Goal: Book appointment/travel/reservation

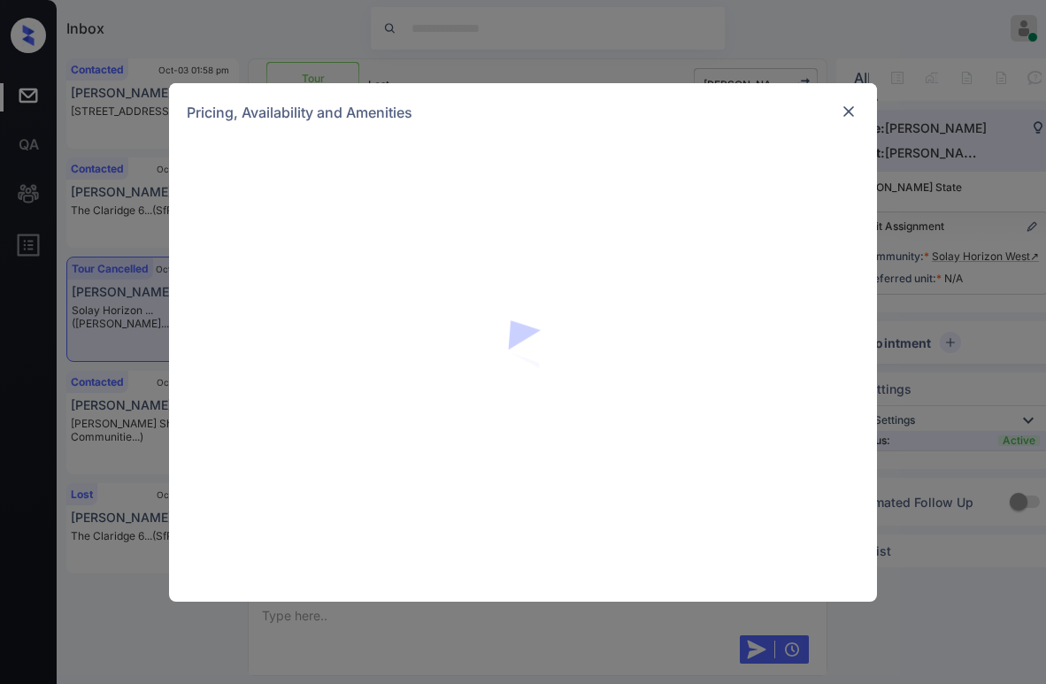
scroll to position [2733, 0]
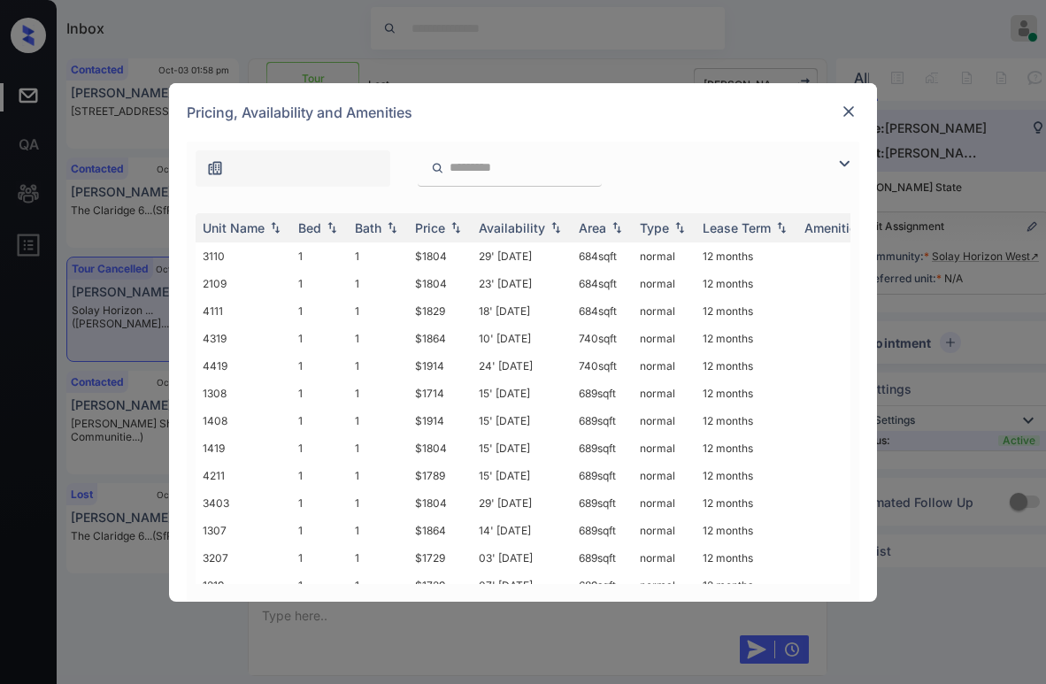
click at [845, 168] on img at bounding box center [844, 163] width 21 height 21
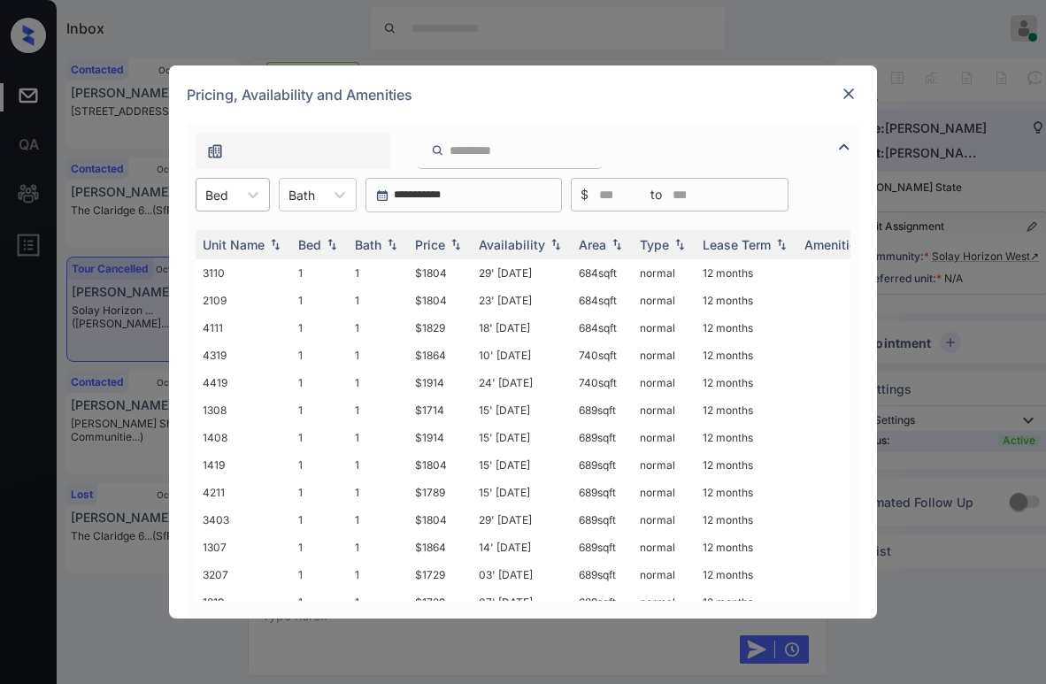
click at [233, 200] on div "Bed" at bounding box center [217, 195] width 41 height 26
click at [218, 235] on div "1" at bounding box center [233, 238] width 74 height 32
click at [452, 251] on div "Price" at bounding box center [440, 244] width 50 height 15
click at [438, 237] on div "Price" at bounding box center [430, 244] width 30 height 15
click at [837, 95] on div "Pricing, Availability and Amenities" at bounding box center [523, 95] width 708 height 58
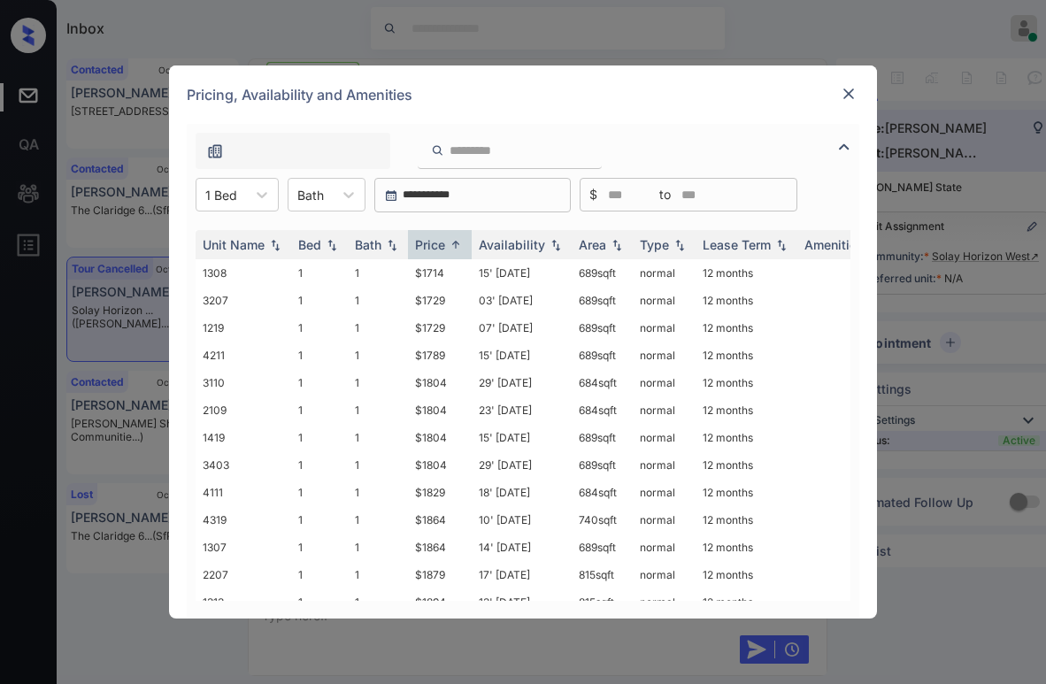
click at [853, 93] on img at bounding box center [849, 94] width 18 height 18
click at [853, 96] on img at bounding box center [849, 94] width 18 height 18
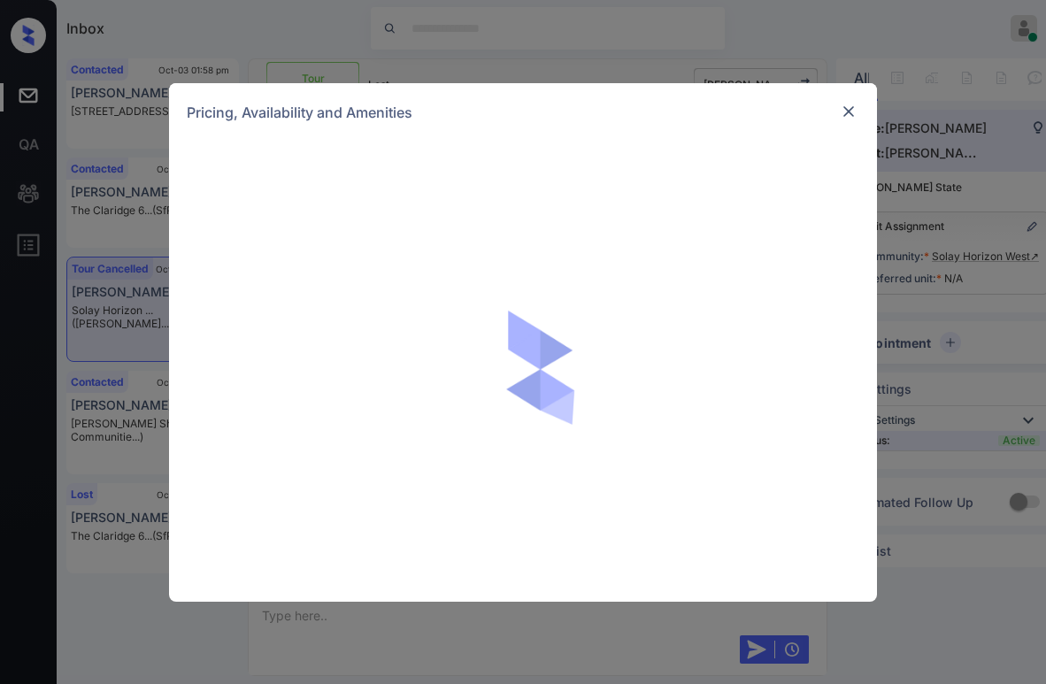
scroll to position [2113, 0]
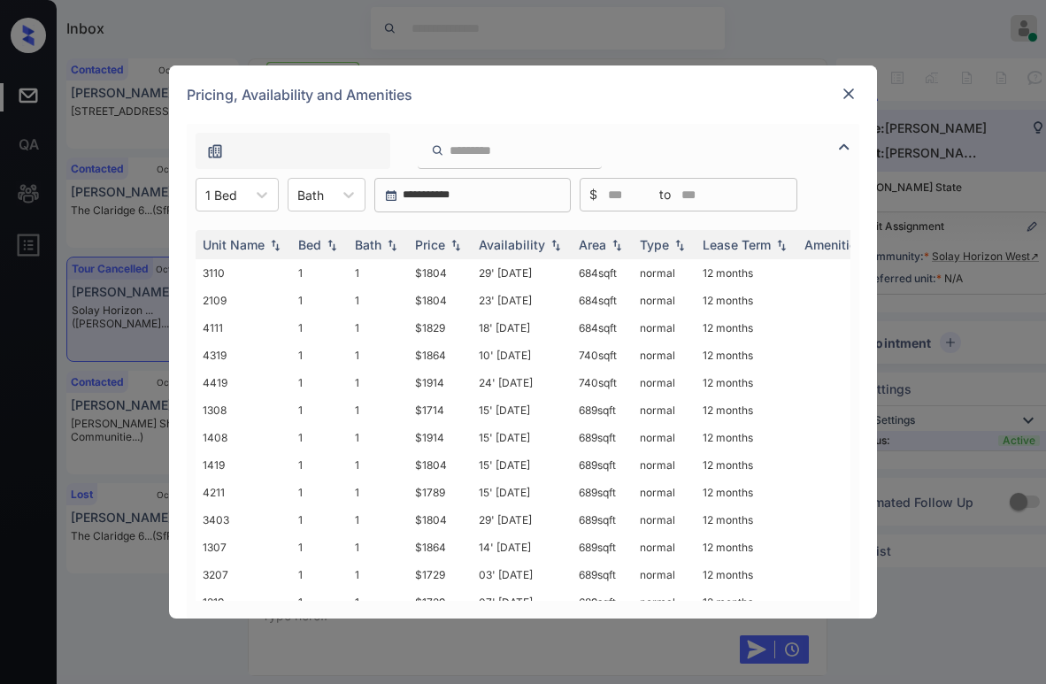
click at [492, 156] on input "search" at bounding box center [520, 150] width 145 height 15
type input "*"
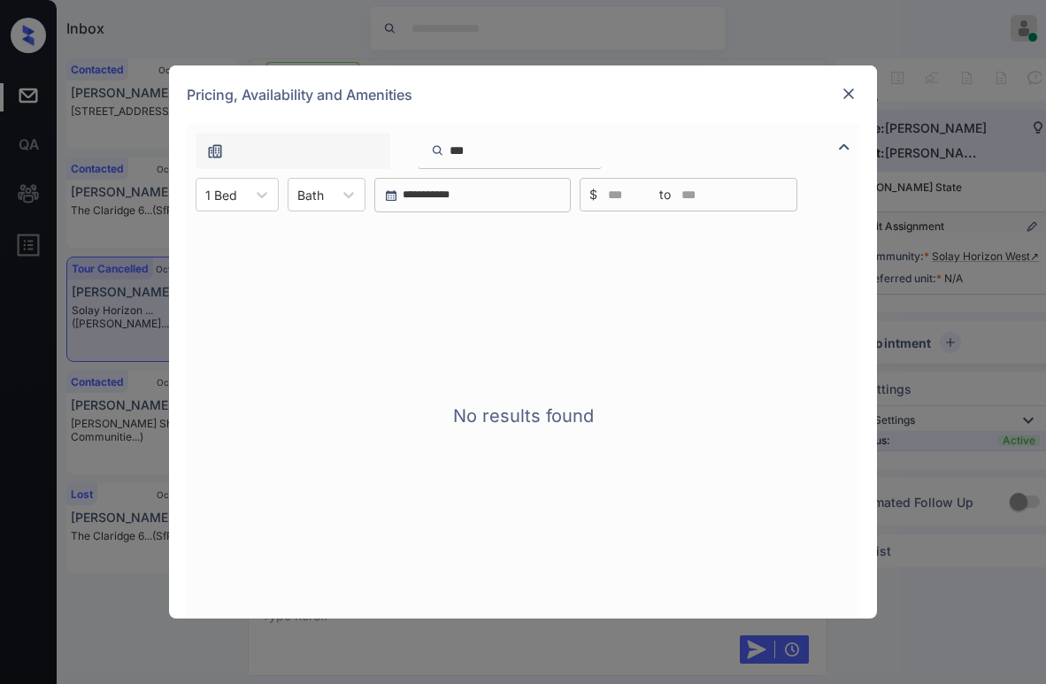
type input "**"
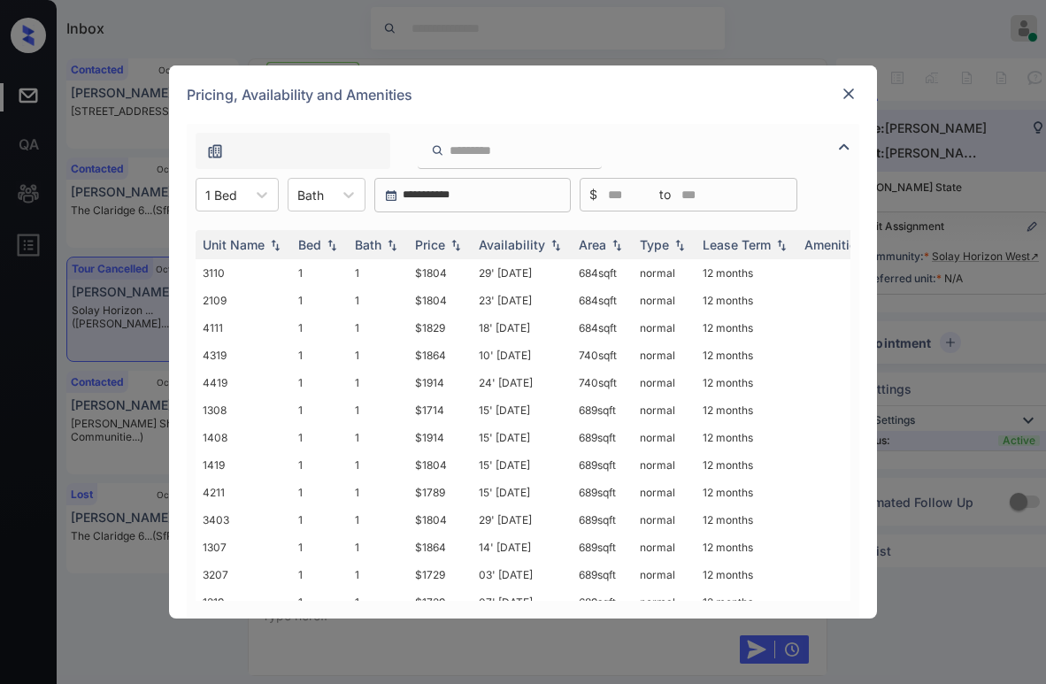
click at [845, 93] on img at bounding box center [849, 94] width 18 height 18
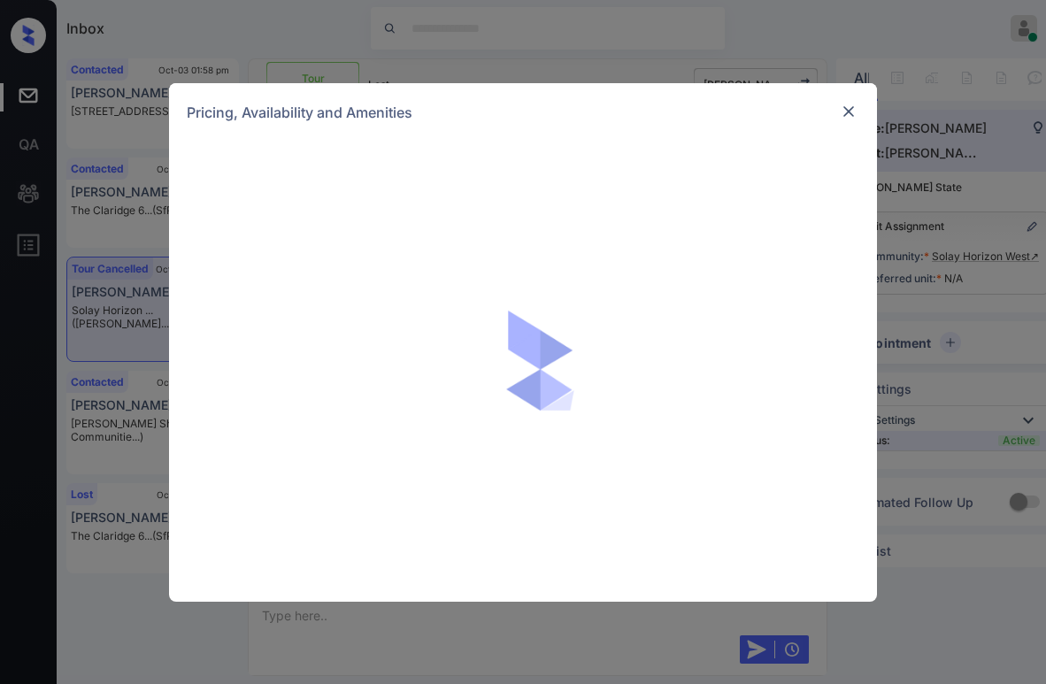
scroll to position [2113, 0]
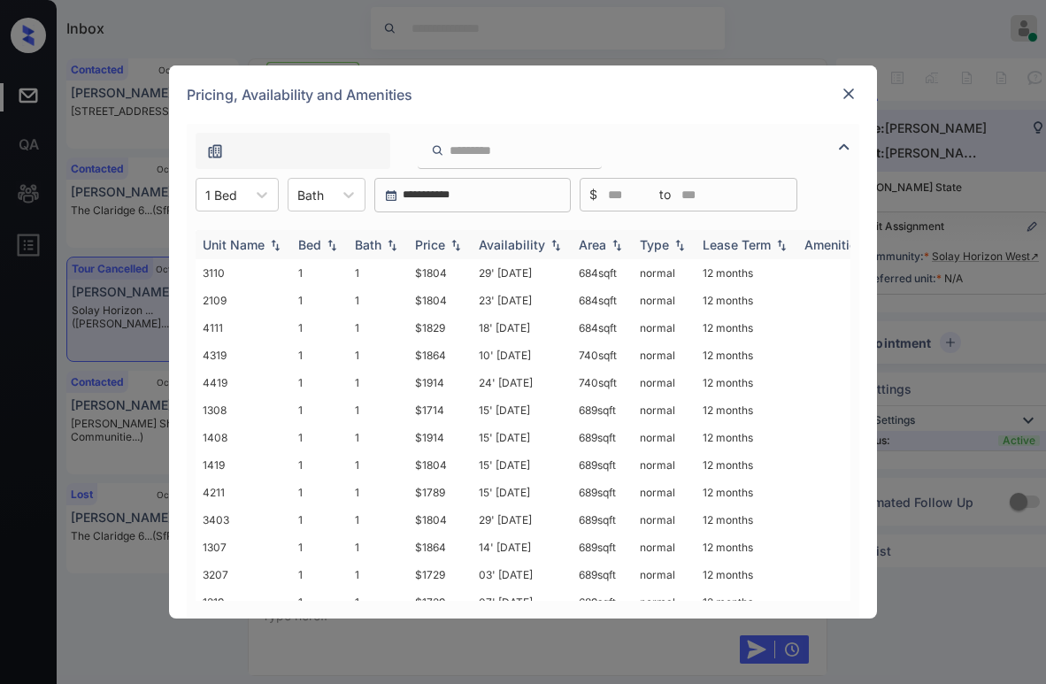
click at [450, 246] on img at bounding box center [456, 245] width 18 height 12
click at [449, 246] on img at bounding box center [456, 244] width 18 height 13
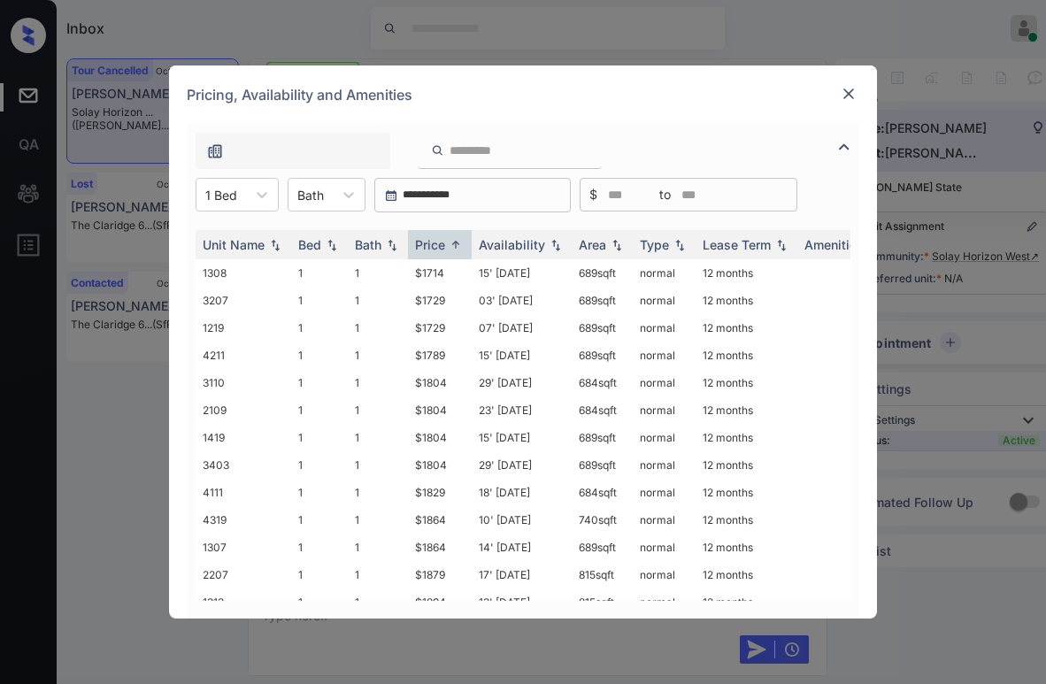
click at [515, 150] on input "search" at bounding box center [520, 150] width 145 height 15
type input "**"
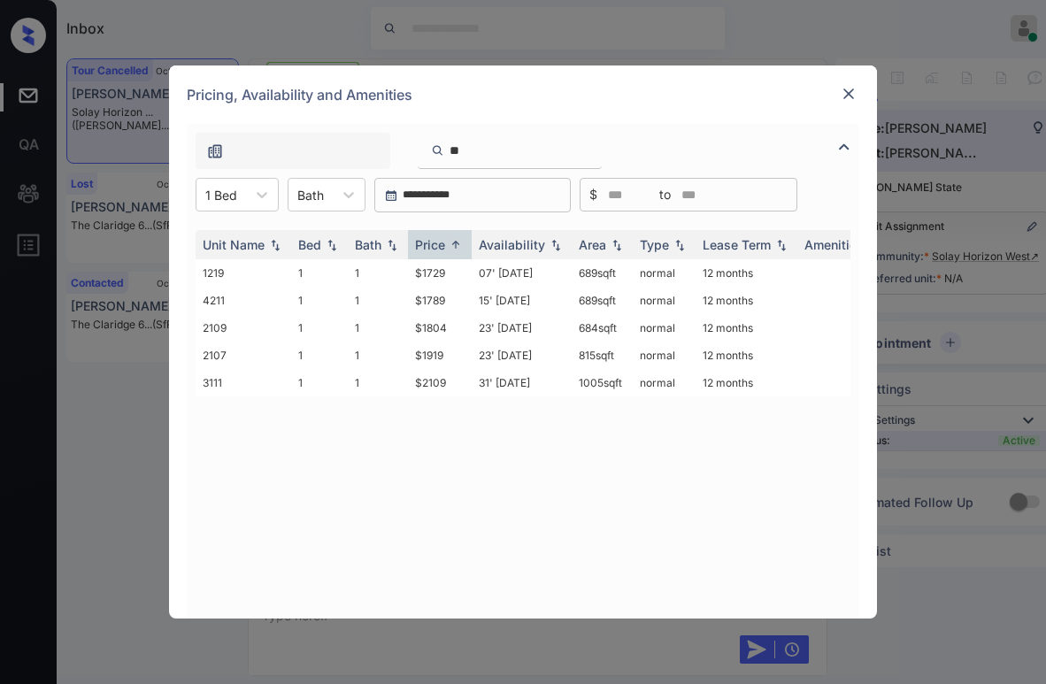
drag, startPoint x: 490, startPoint y: 144, endPoint x: 308, endPoint y: 157, distance: 182.8
click at [308, 157] on div "**" at bounding box center [390, 151] width 406 height 36
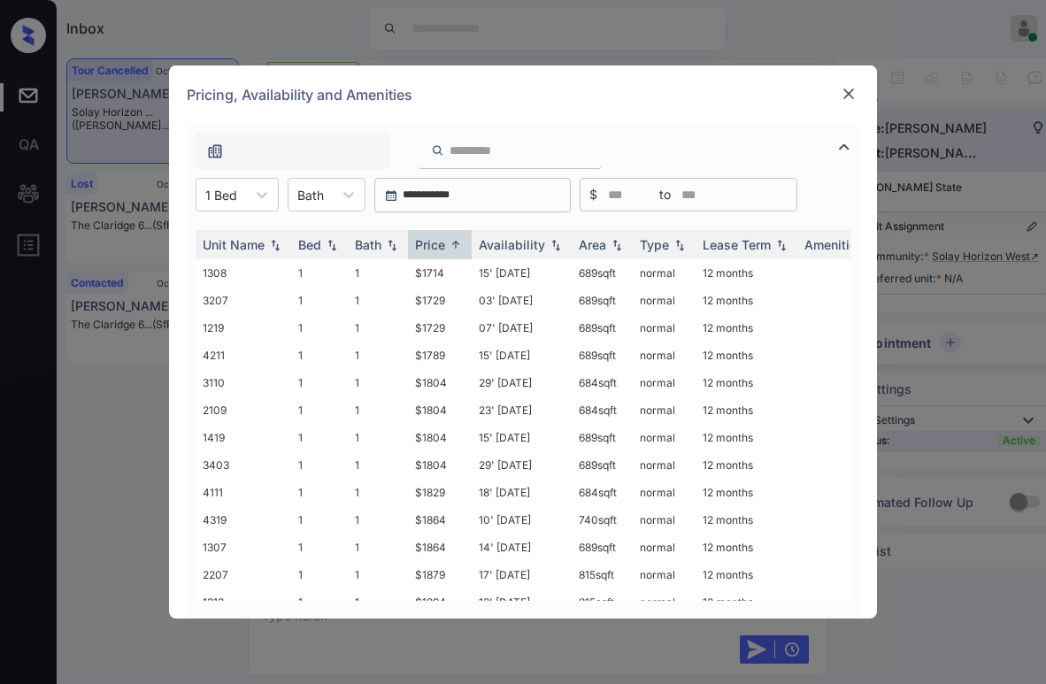
click at [852, 90] on img at bounding box center [849, 94] width 18 height 18
click at [439, 244] on div "Price" at bounding box center [430, 244] width 30 height 15
click at [446, 274] on td "$1714" at bounding box center [440, 272] width 64 height 27
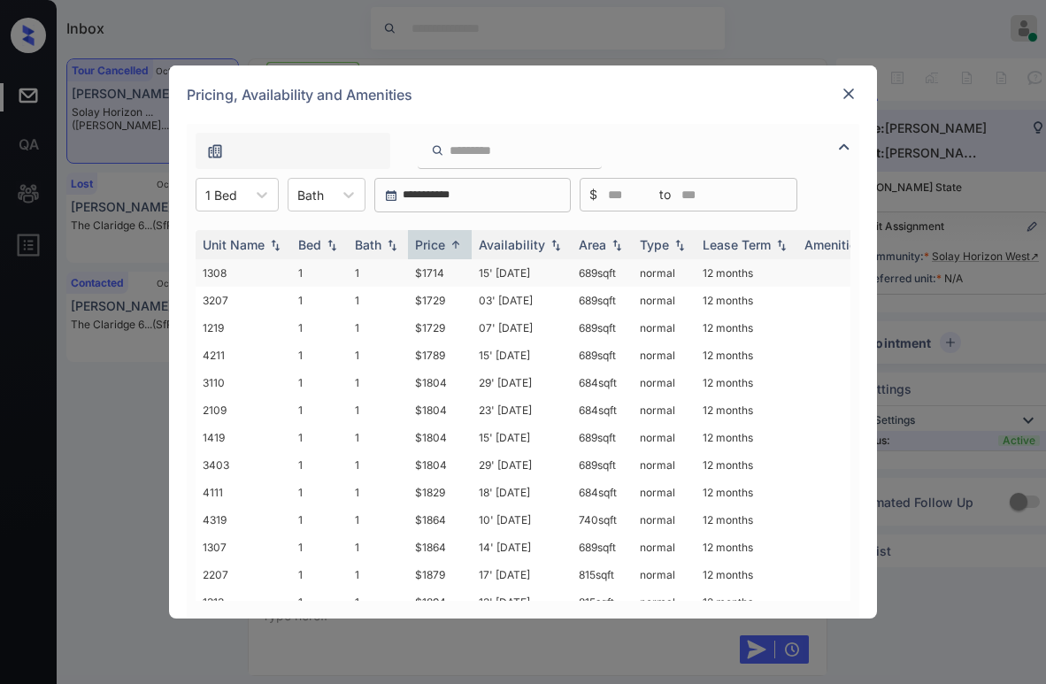
click at [446, 274] on td "$1714" at bounding box center [440, 272] width 64 height 27
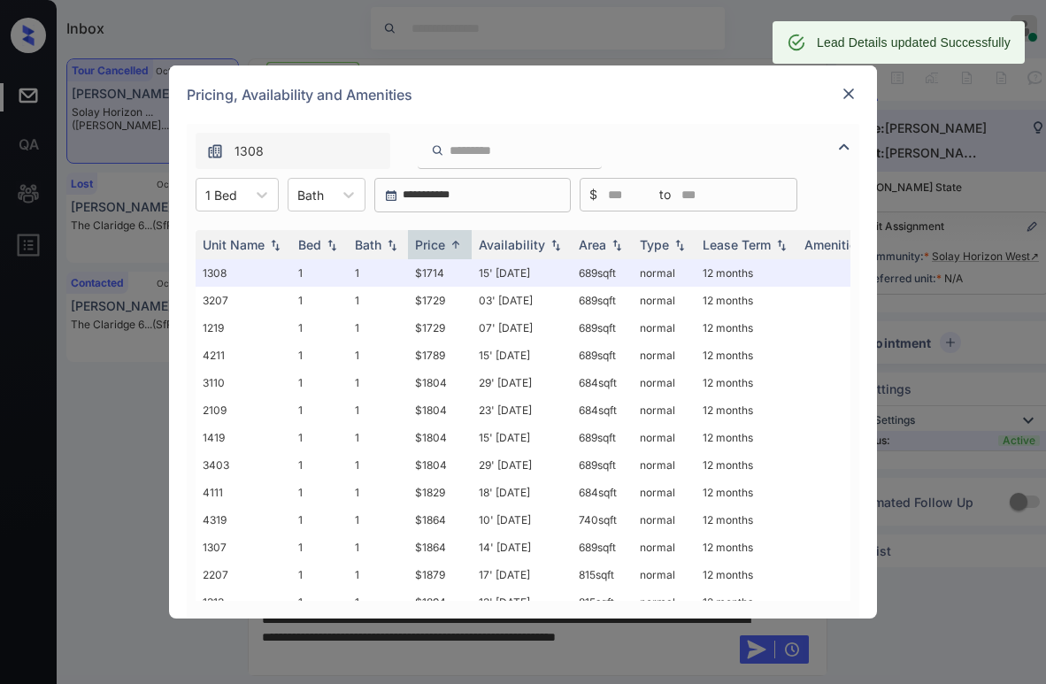
click at [848, 90] on img at bounding box center [849, 94] width 18 height 18
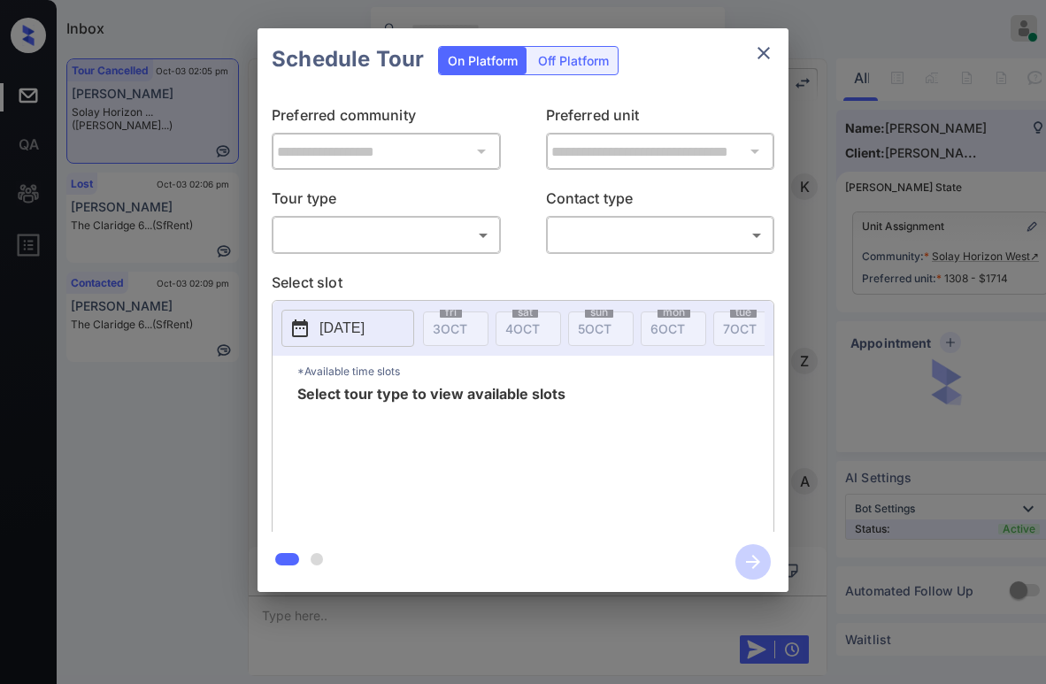
scroll to position [5238, 0]
click at [428, 244] on body "Inbox [PERSON_NAME] Online Set yourself offline Set yourself on break Profile S…" at bounding box center [523, 342] width 1046 height 684
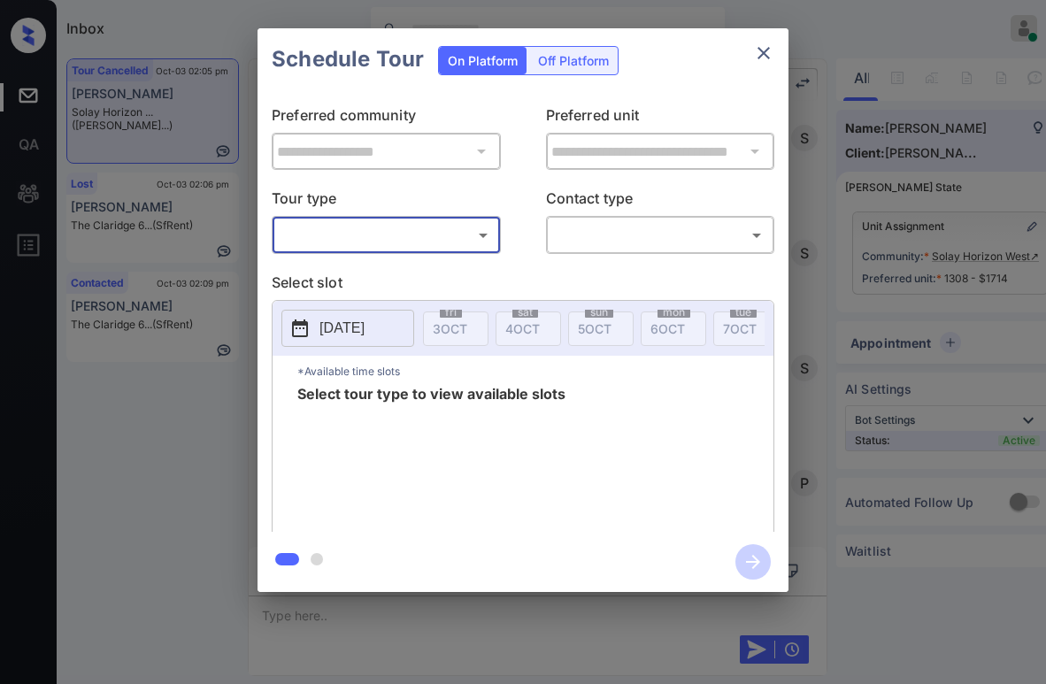
click at [760, 54] on icon "close" at bounding box center [763, 52] width 21 height 21
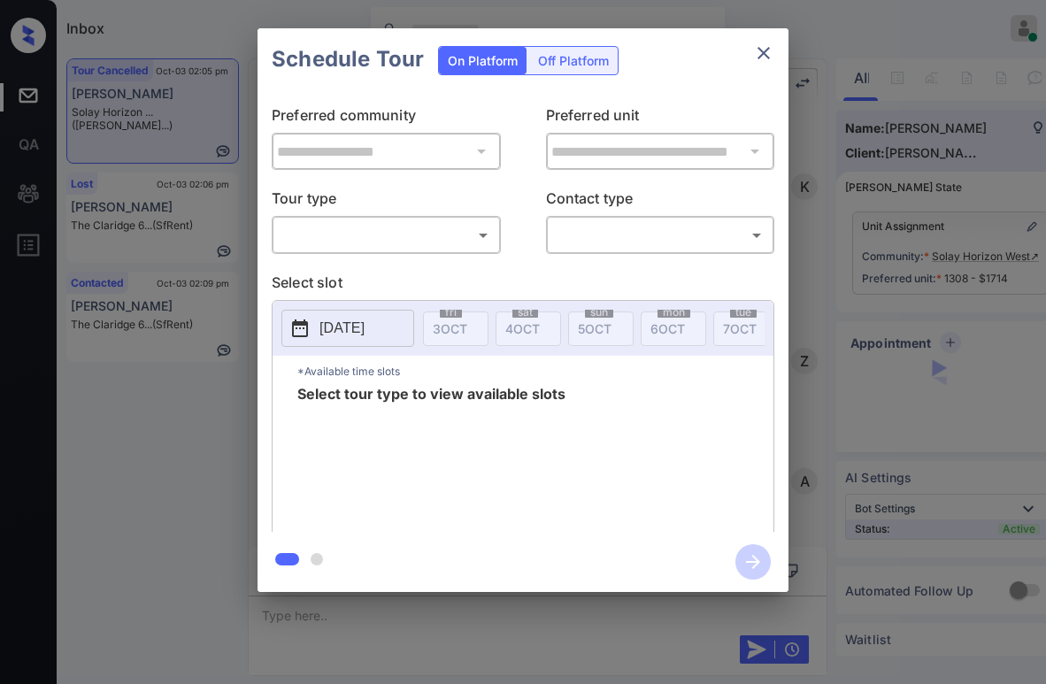
scroll to position [4557, 0]
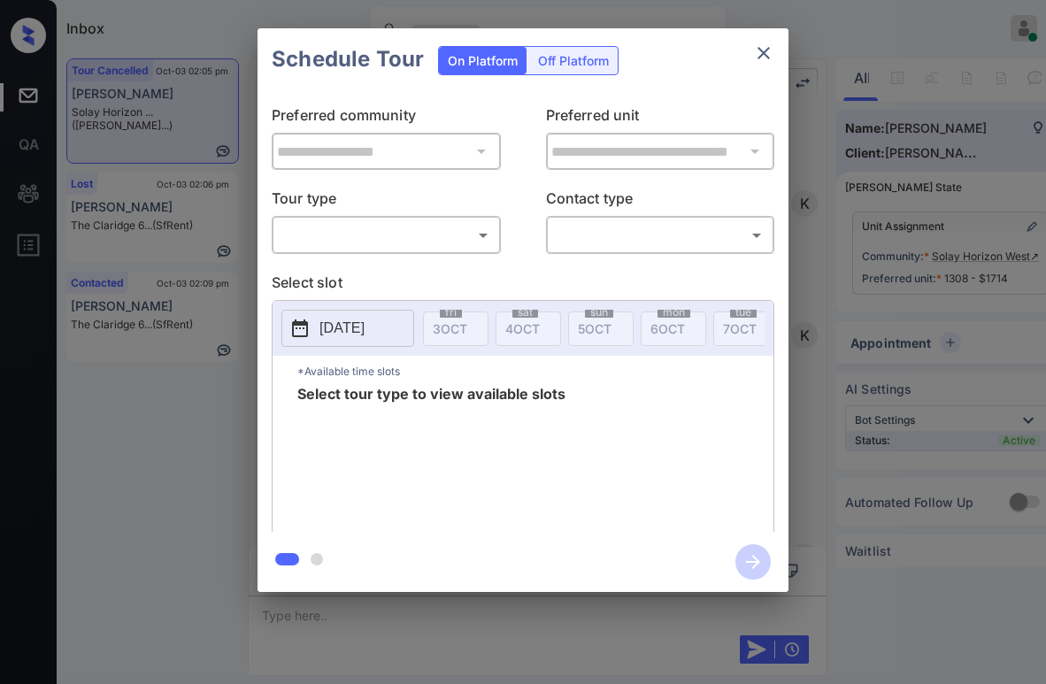
click at [397, 251] on div "​ ​" at bounding box center [386, 235] width 229 height 38
click at [368, 243] on body "Inbox Paolo Gabriel Online Set yourself offline Set yourself on break Profile S…" at bounding box center [523, 342] width 1046 height 684
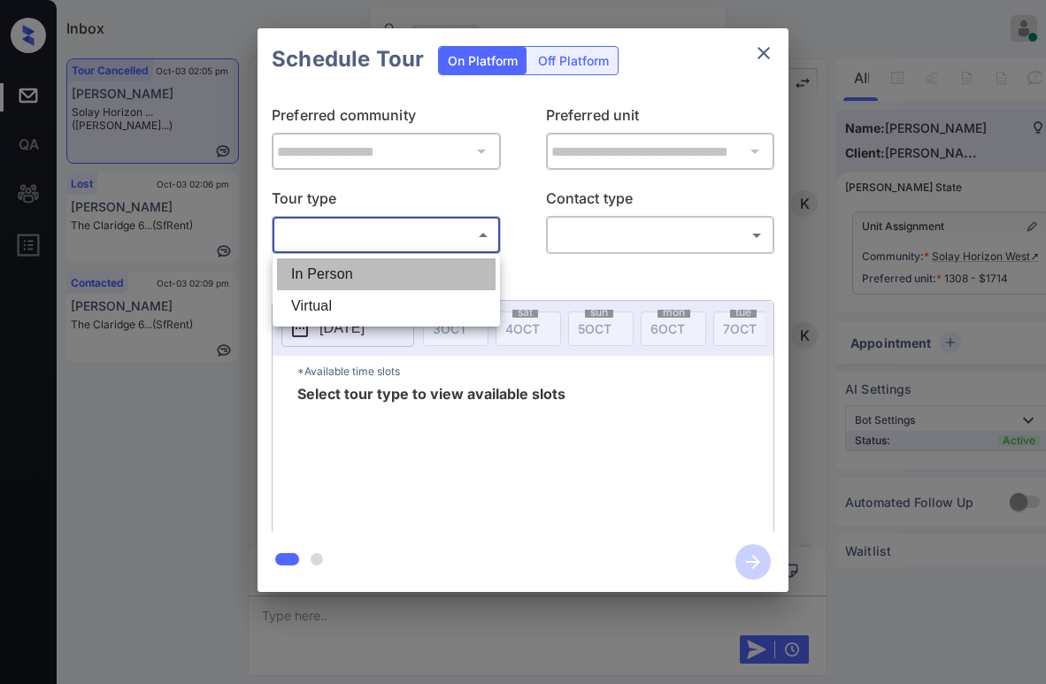
click at [355, 275] on li "In Person" at bounding box center [386, 275] width 219 height 32
type input "********"
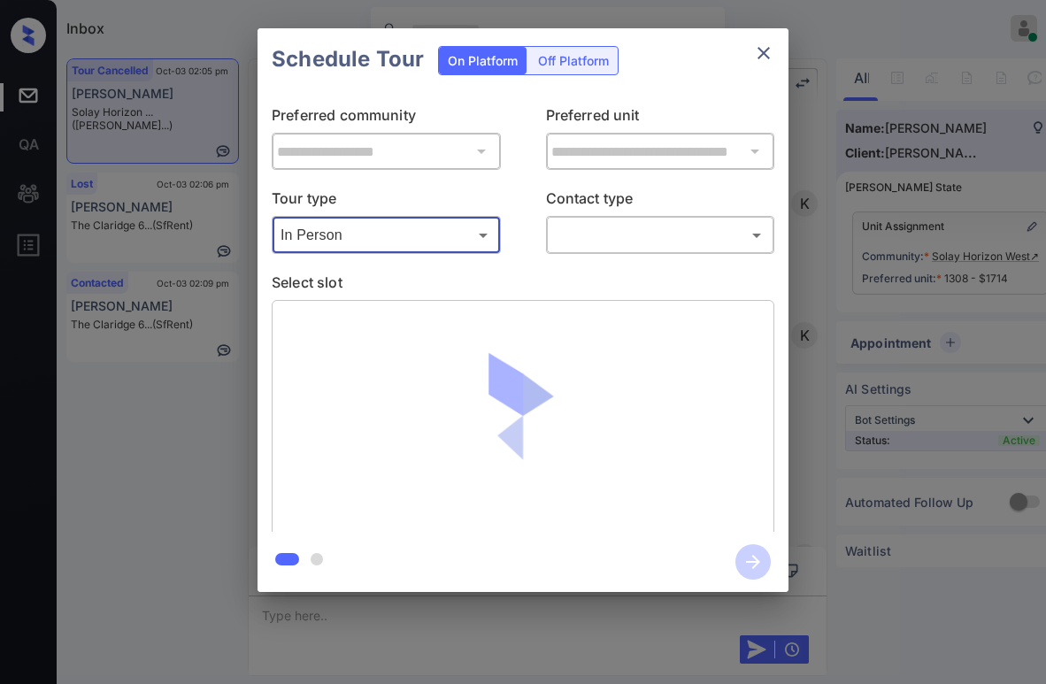
click at [619, 228] on body "Inbox Paolo Gabriel Online Set yourself offline Set yourself on break Profile S…" at bounding box center [523, 342] width 1046 height 684
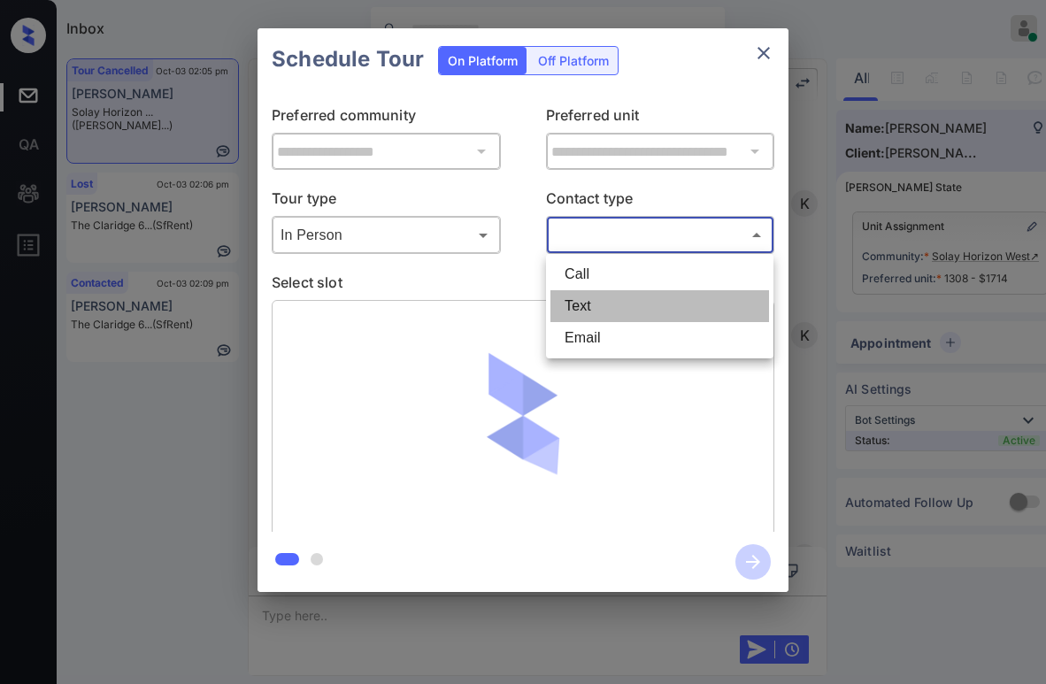
click at [609, 318] on li "Text" at bounding box center [660, 306] width 219 height 32
type input "****"
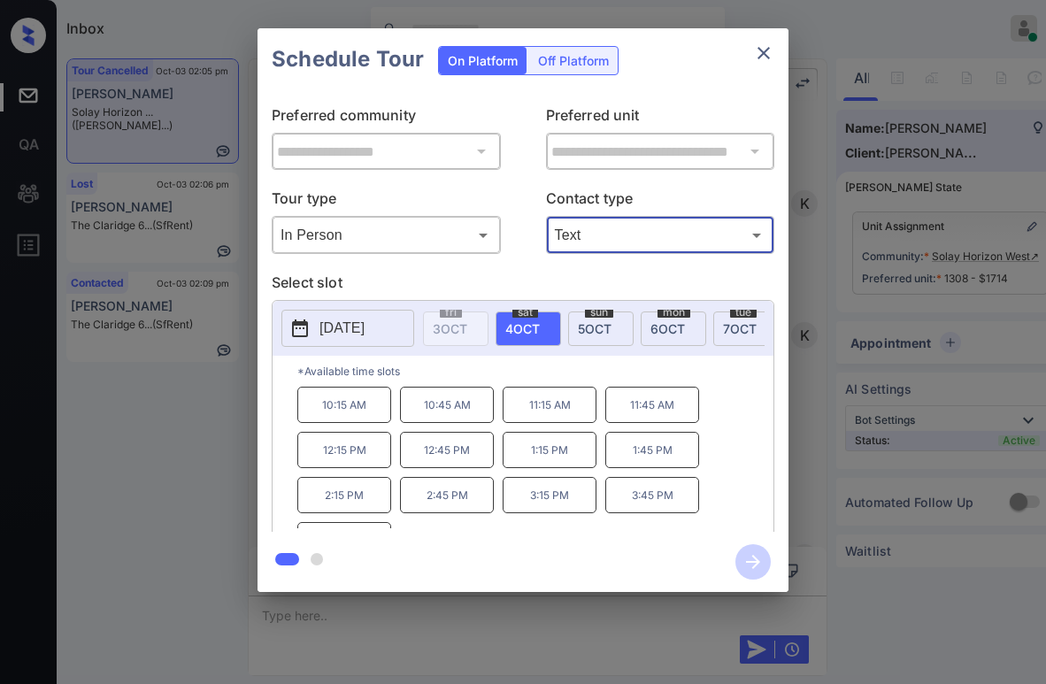
click at [459, 416] on p "10:45 AM" at bounding box center [447, 405] width 94 height 36
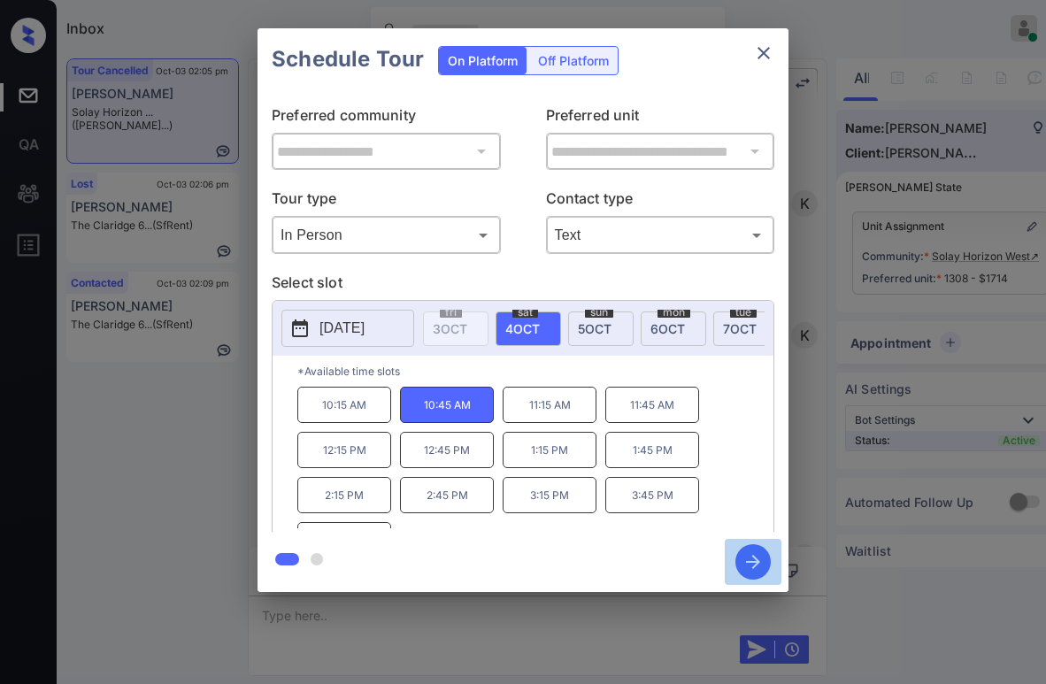
click at [762, 559] on icon "button" at bounding box center [753, 561] width 35 height 35
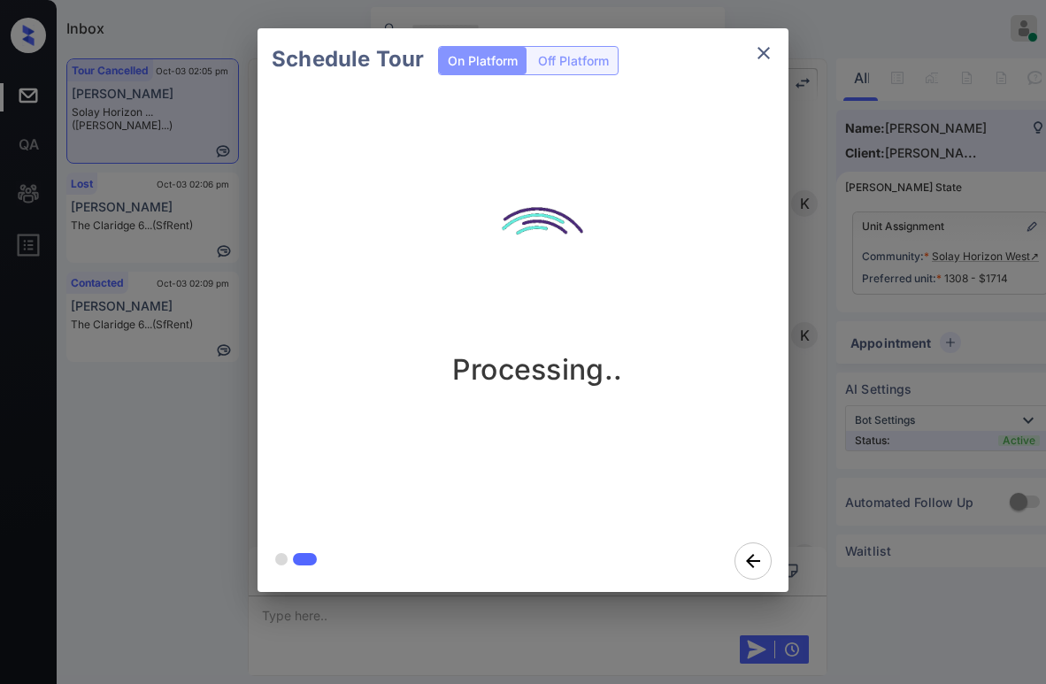
click at [359, 356] on div "Processing.." at bounding box center [537, 281] width 531 height 212
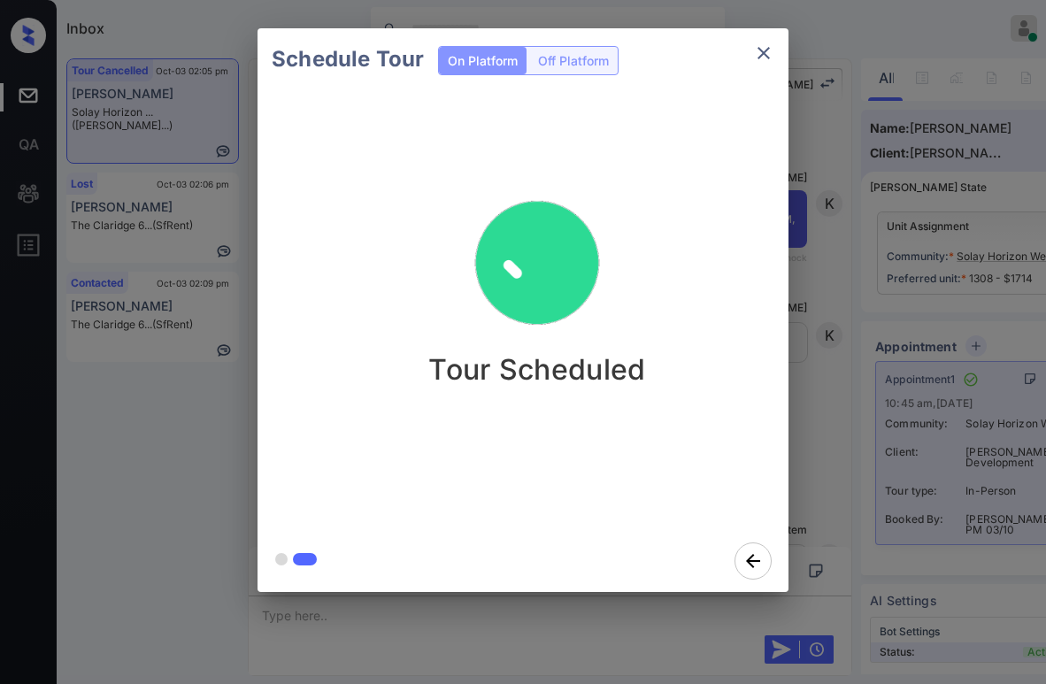
click at [206, 420] on div "Schedule Tour On Platform Off Platform Tour Scheduled" at bounding box center [523, 310] width 1046 height 621
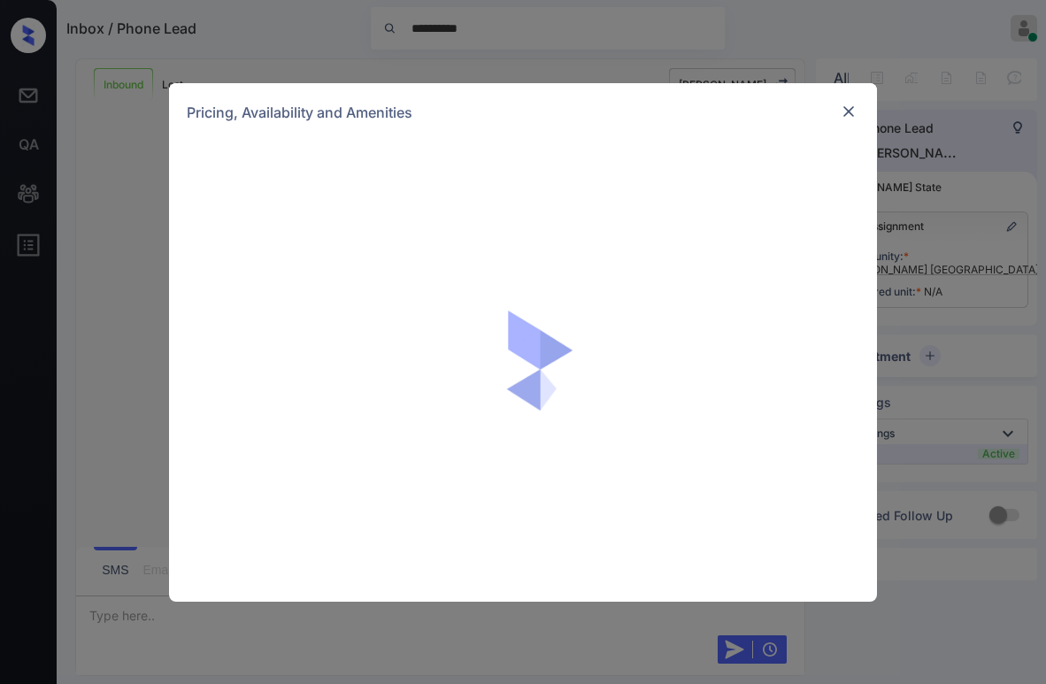
scroll to position [529, 0]
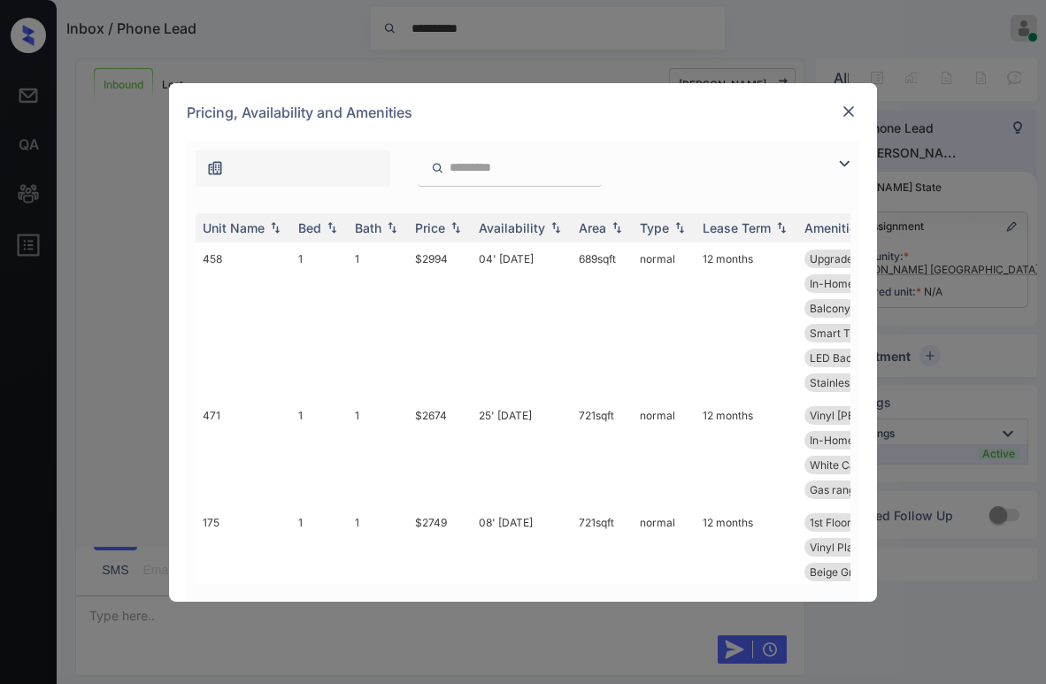
click at [840, 159] on img at bounding box center [844, 163] width 21 height 21
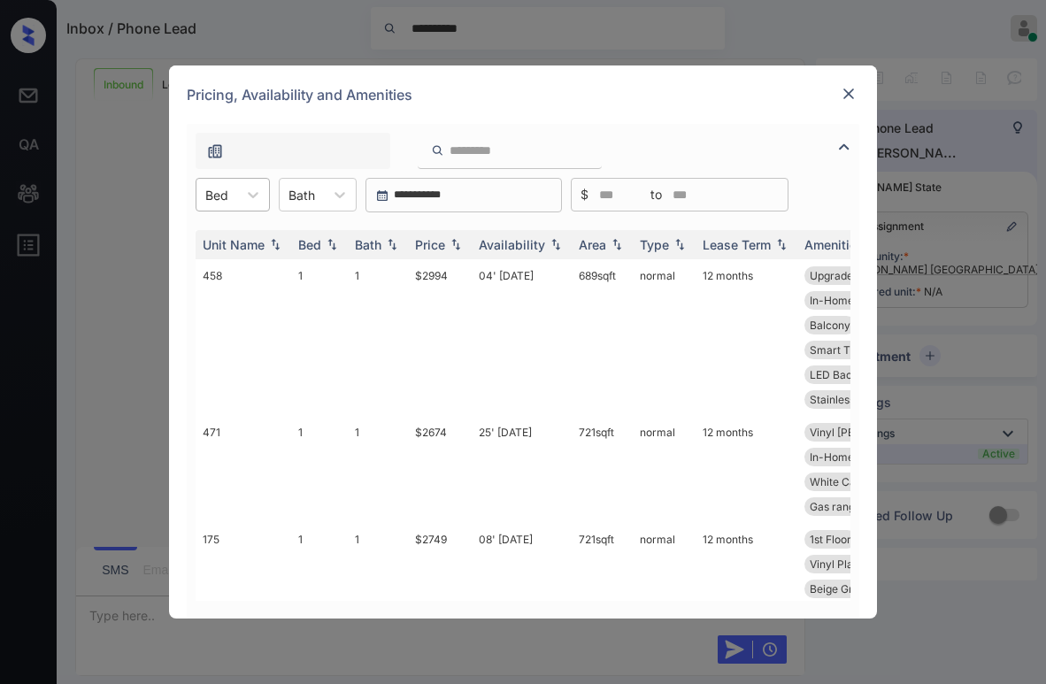
click at [228, 201] on div "Bed" at bounding box center [217, 195] width 41 height 26
click at [536, 100] on div "Pricing, Availability and Amenities" at bounding box center [523, 95] width 708 height 58
click at [252, 202] on icon at bounding box center [253, 195] width 18 height 18
click at [841, 90] on img at bounding box center [849, 94] width 18 height 18
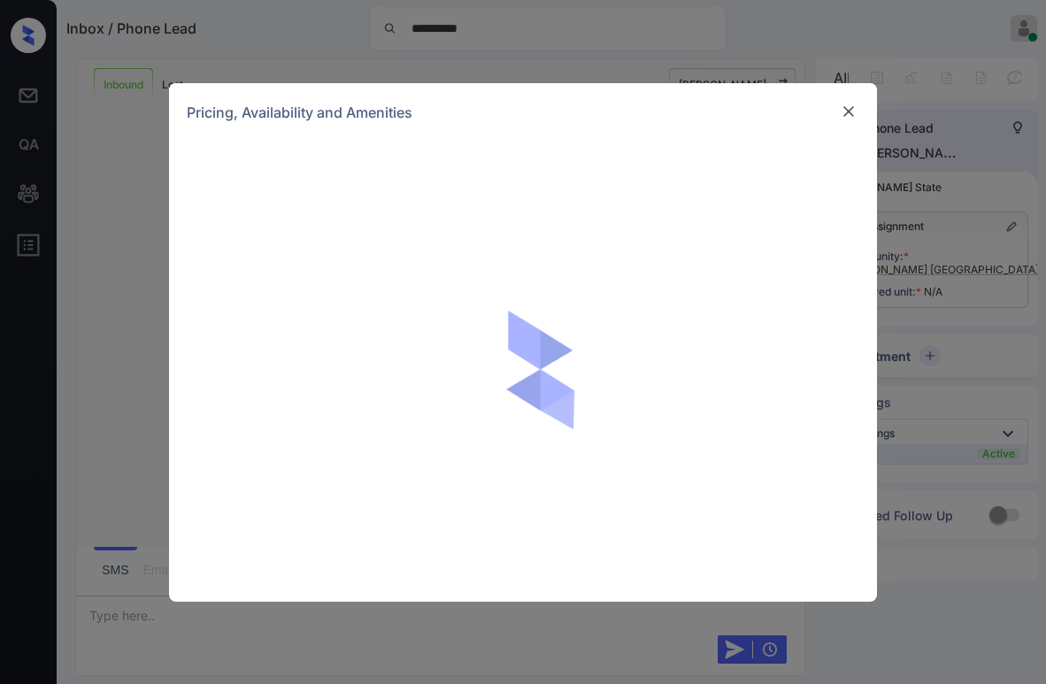
scroll to position [529, 0]
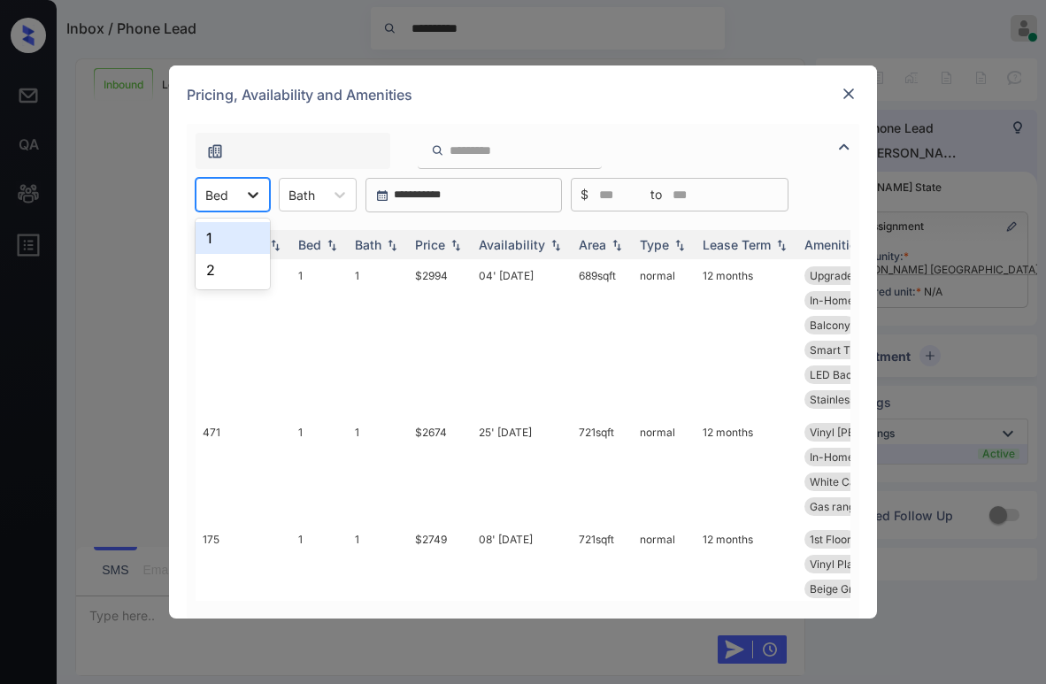
click at [251, 198] on icon at bounding box center [253, 195] width 18 height 18
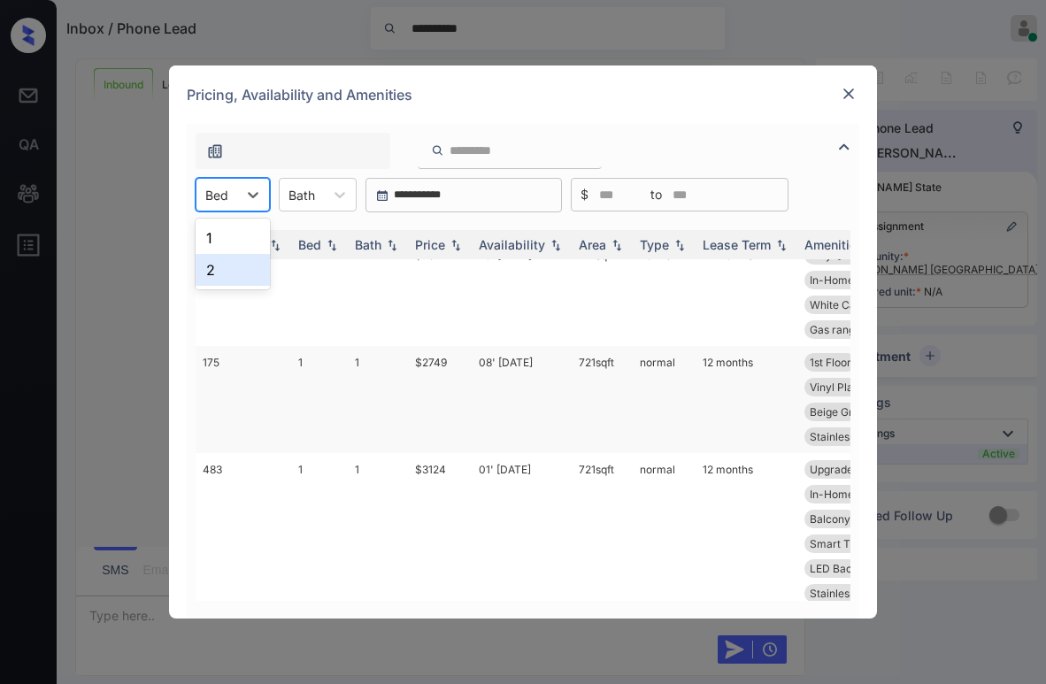
scroll to position [0, 0]
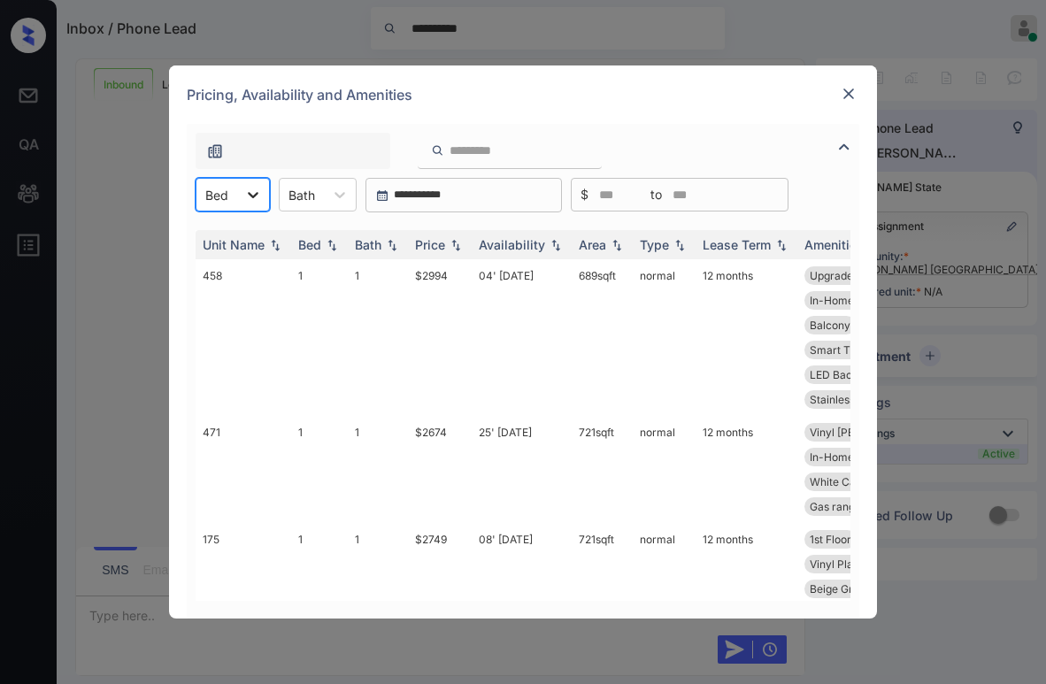
click at [248, 196] on icon at bounding box center [253, 195] width 18 height 18
click at [219, 266] on div "2" at bounding box center [233, 270] width 74 height 32
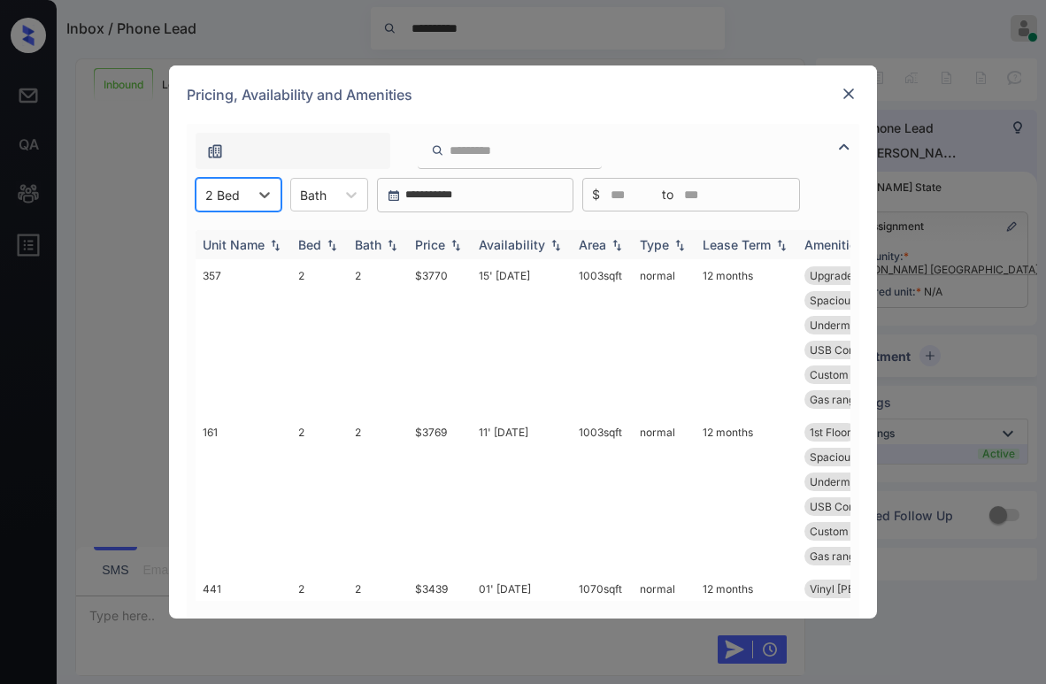
click at [441, 243] on div "Price" at bounding box center [430, 244] width 30 height 15
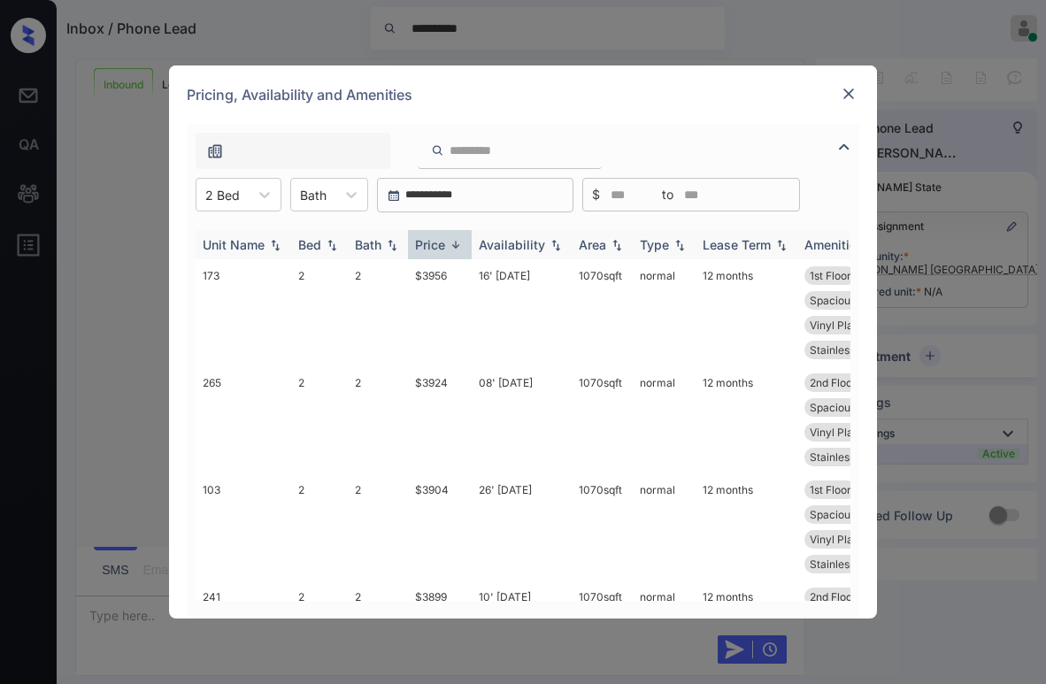
click at [444, 247] on div "Price" at bounding box center [430, 244] width 30 height 15
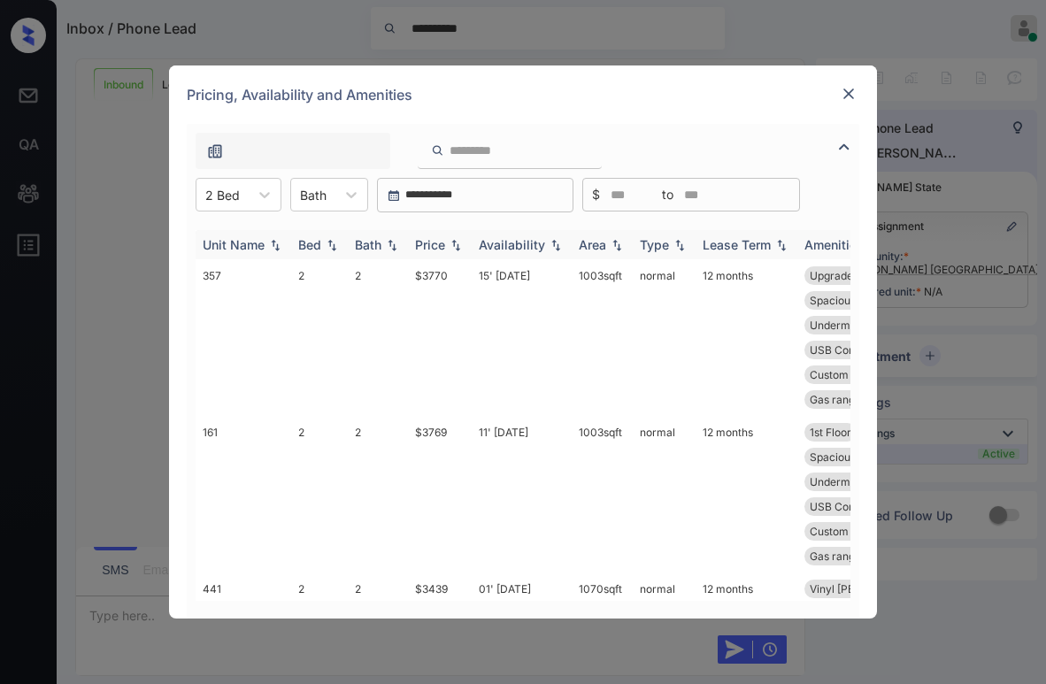
click at [444, 247] on div "Price" at bounding box center [430, 244] width 30 height 15
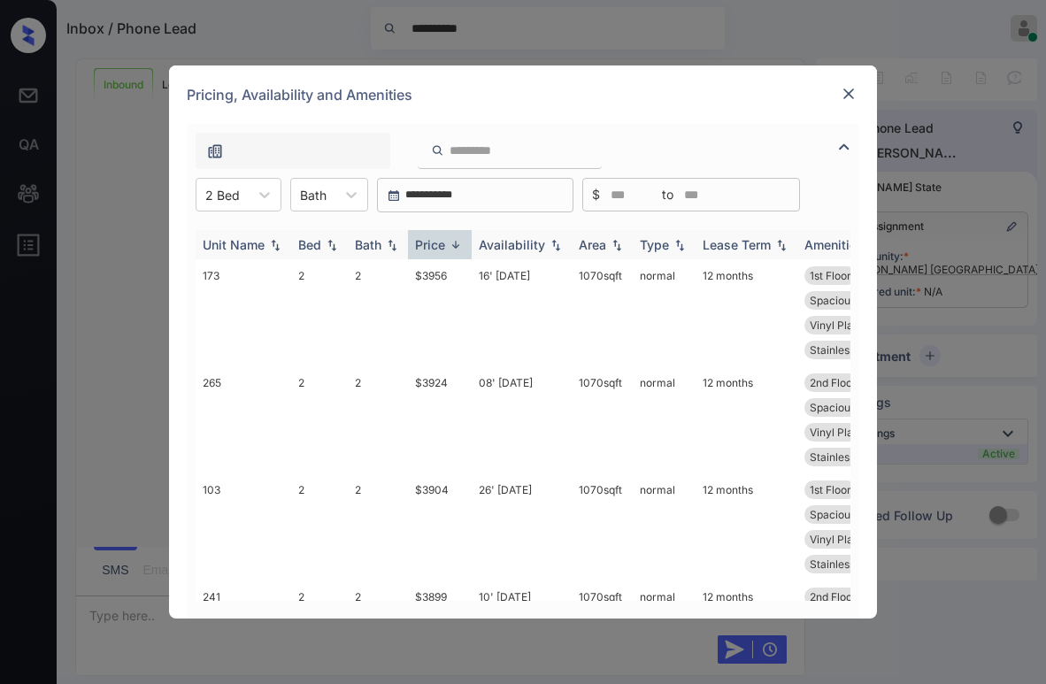
click at [444, 247] on div "Price" at bounding box center [430, 244] width 30 height 15
click at [437, 238] on div "Price" at bounding box center [430, 244] width 30 height 15
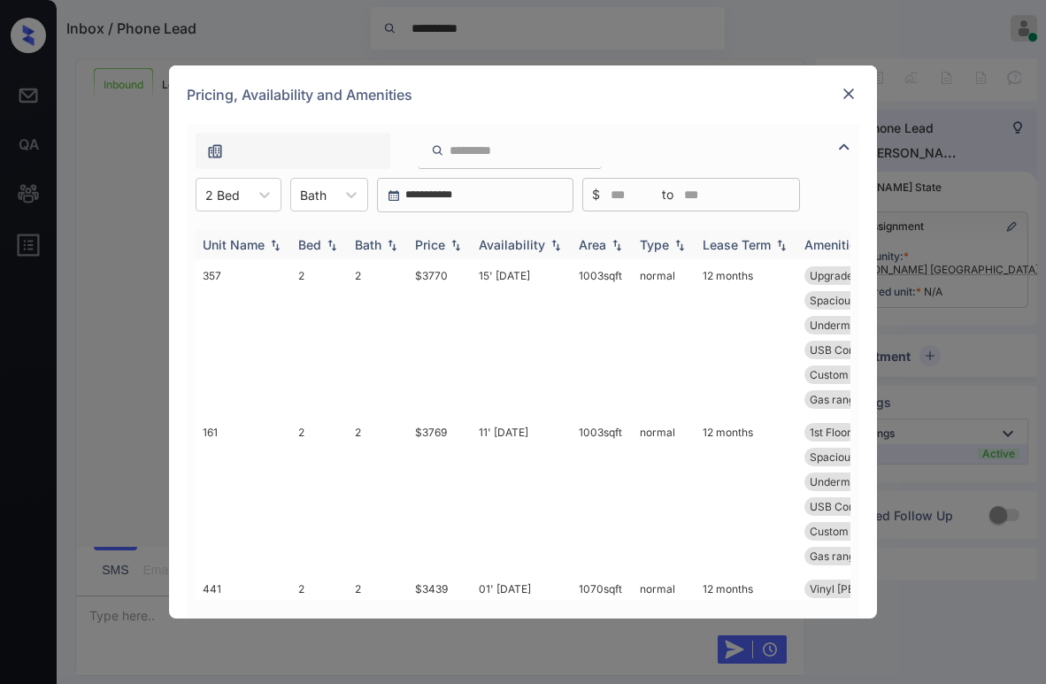
click at [435, 243] on div "Price" at bounding box center [430, 244] width 30 height 15
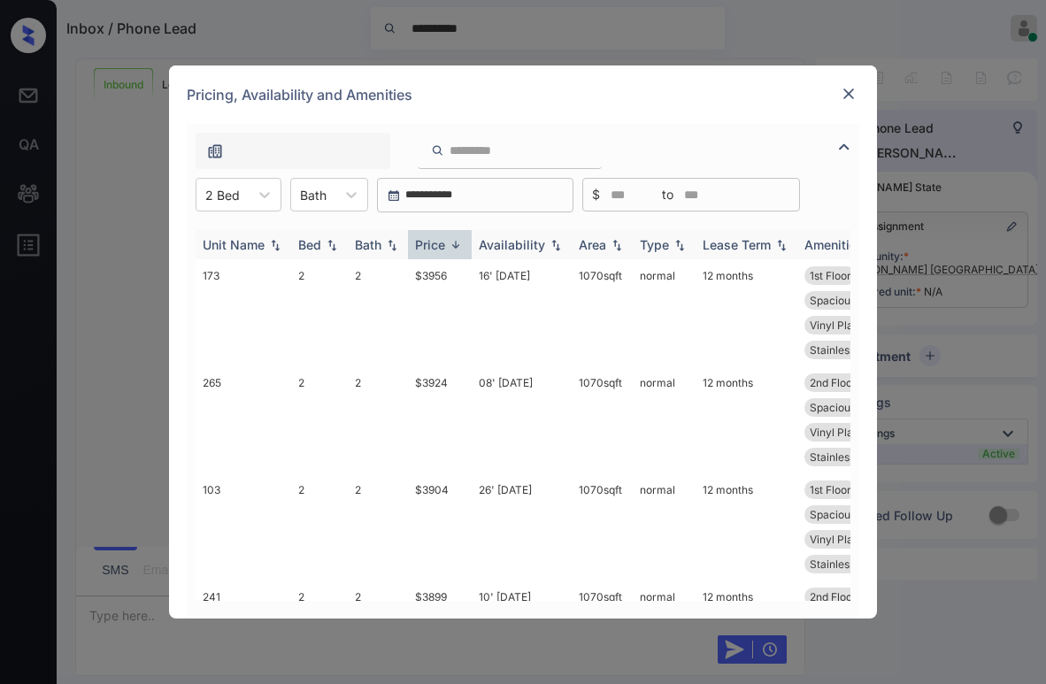
click at [438, 246] on div "Price" at bounding box center [430, 244] width 30 height 15
click at [664, 106] on div "Pricing, Availability and Amenities" at bounding box center [523, 95] width 708 height 58
click at [529, 100] on div "Pricing, Availability and Amenities" at bounding box center [523, 95] width 708 height 58
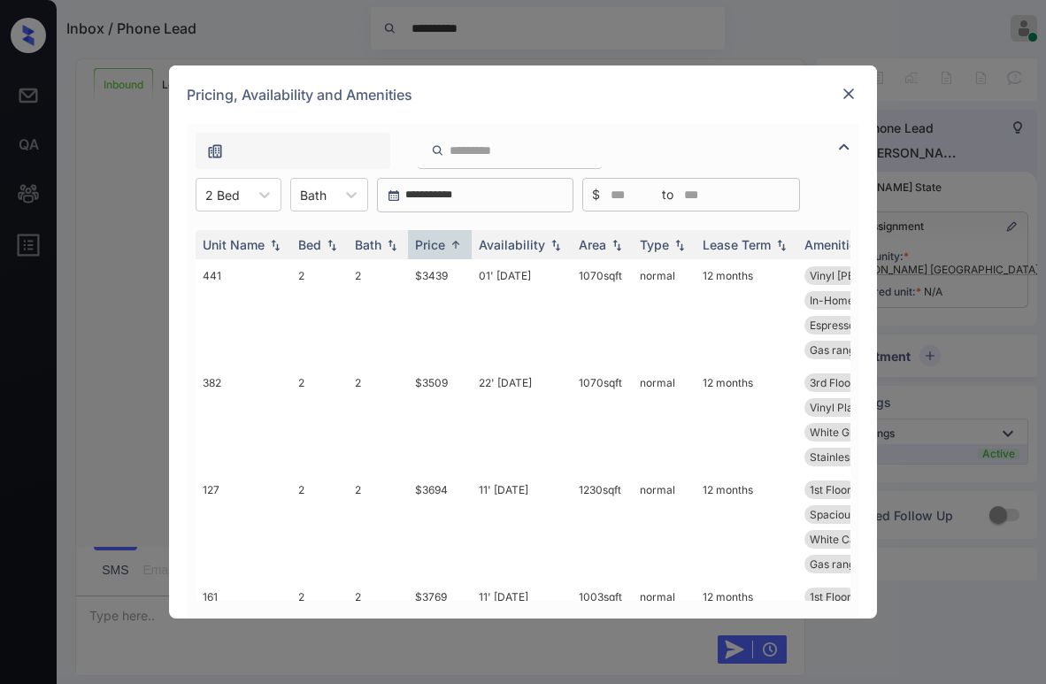
click at [479, 112] on div "Pricing, Availability and Amenities" at bounding box center [523, 95] width 708 height 58
click at [849, 89] on img at bounding box center [849, 94] width 18 height 18
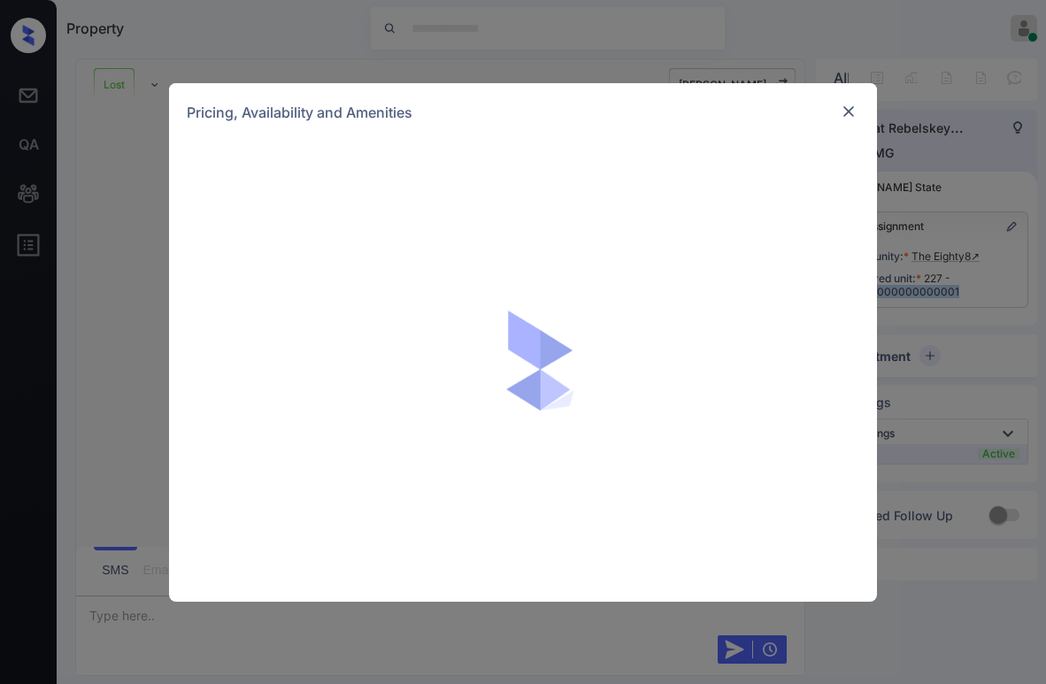
scroll to position [4149, 0]
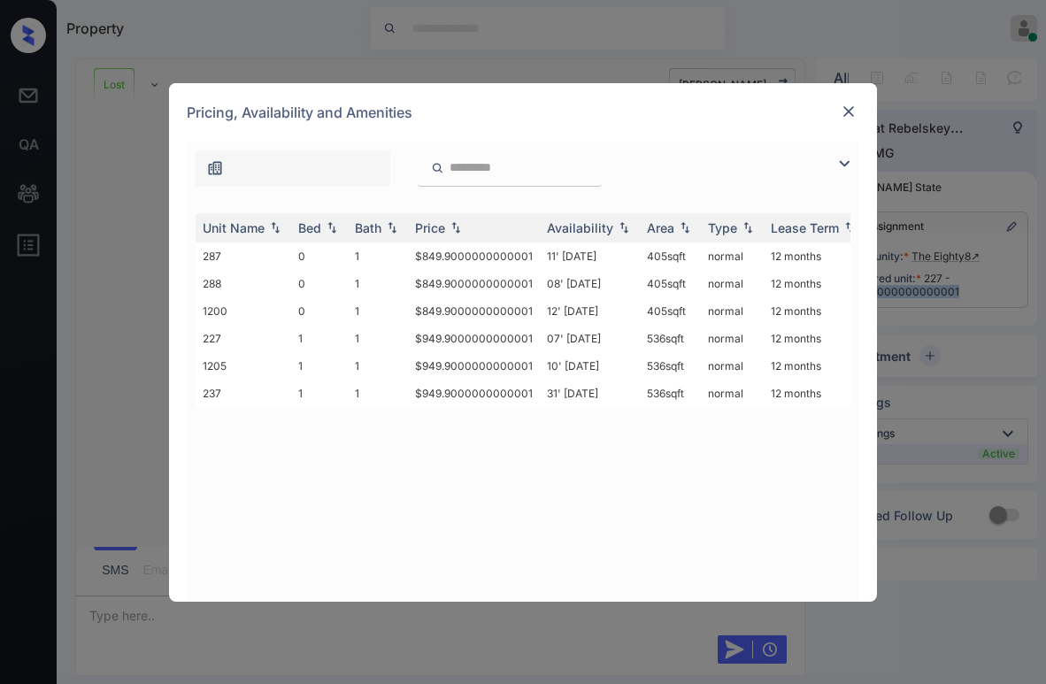
click at [845, 106] on img at bounding box center [849, 112] width 18 height 18
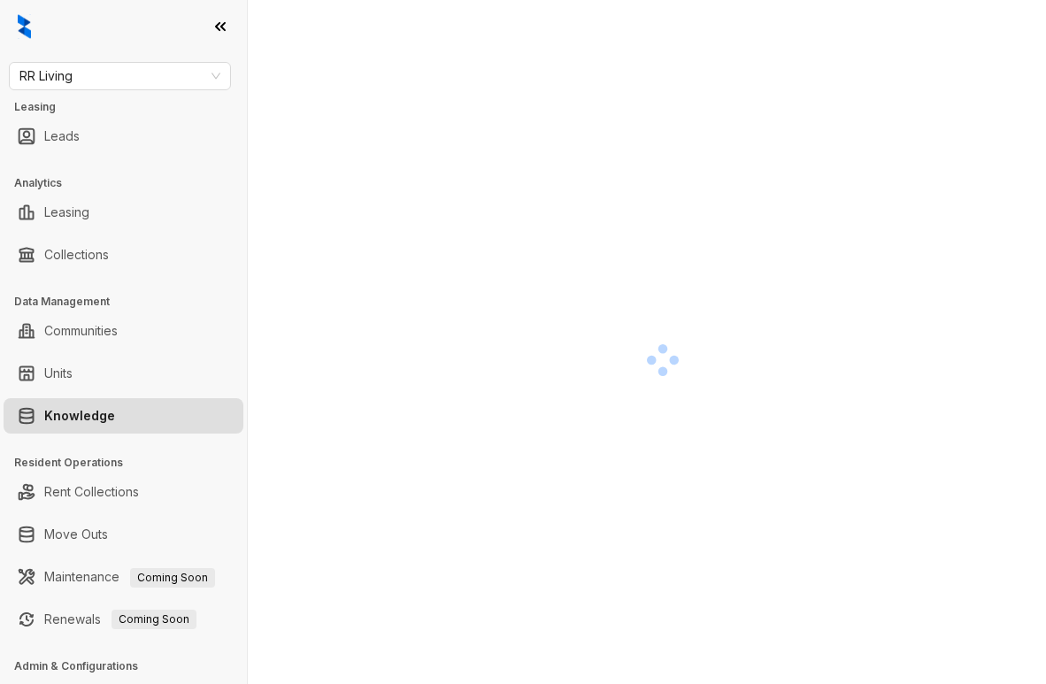
click at [310, 542] on div at bounding box center [662, 360] width 745 height 684
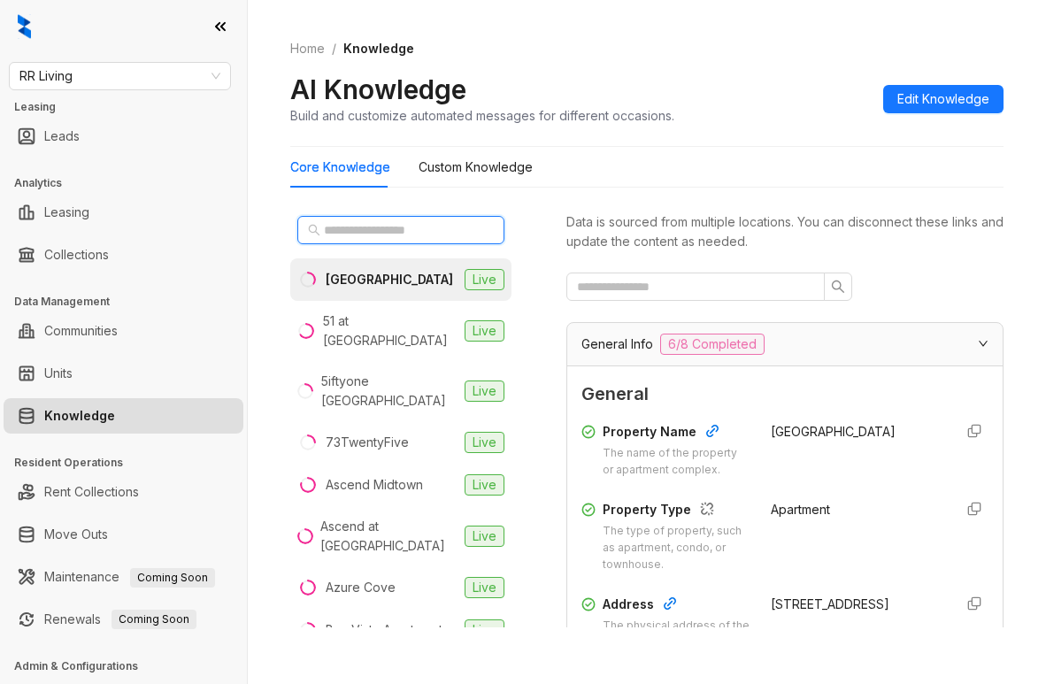
click at [413, 221] on input "text" at bounding box center [402, 229] width 156 height 19
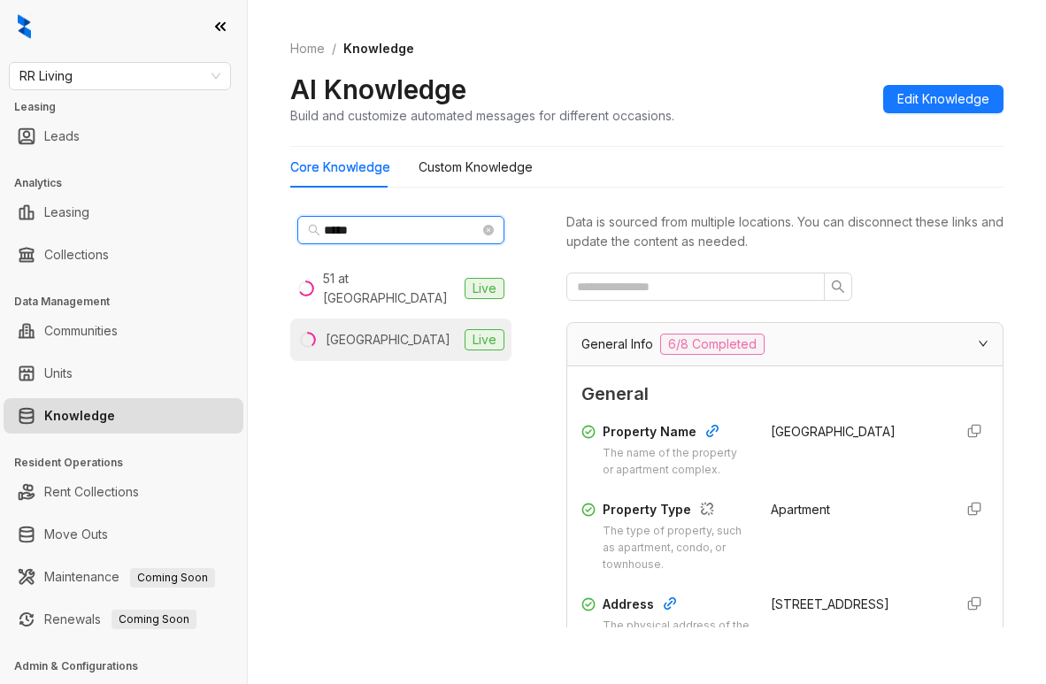
type input "*****"
click at [399, 319] on li "[GEOGRAPHIC_DATA] Live" at bounding box center [400, 340] width 221 height 42
click at [359, 566] on div "***** 51 at [GEOGRAPHIC_DATA] Live" at bounding box center [400, 418] width 221 height 419
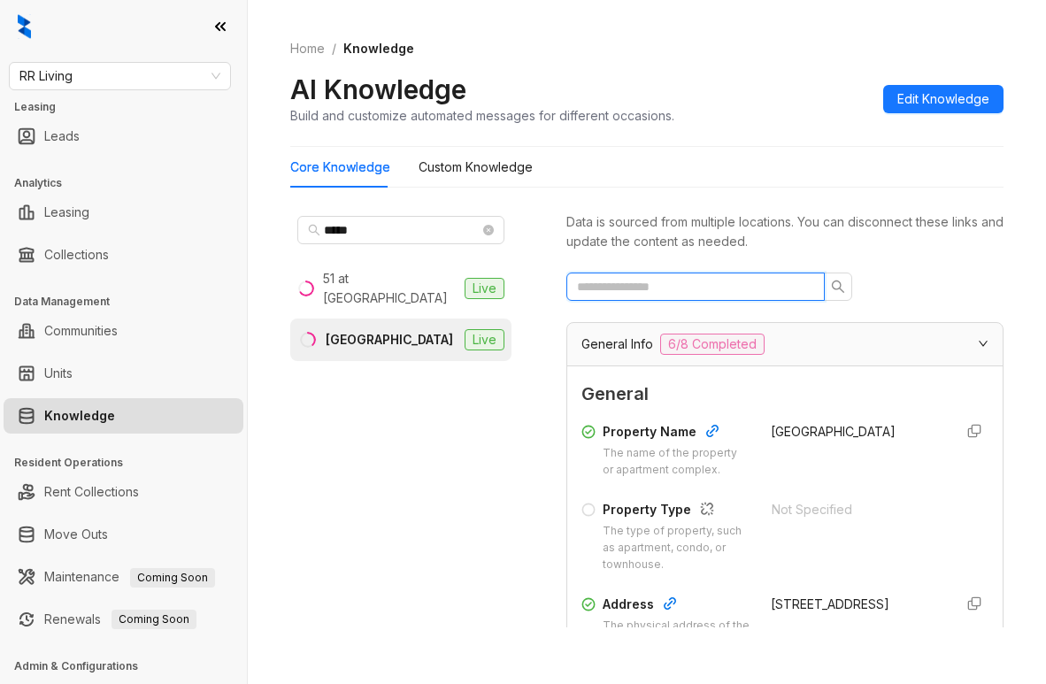
click at [717, 292] on input "text" at bounding box center [688, 286] width 223 height 19
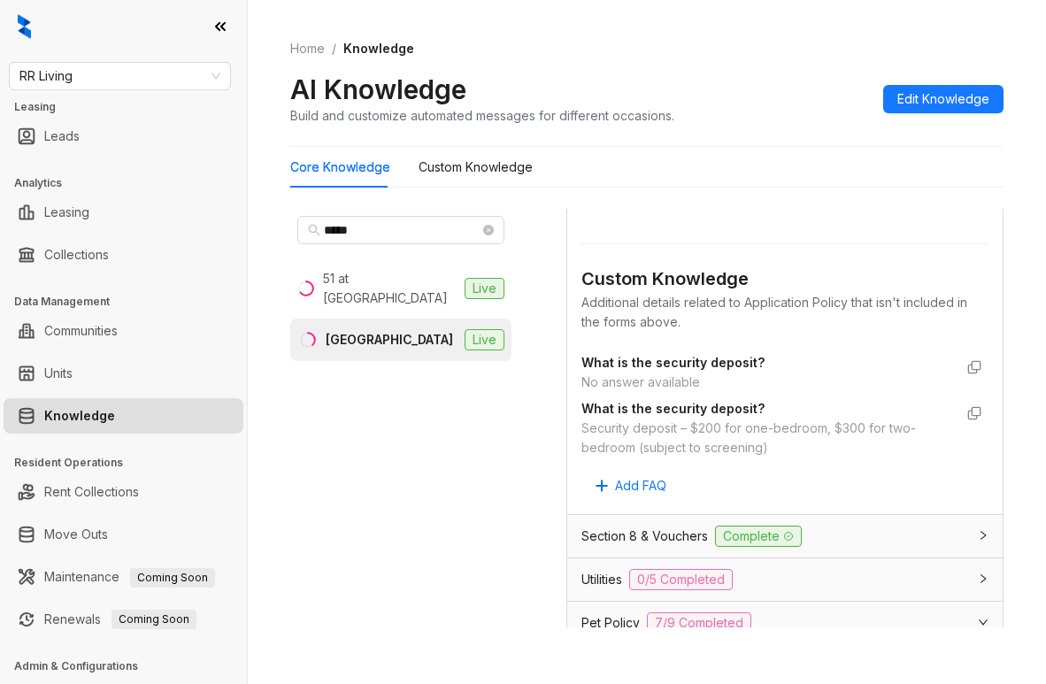
scroll to position [797, 0]
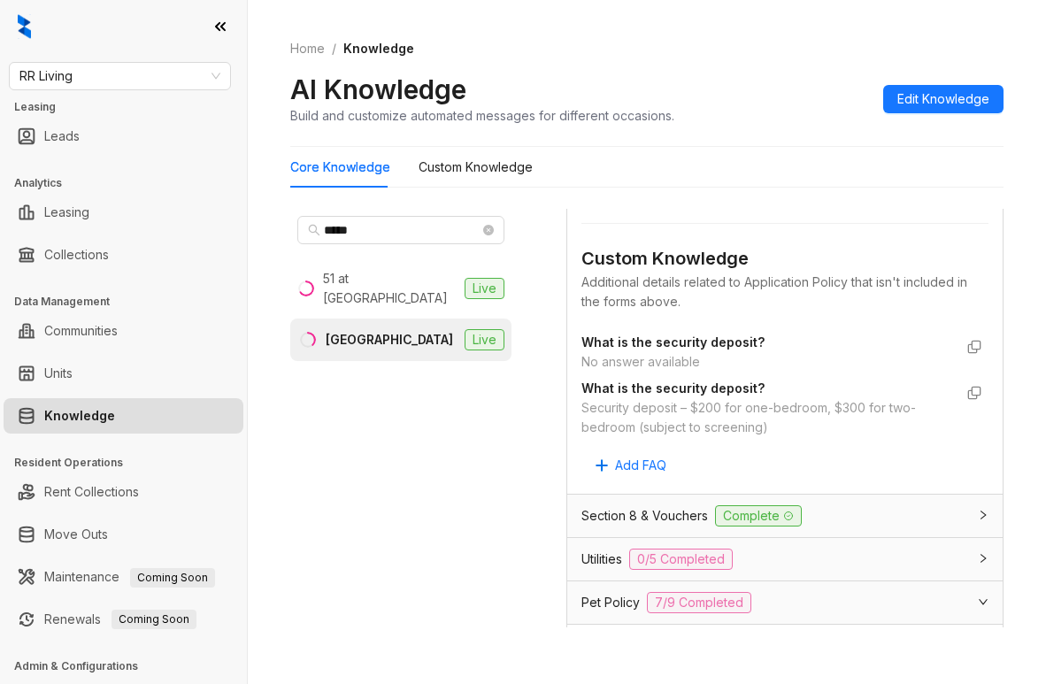
type input "*******"
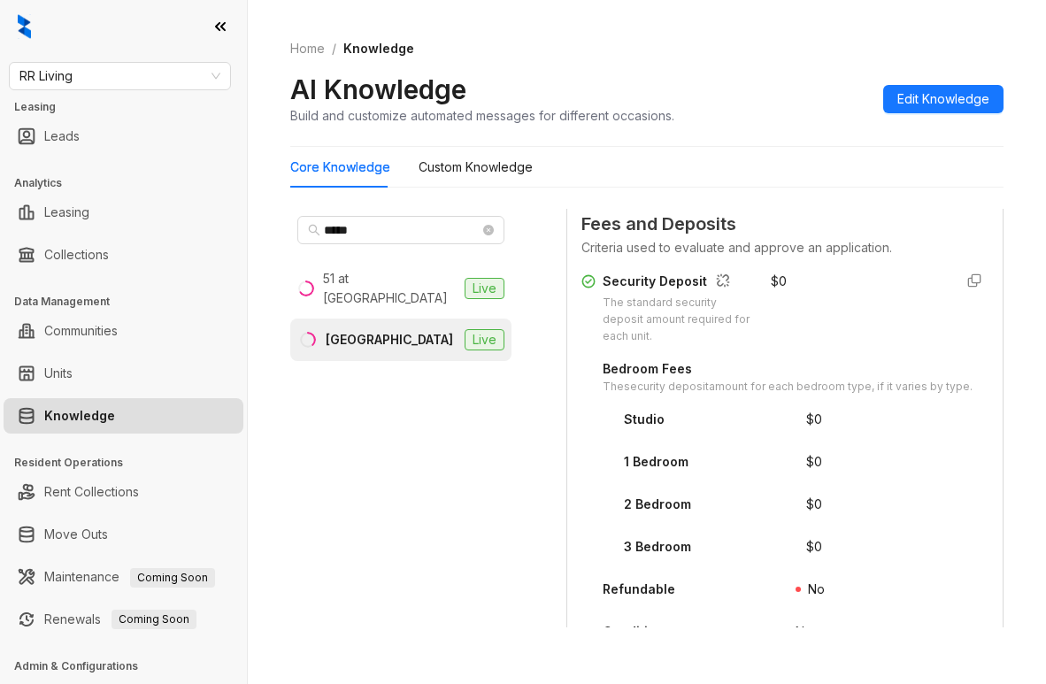
scroll to position [58, 0]
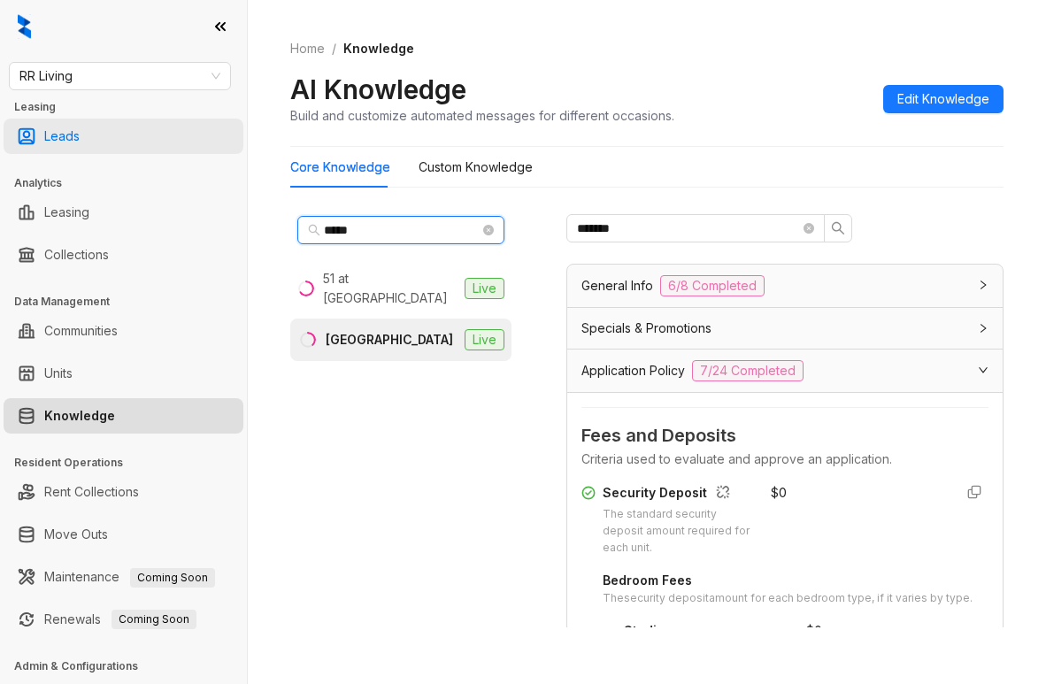
drag, startPoint x: 401, startPoint y: 228, endPoint x: 12, endPoint y: 127, distance: 402.4
click at [12, 127] on div "RR Living Leasing Leads Analytics Leasing Collections Data Management Communiti…" at bounding box center [523, 342] width 1046 height 684
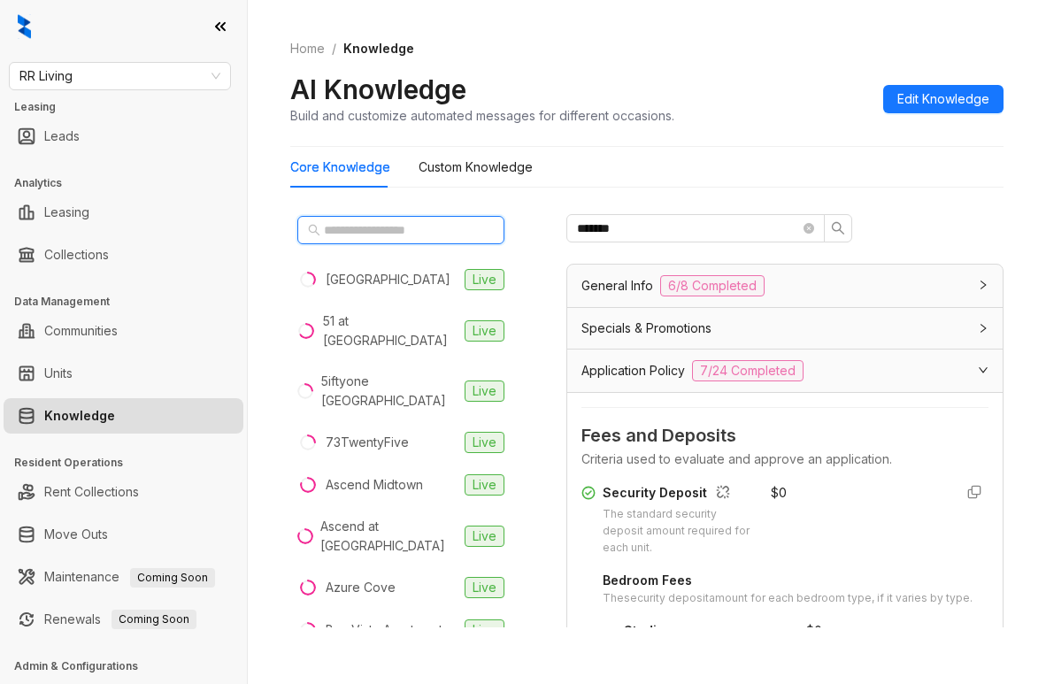
click at [379, 226] on input "text" at bounding box center [402, 229] width 156 height 19
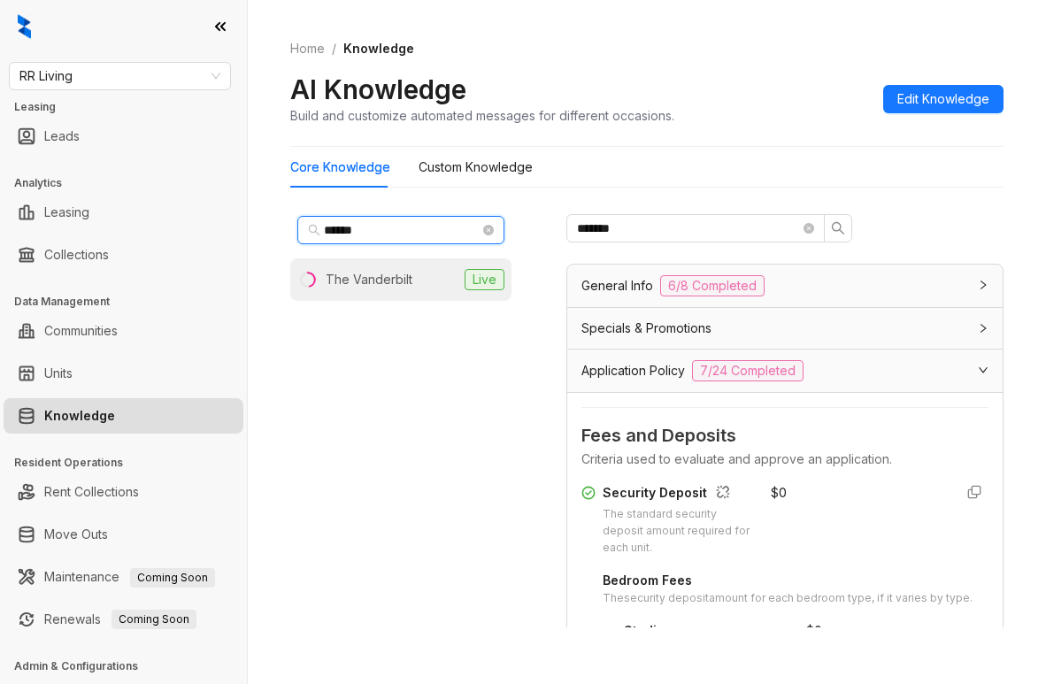
type input "******"
click at [394, 283] on div "The Vanderbilt" at bounding box center [369, 279] width 87 height 19
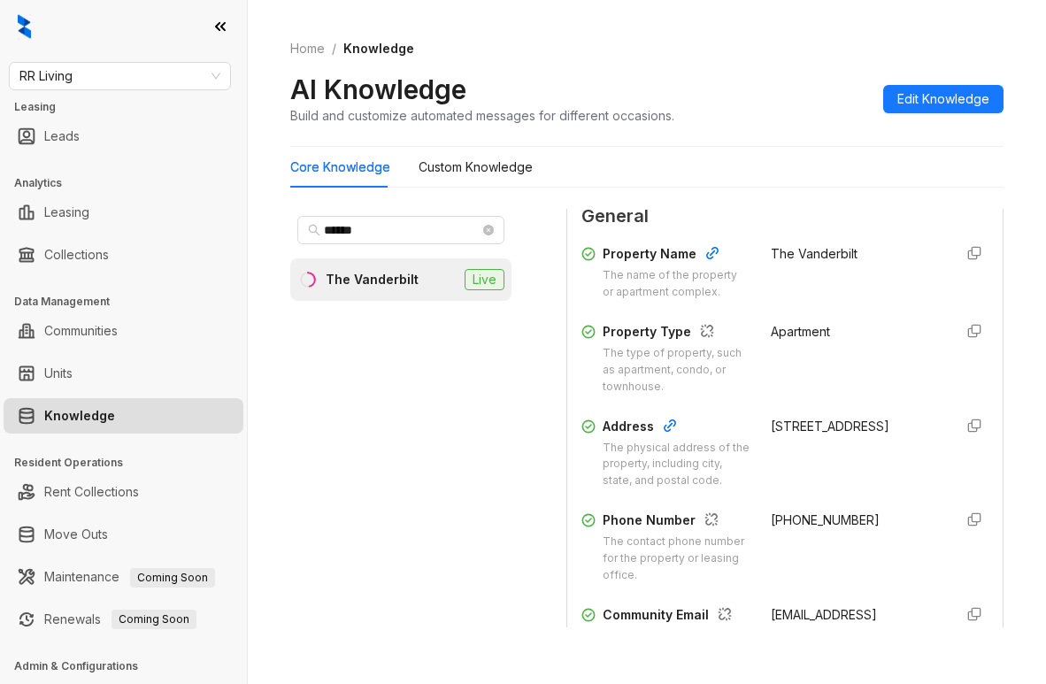
scroll to position [354, 0]
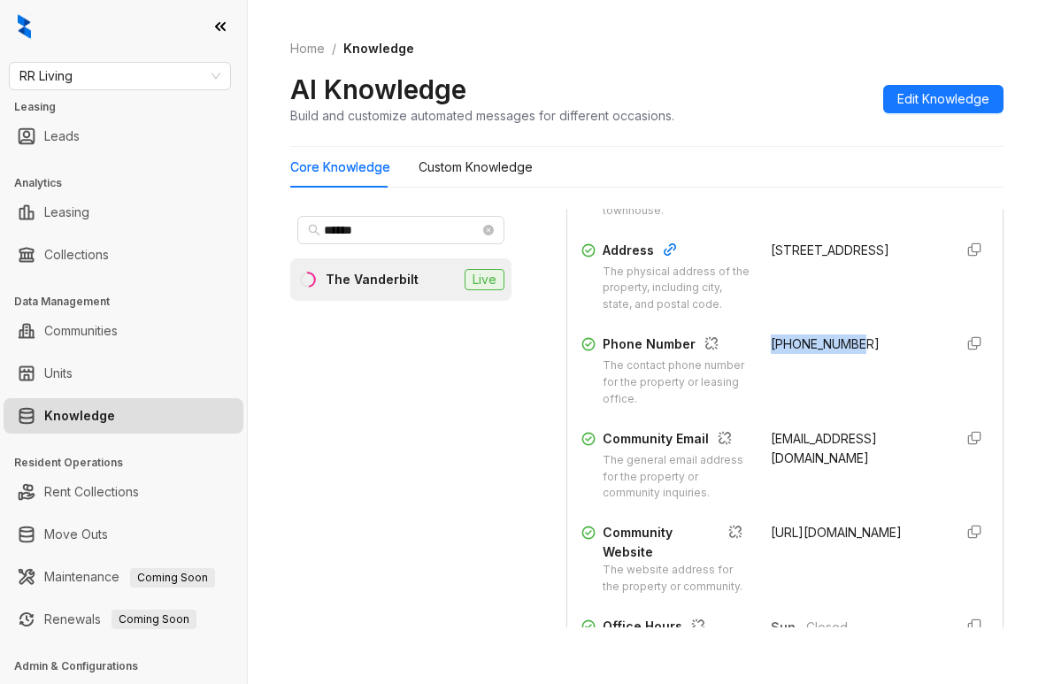
drag, startPoint x: 751, startPoint y: 372, endPoint x: 852, endPoint y: 377, distance: 101.1
click at [852, 377] on div "[PHONE_NUMBER]" at bounding box center [855, 371] width 168 height 73
copy span "[PHONE_NUMBER]"
click at [185, 77] on span "RR Living" at bounding box center [119, 76] width 201 height 27
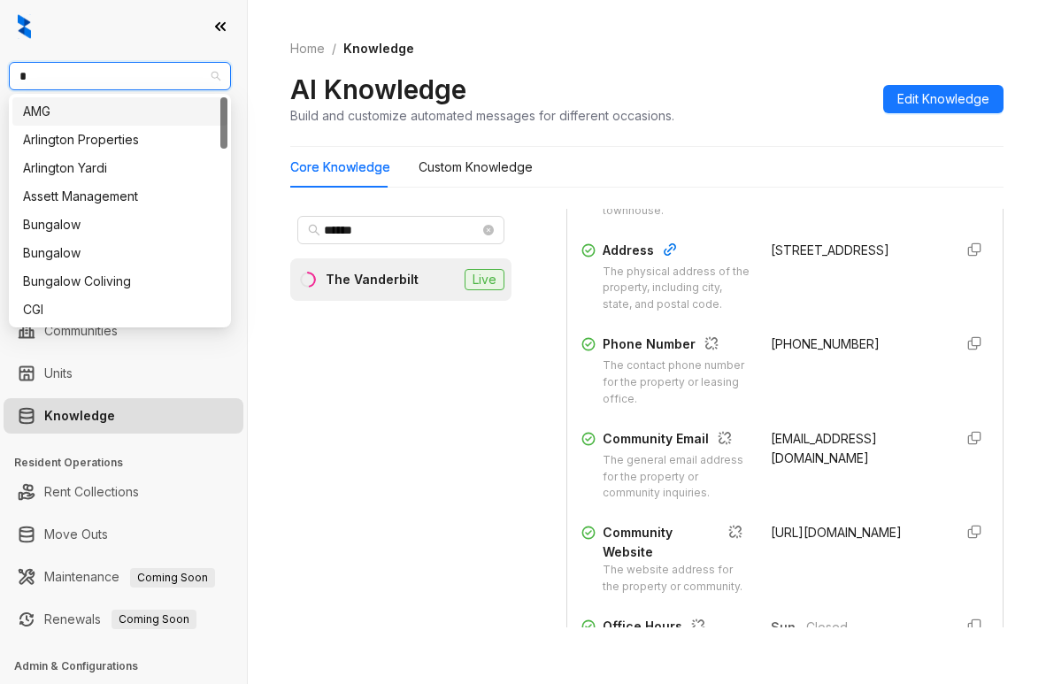
type input "**"
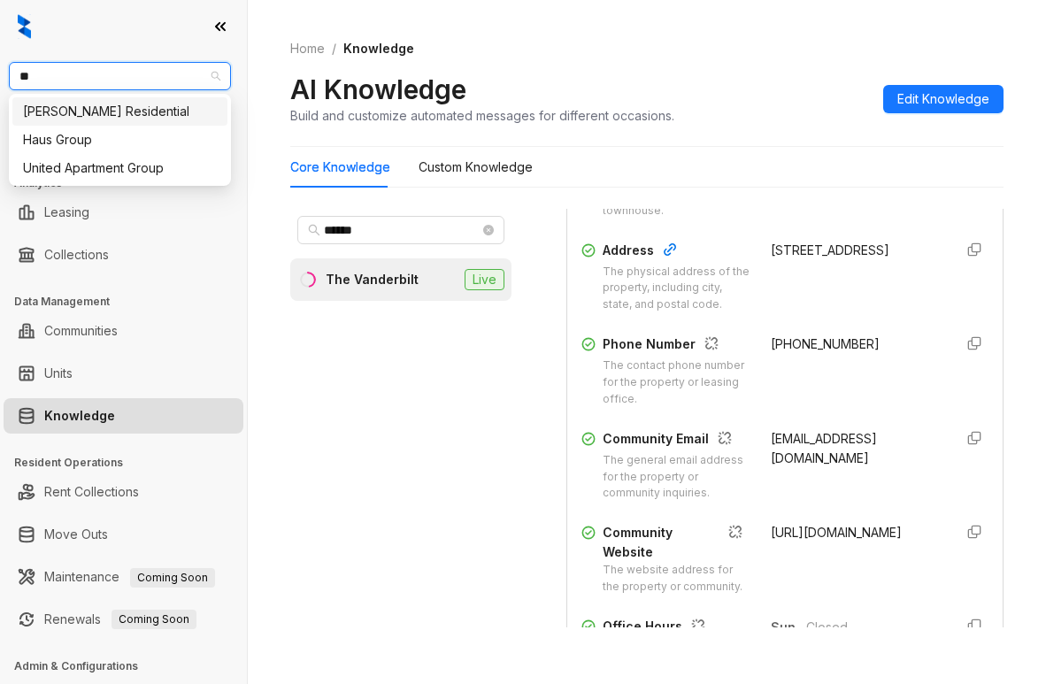
click at [123, 119] on div "[PERSON_NAME] Residential" at bounding box center [120, 111] width 194 height 19
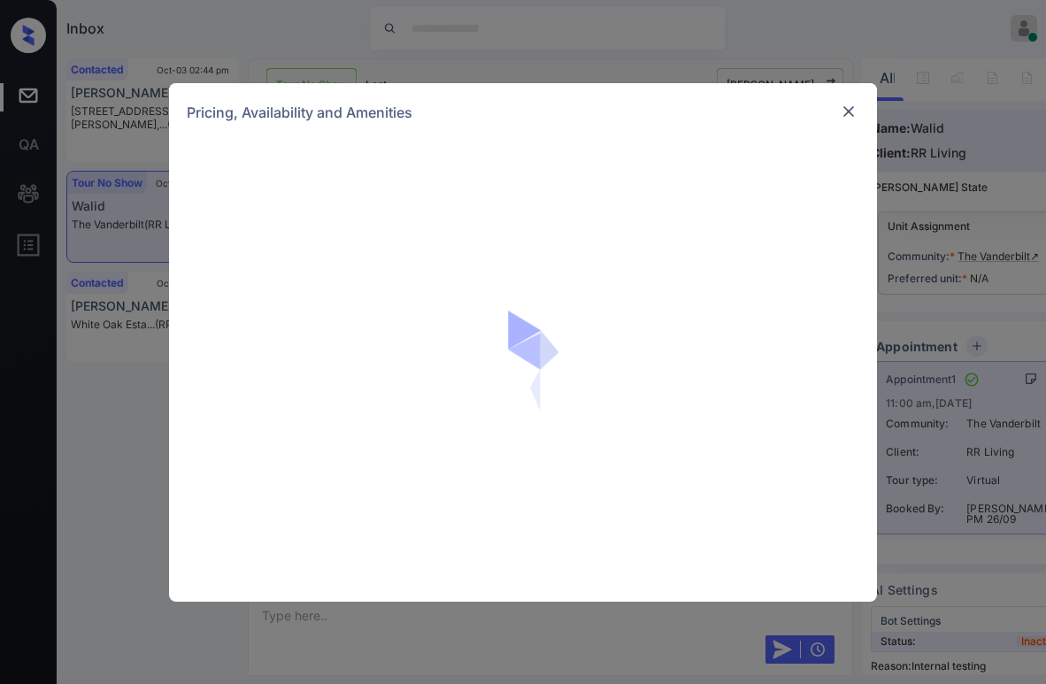
scroll to position [9916, 0]
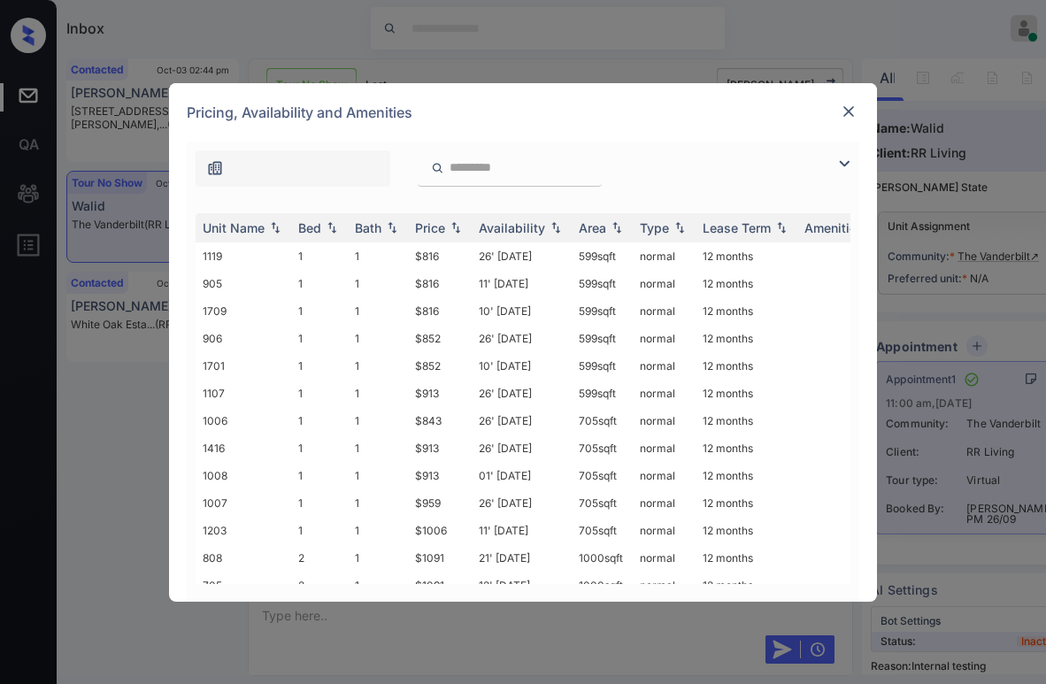
click at [839, 163] on img at bounding box center [844, 163] width 21 height 21
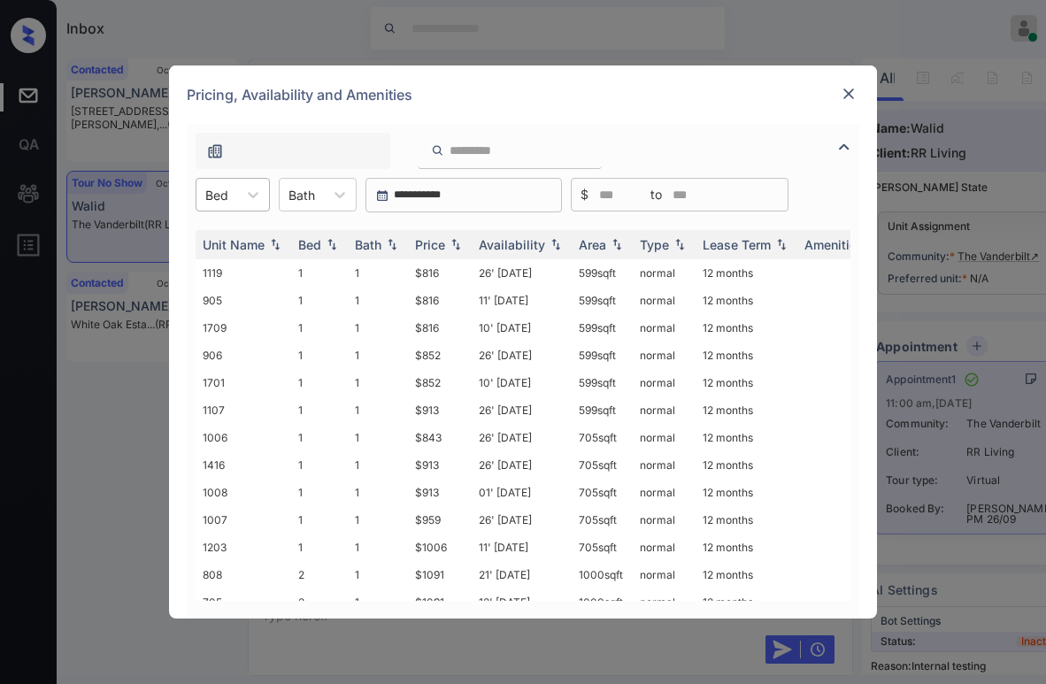
click at [211, 197] on div at bounding box center [216, 195] width 23 height 19
click at [245, 266] on div "2" at bounding box center [233, 270] width 74 height 32
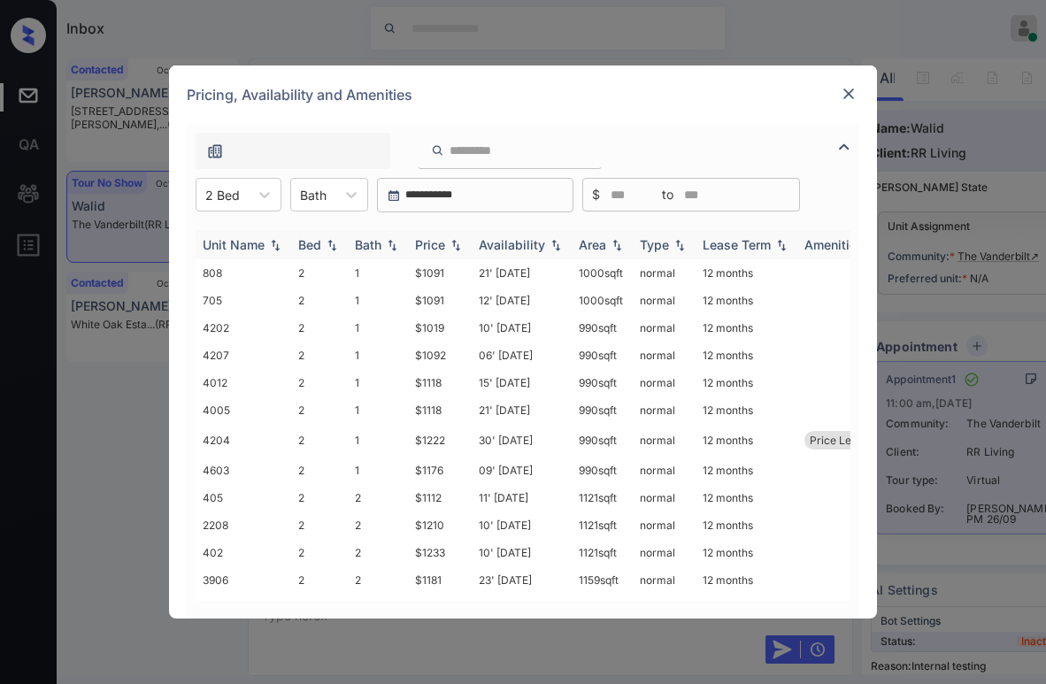
click at [445, 245] on div "Price" at bounding box center [430, 244] width 30 height 15
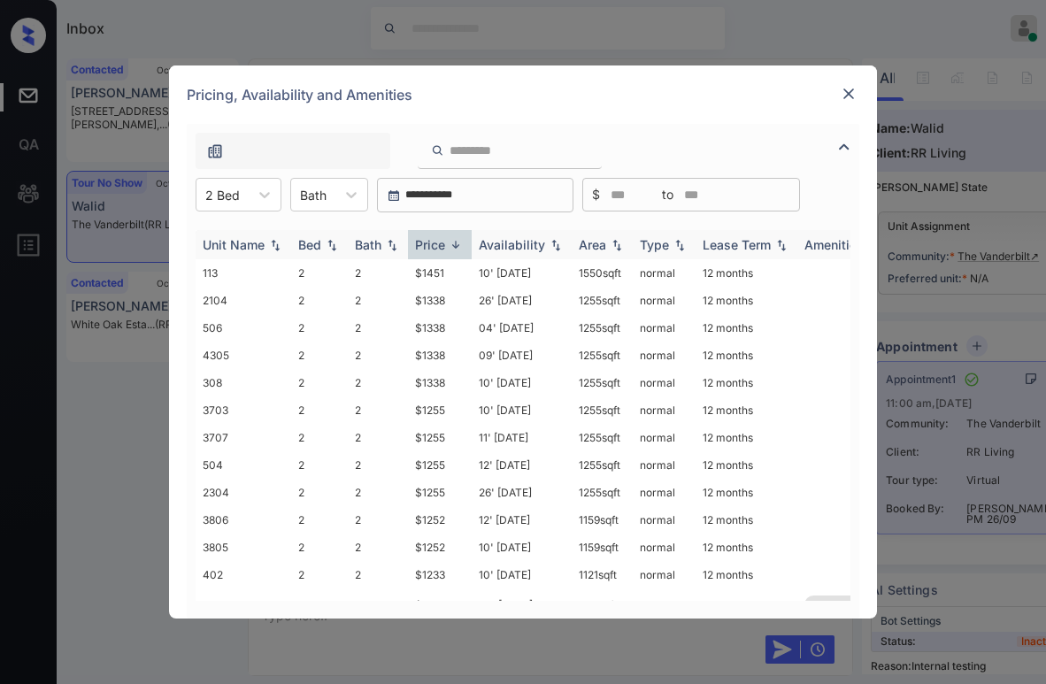
click at [445, 245] on div "Price" at bounding box center [430, 244] width 30 height 15
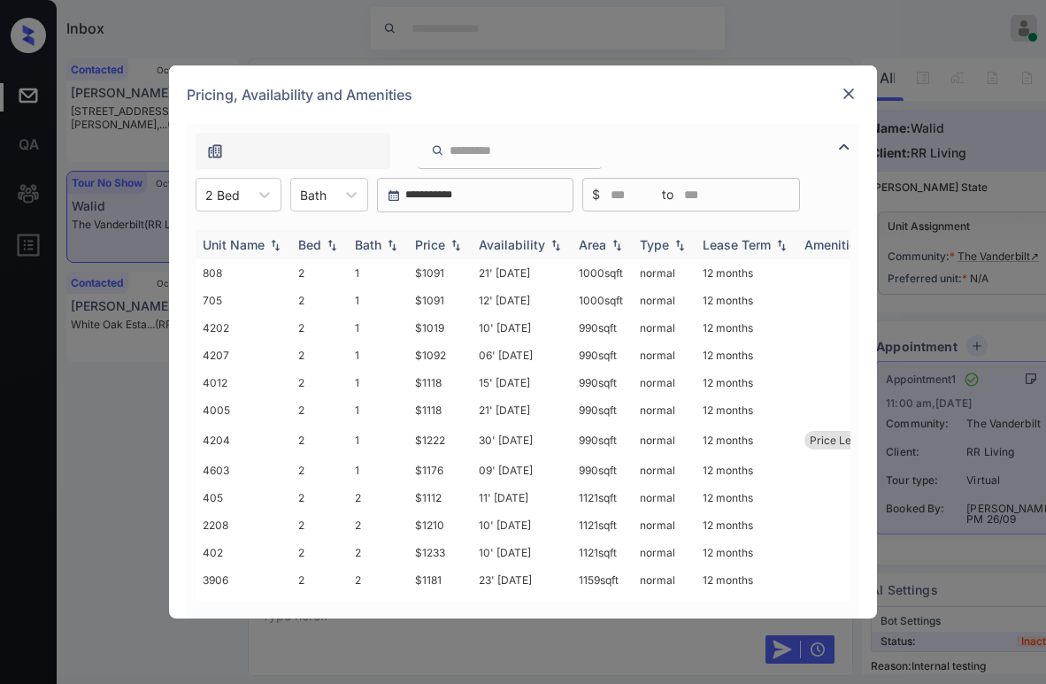
click at [445, 245] on div "Price" at bounding box center [430, 244] width 30 height 15
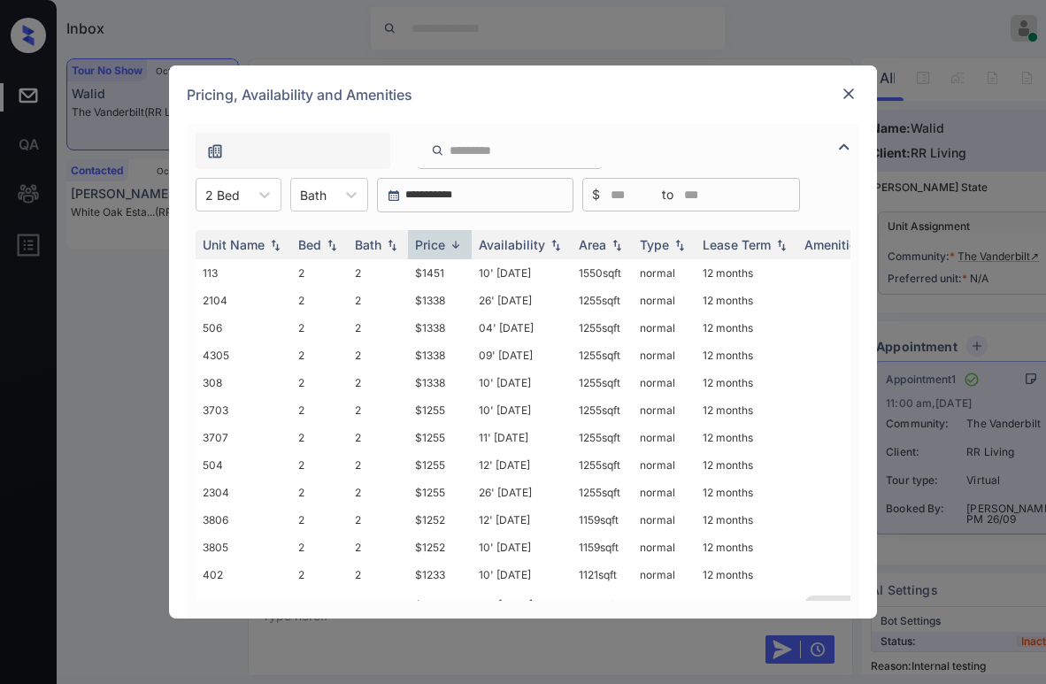
click at [850, 91] on img at bounding box center [849, 94] width 18 height 18
click at [315, 193] on div at bounding box center [313, 195] width 27 height 19
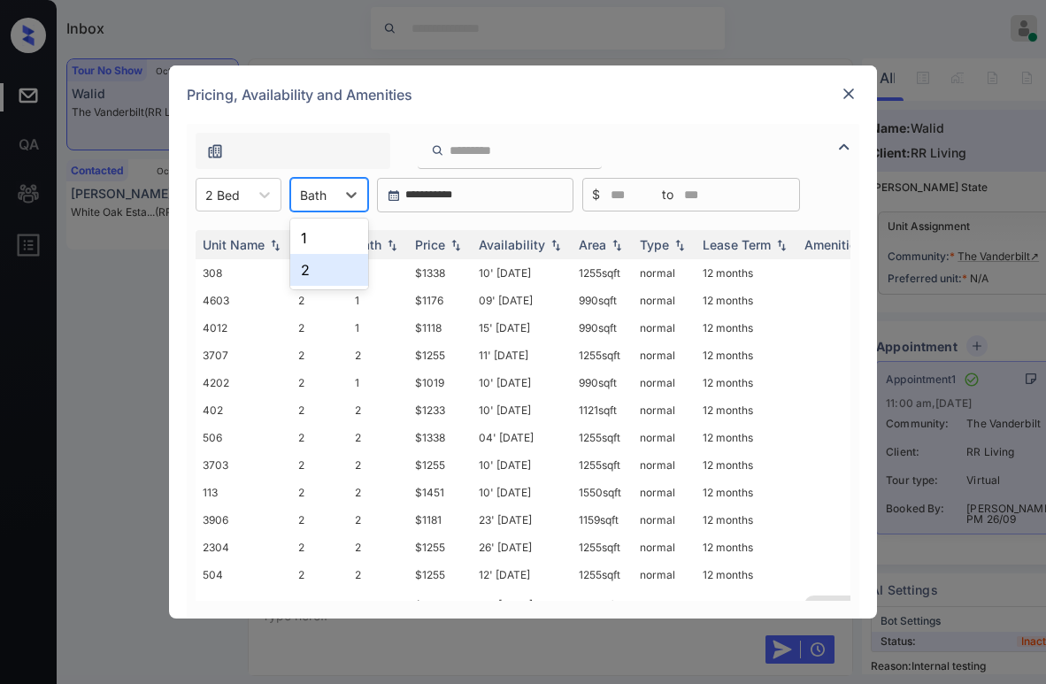
click at [314, 277] on div "2" at bounding box center [329, 270] width 78 height 32
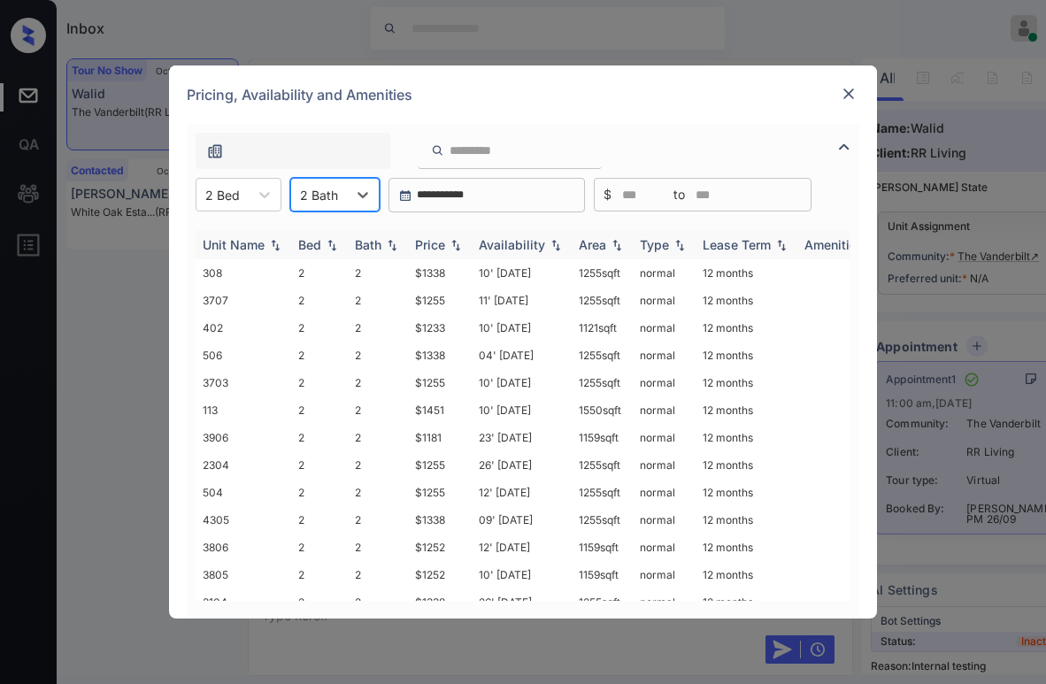
click at [437, 249] on div "Price" at bounding box center [430, 244] width 30 height 15
click at [440, 244] on div "Price" at bounding box center [430, 244] width 30 height 15
click at [438, 326] on td "$1210" at bounding box center [440, 327] width 64 height 27
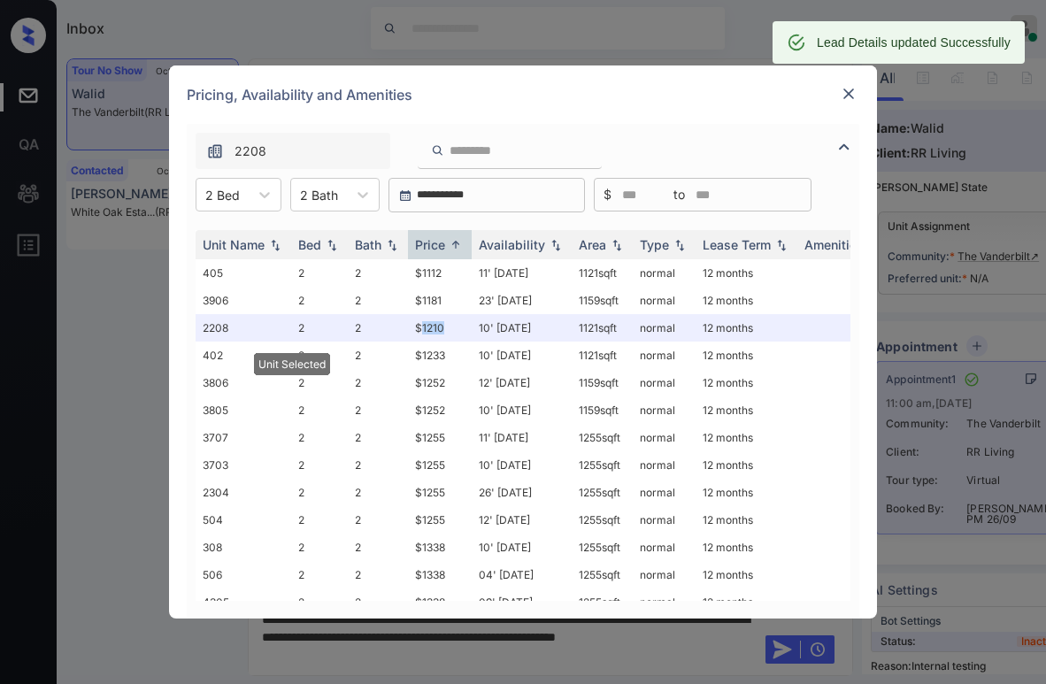
click at [845, 91] on img at bounding box center [849, 94] width 18 height 18
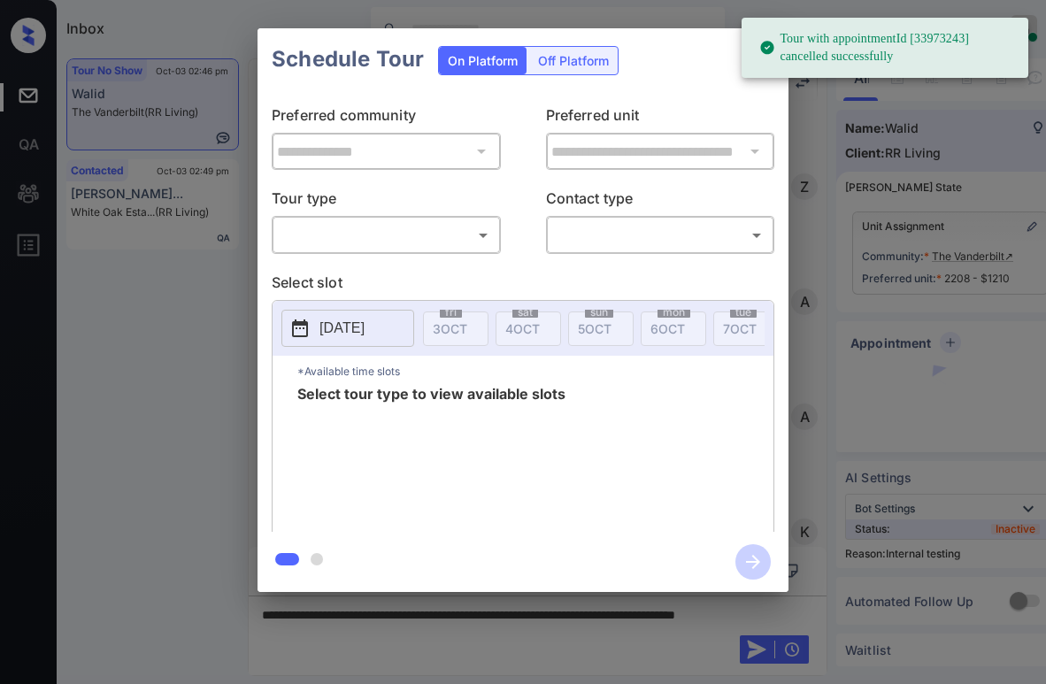
scroll to position [10474, 0]
click at [393, 242] on body "Tour with appointmentId [33973243] cancelled successfully Inbox [PERSON_NAME] O…" at bounding box center [523, 342] width 1046 height 684
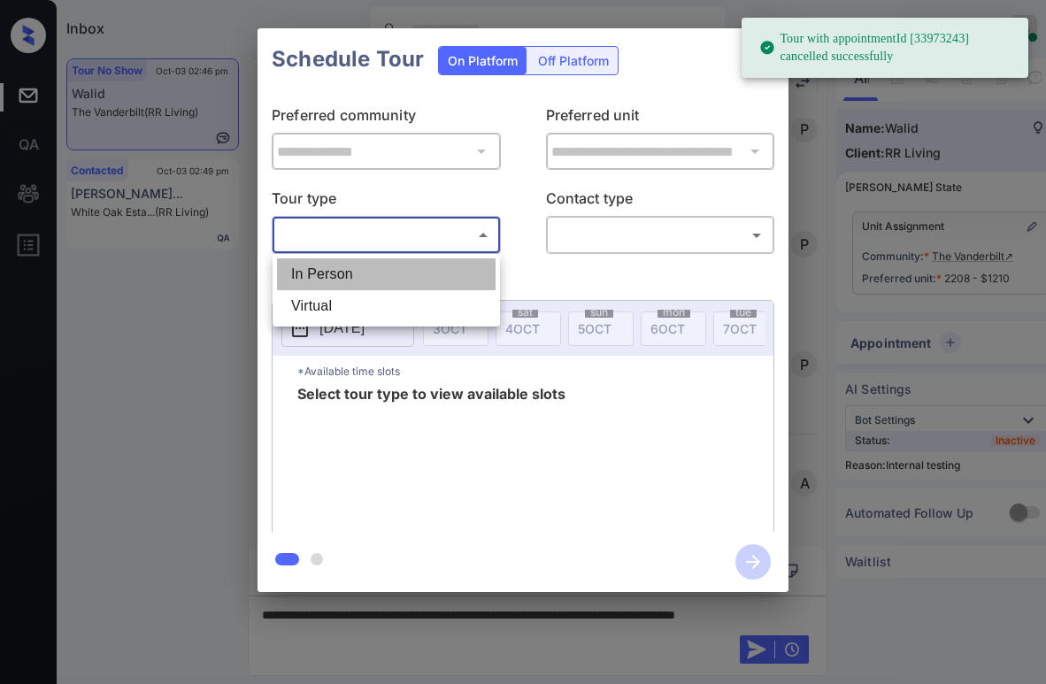
click at [364, 280] on li "In Person" at bounding box center [386, 275] width 219 height 32
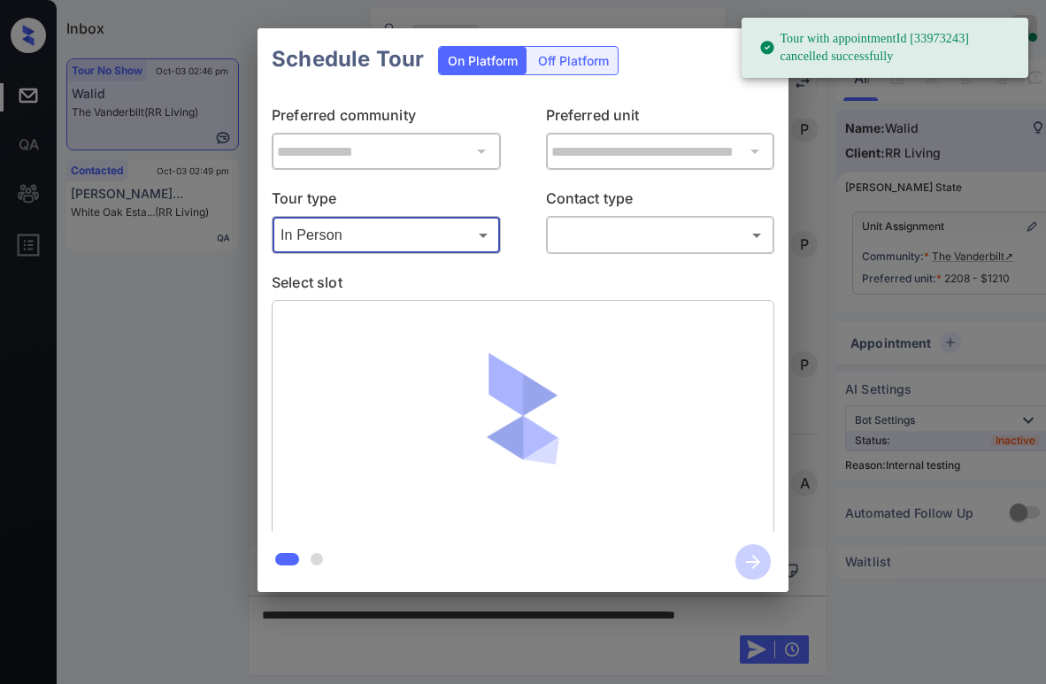
click at [389, 240] on body "Tour with appointmentId [33973243] cancelled successfully Inbox [PERSON_NAME] O…" at bounding box center [523, 342] width 1046 height 684
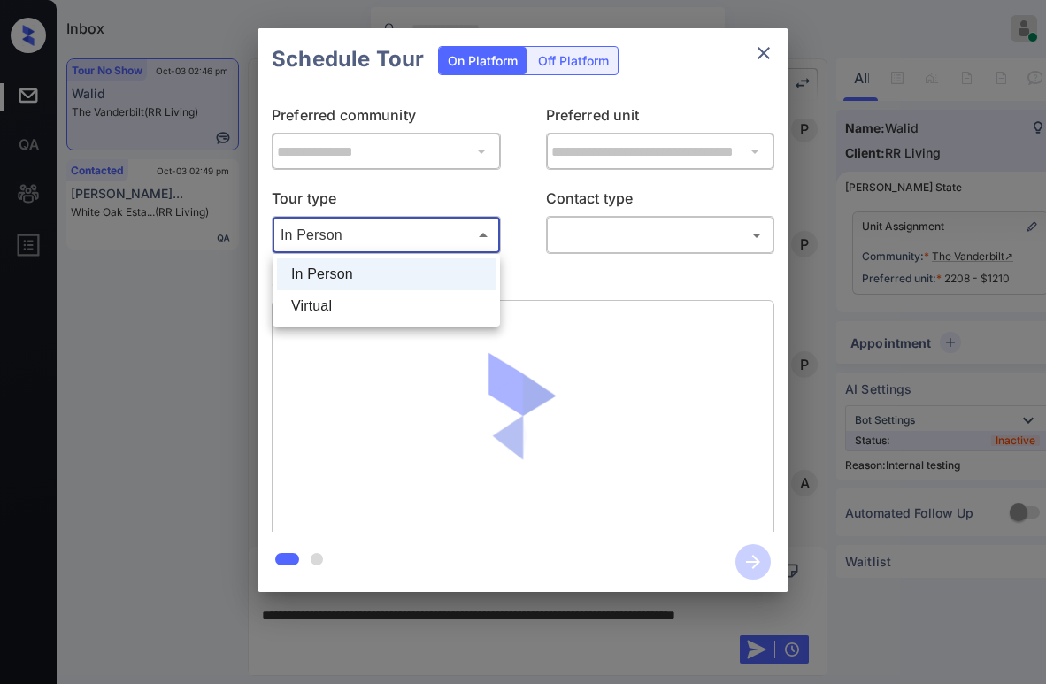
click at [349, 305] on li "Virtual" at bounding box center [386, 306] width 219 height 32
type input "*******"
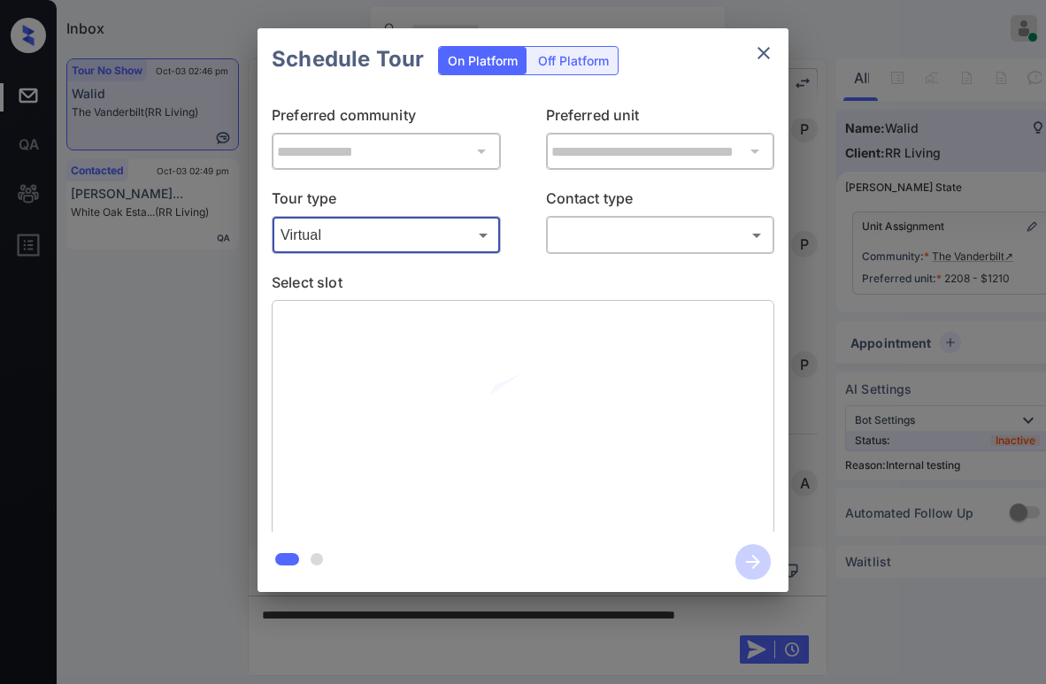
click at [641, 234] on body "Inbox [PERSON_NAME] Online Set yourself offline Set yourself on break Profile S…" at bounding box center [523, 342] width 1046 height 684
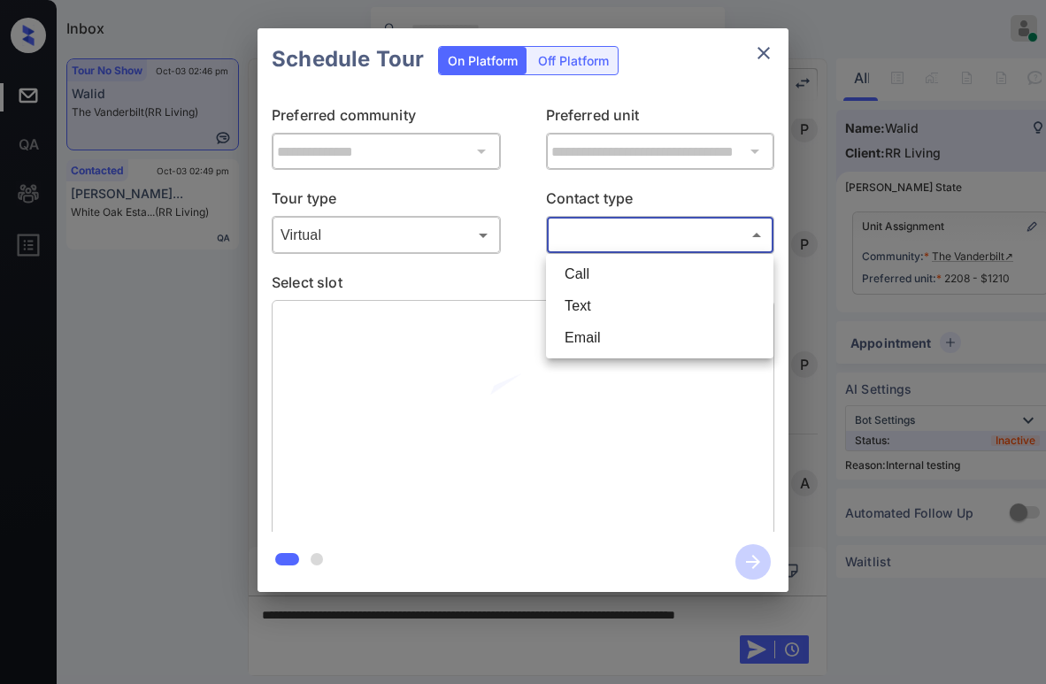
click at [614, 303] on li "Text" at bounding box center [660, 306] width 219 height 32
type input "****"
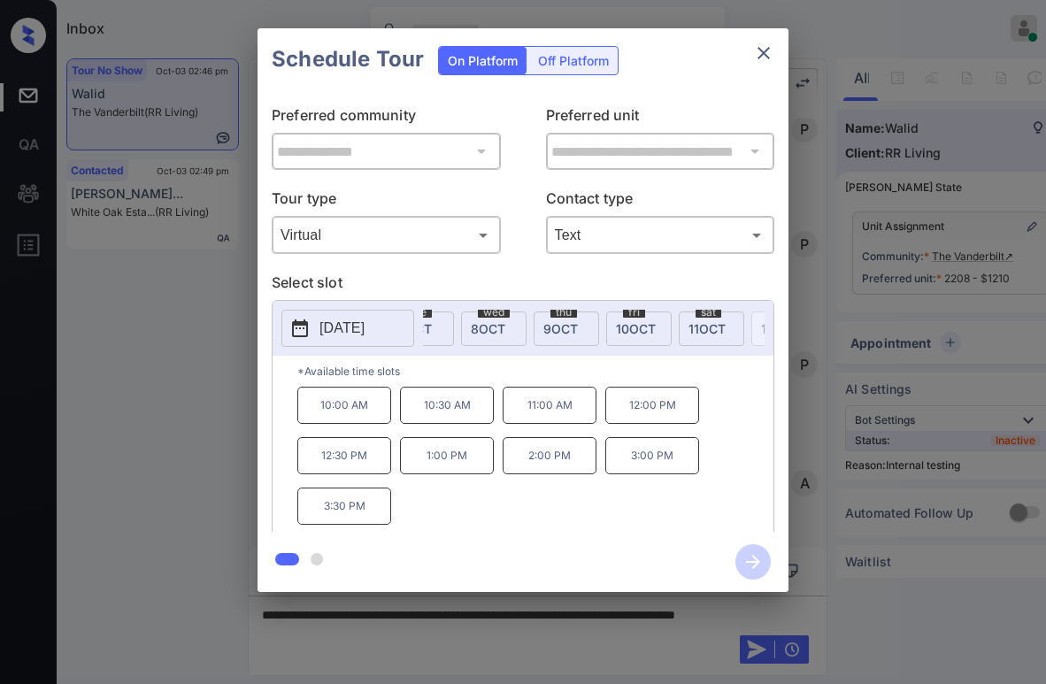
scroll to position [0, 338]
click at [618, 325] on span "[DATE]" at bounding box center [623, 328] width 40 height 15
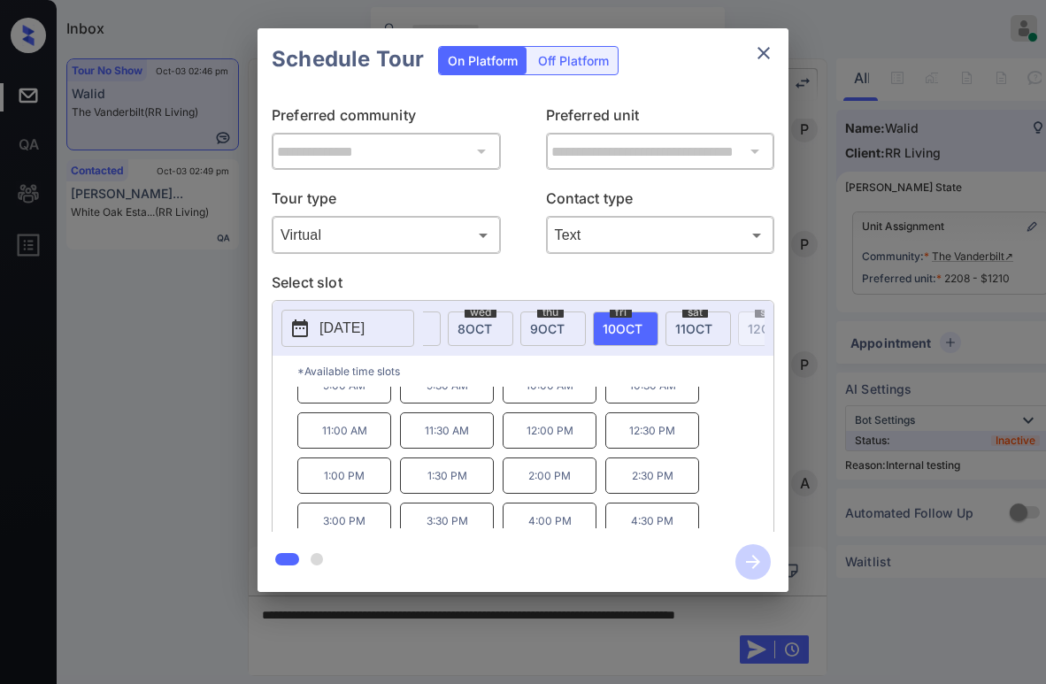
scroll to position [30, 0]
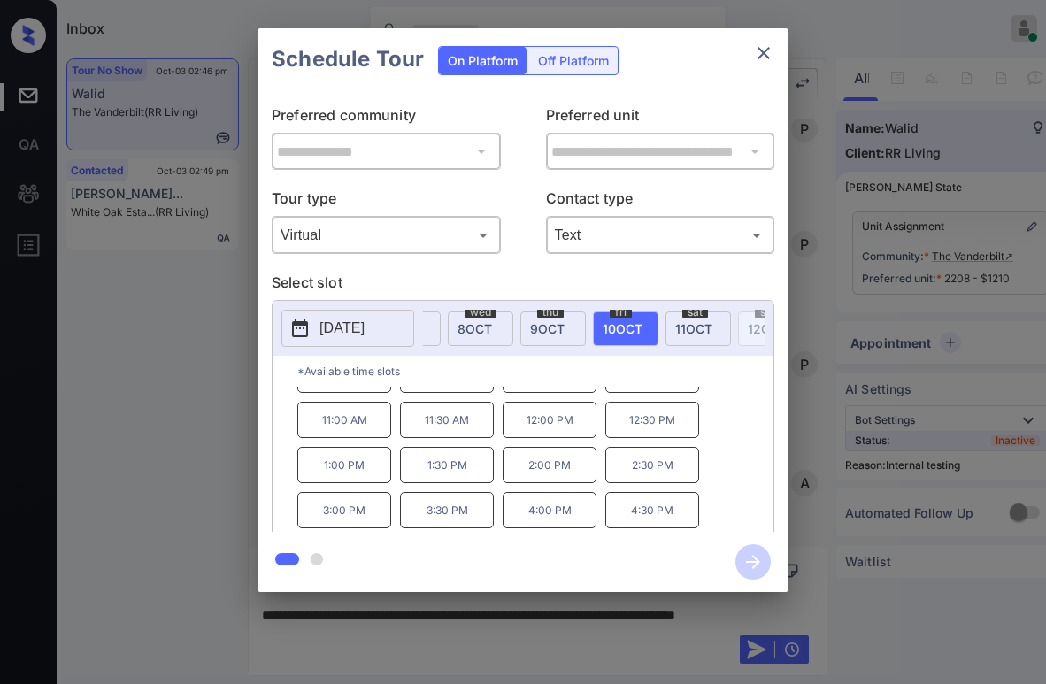
click at [761, 46] on icon "close" at bounding box center [763, 52] width 21 height 21
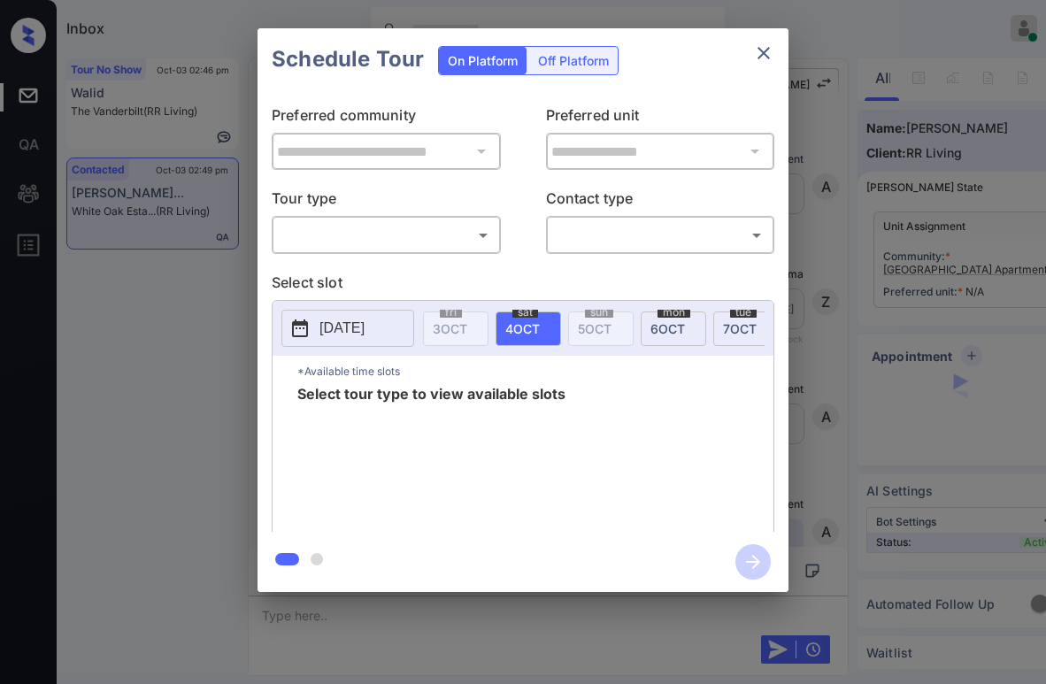
scroll to position [1823, 0]
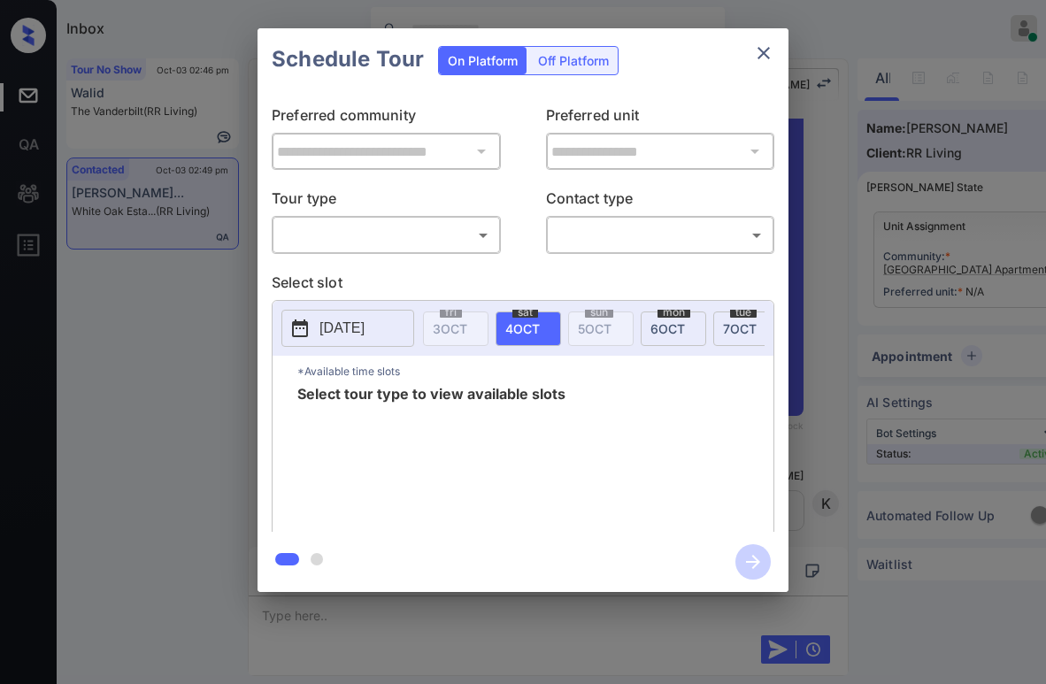
click at [479, 234] on body "Inbox [PERSON_NAME] Online Set yourself offline Set yourself on break Profile S…" at bounding box center [523, 342] width 1046 height 684
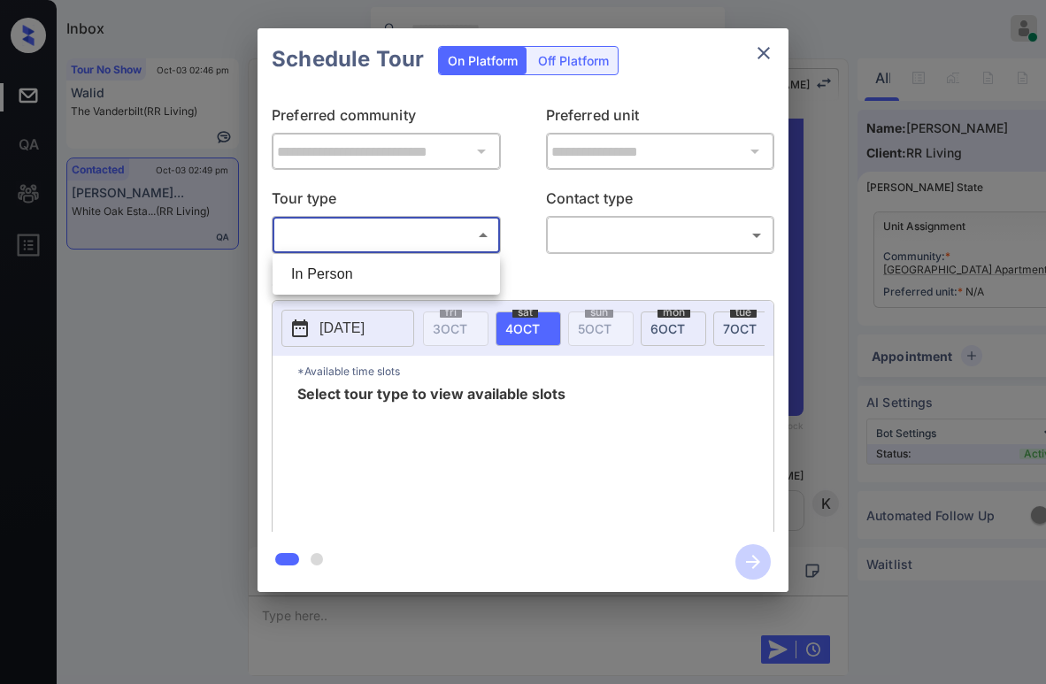
click at [434, 282] on li "In Person" at bounding box center [386, 275] width 219 height 32
type input "********"
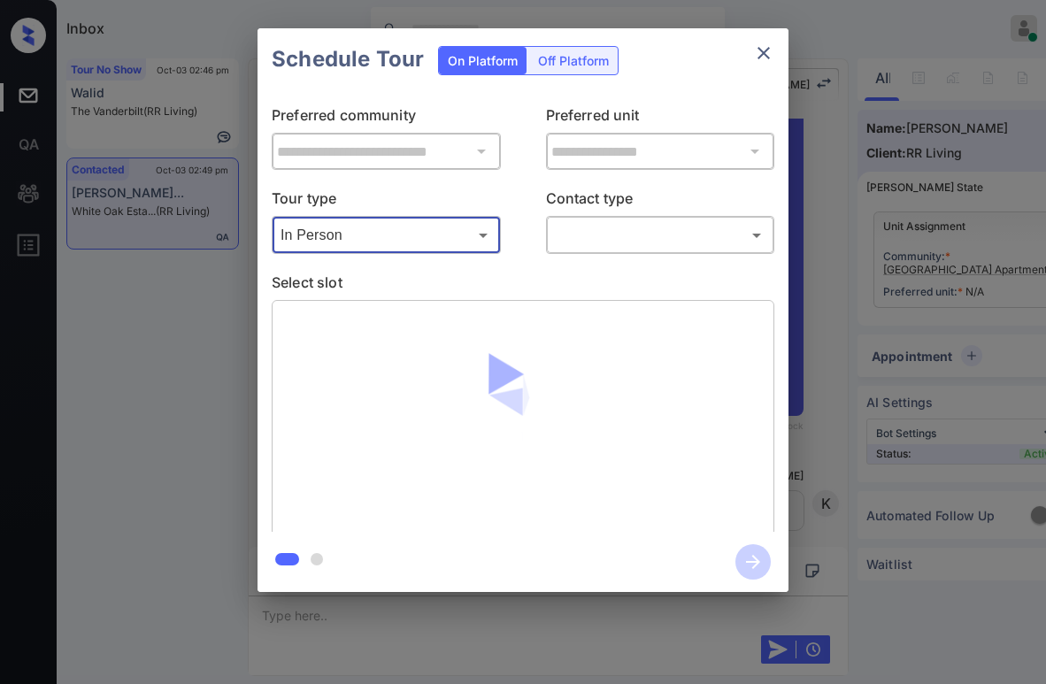
click at [638, 212] on p "Contact type" at bounding box center [660, 202] width 229 height 28
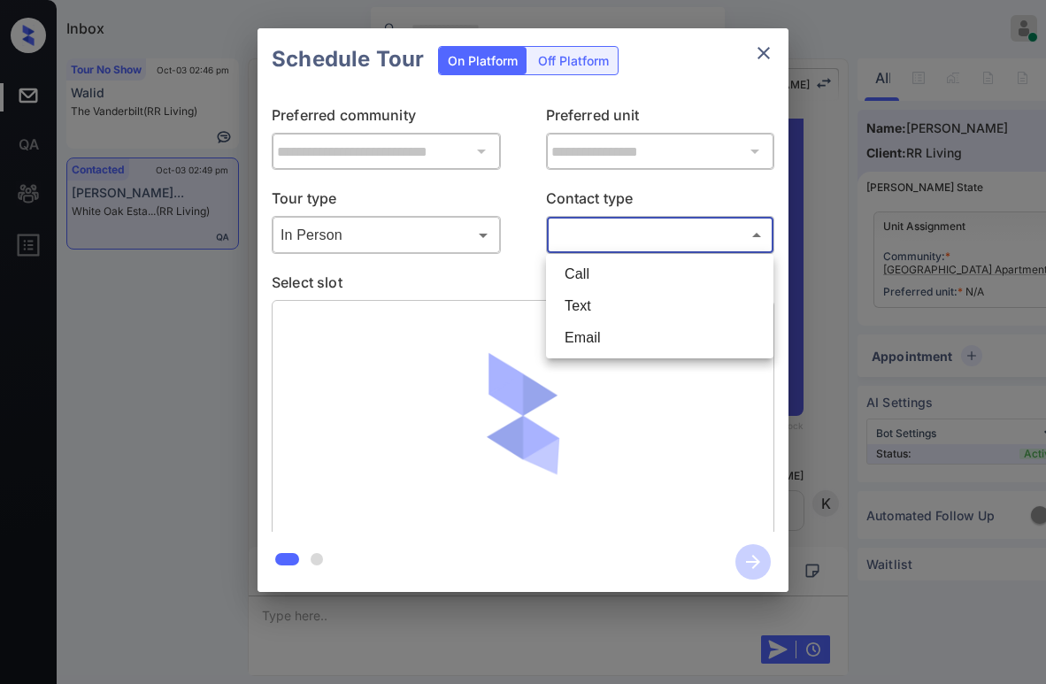
click at [638, 228] on body "Inbox Paolo Gabriel Online Set yourself offline Set yourself on break Profile S…" at bounding box center [523, 342] width 1046 height 684
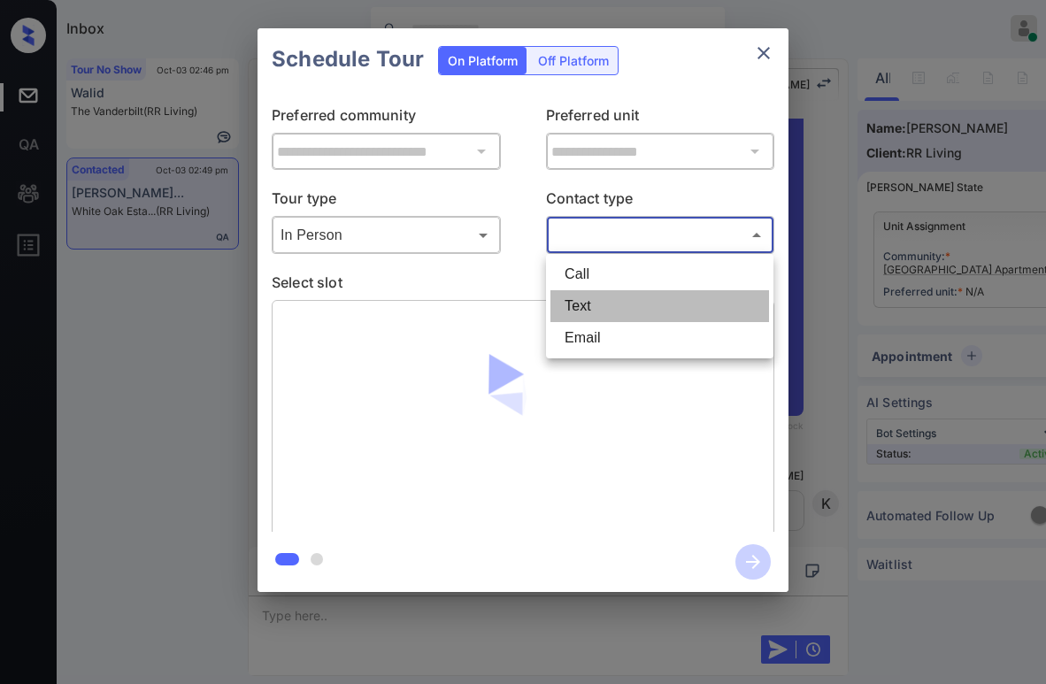
click at [621, 298] on li "Text" at bounding box center [660, 306] width 219 height 32
type input "****"
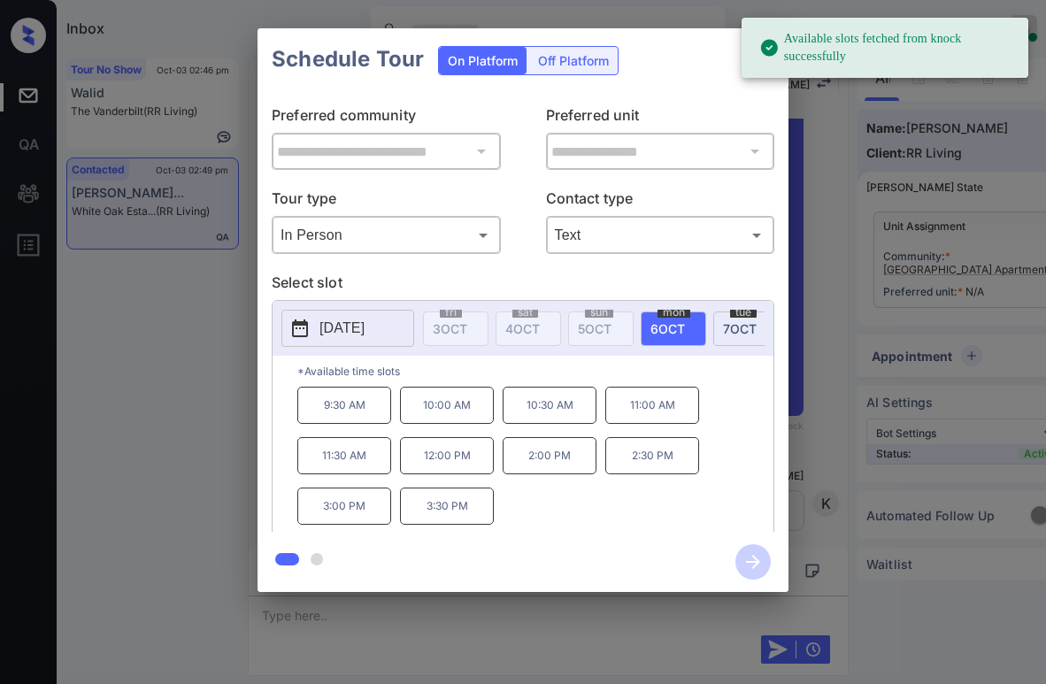
click at [638, 275] on p "Select slot" at bounding box center [523, 286] width 503 height 28
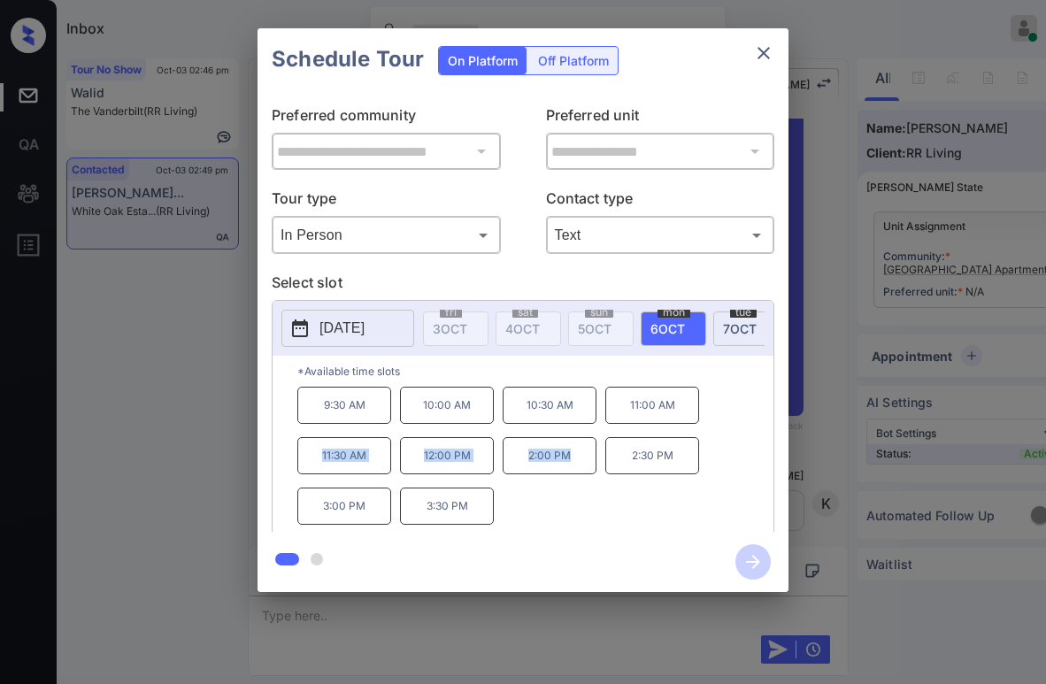
drag, startPoint x: 317, startPoint y: 462, endPoint x: 588, endPoint y: 471, distance: 271.0
click at [588, 471] on div "9:30 AM 10:00 AM 10:30 AM 11:00 AM 11:30 AM 12:00 PM 2:00 PM 2:30 PM 3:00 PM 3:…" at bounding box center [535, 458] width 476 height 142
copy div "11:30 AM 12:00 PM 2:00 PM"
click at [768, 49] on icon "close" at bounding box center [764, 53] width 12 height 12
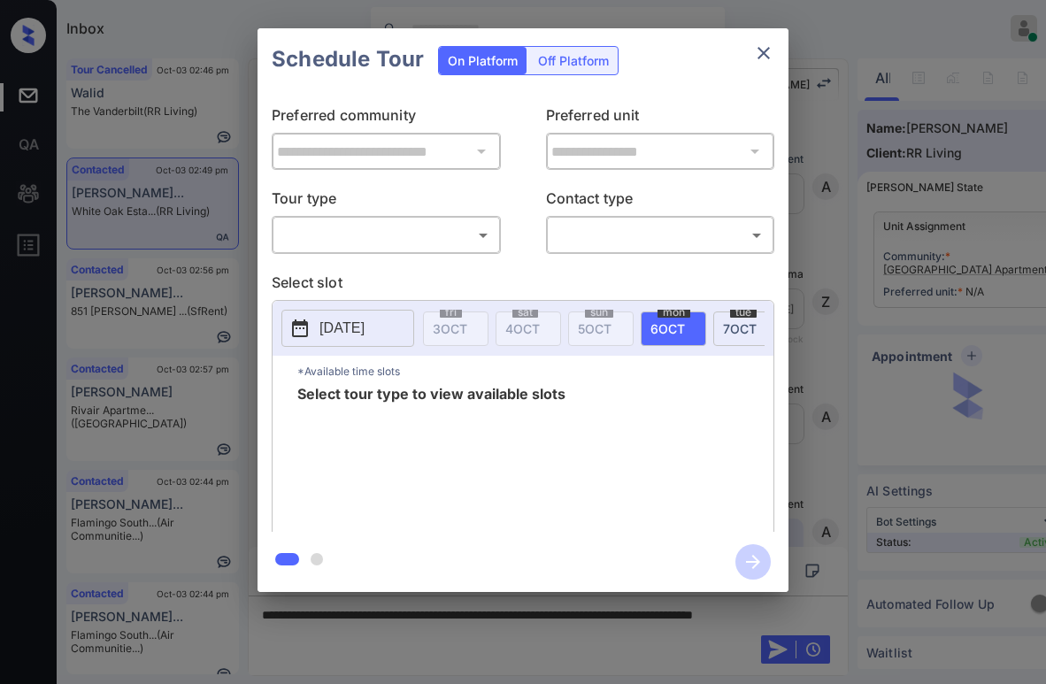
scroll to position [2797, 0]
click at [411, 238] on body "Inbox [PERSON_NAME] Online Set yourself offline Set yourself on break Profile S…" at bounding box center [523, 342] width 1046 height 684
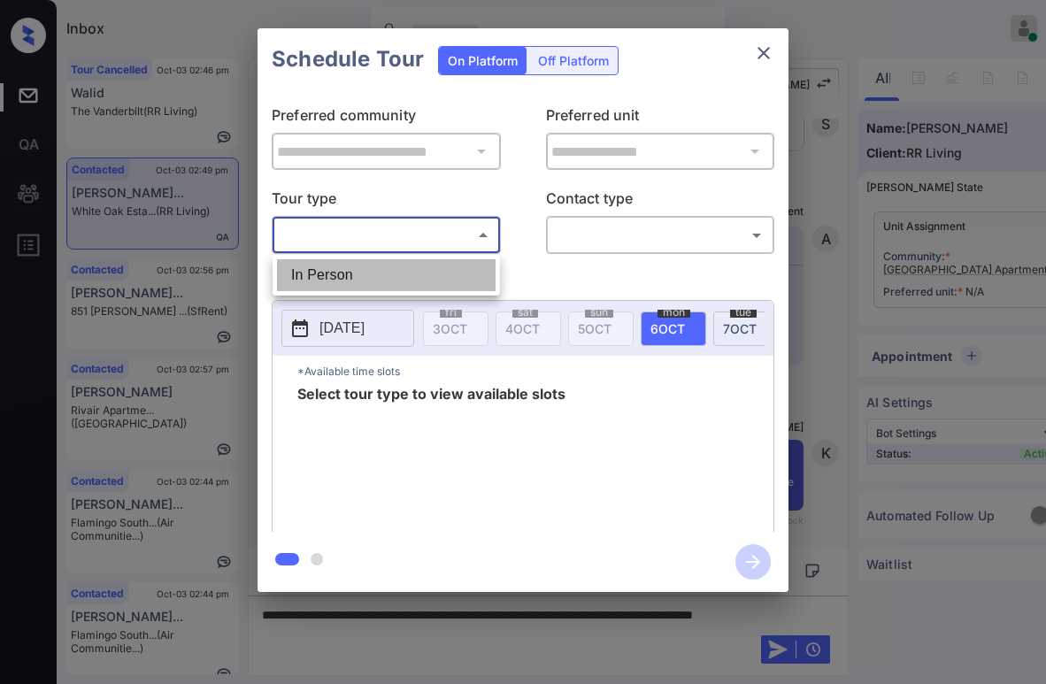
click at [383, 266] on li "In Person" at bounding box center [386, 275] width 219 height 32
type input "********"
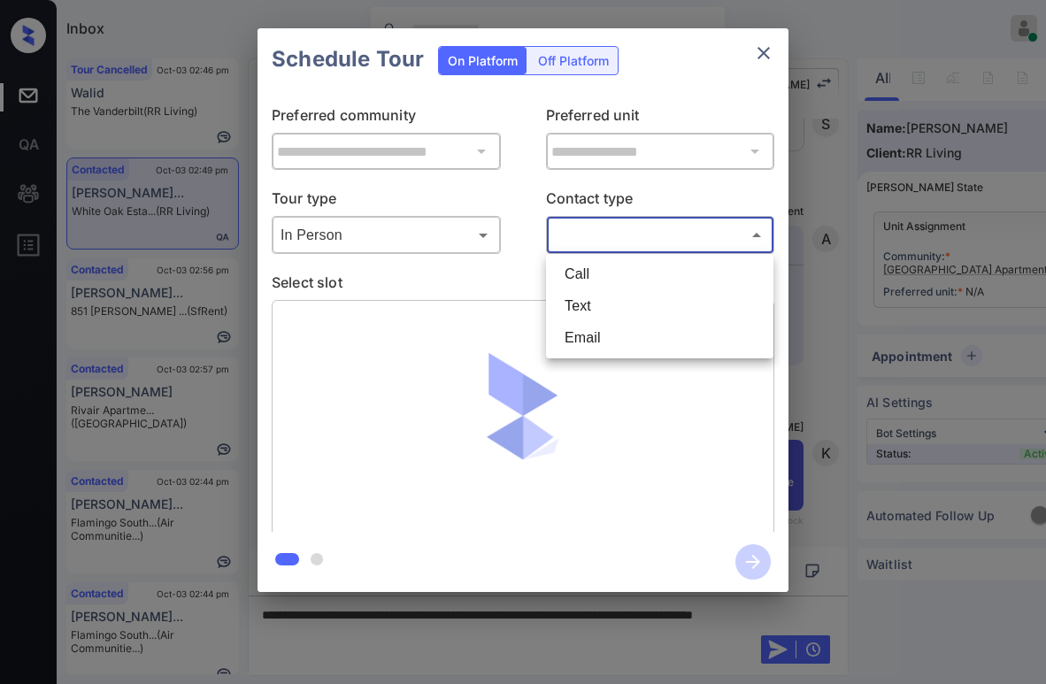
click at [583, 230] on body "Inbox [PERSON_NAME] Online Set yourself offline Set yourself on break Profile S…" at bounding box center [523, 342] width 1046 height 684
click at [589, 305] on li "Text" at bounding box center [660, 306] width 219 height 32
type input "****"
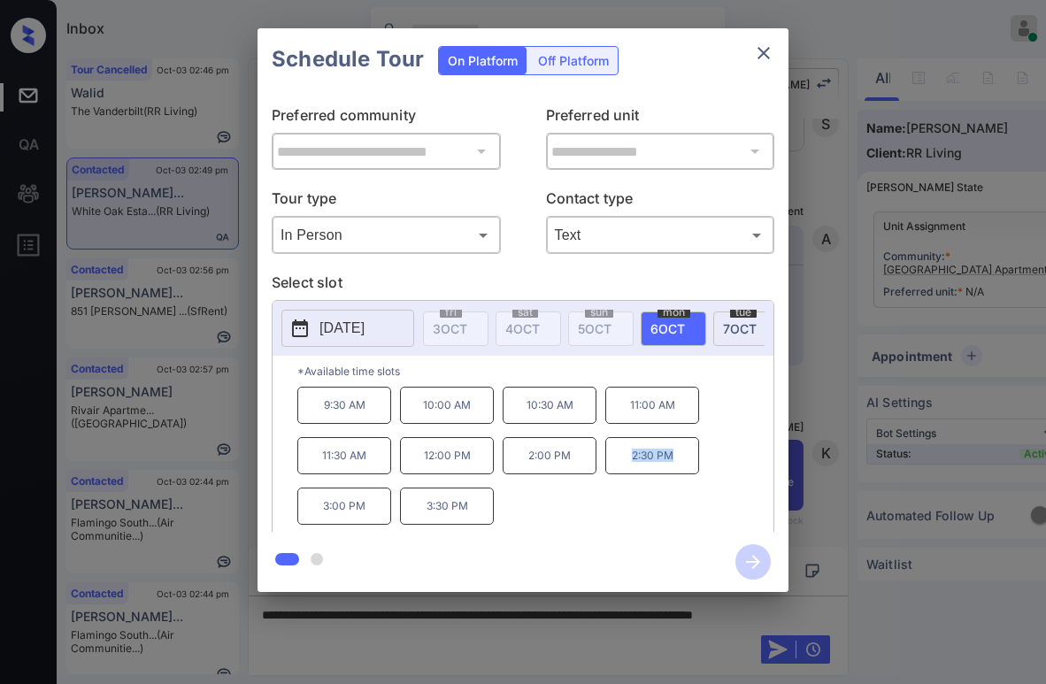
drag, startPoint x: 634, startPoint y: 464, endPoint x: 679, endPoint y: 463, distance: 45.2
click at [679, 463] on p "2:30 PM" at bounding box center [653, 455] width 94 height 37
copy p "2:30 PM"
click at [774, 34] on div "Schedule Tour On Platform Off Platform" at bounding box center [523, 59] width 531 height 62
click at [758, 58] on icon "close" at bounding box center [763, 52] width 21 height 21
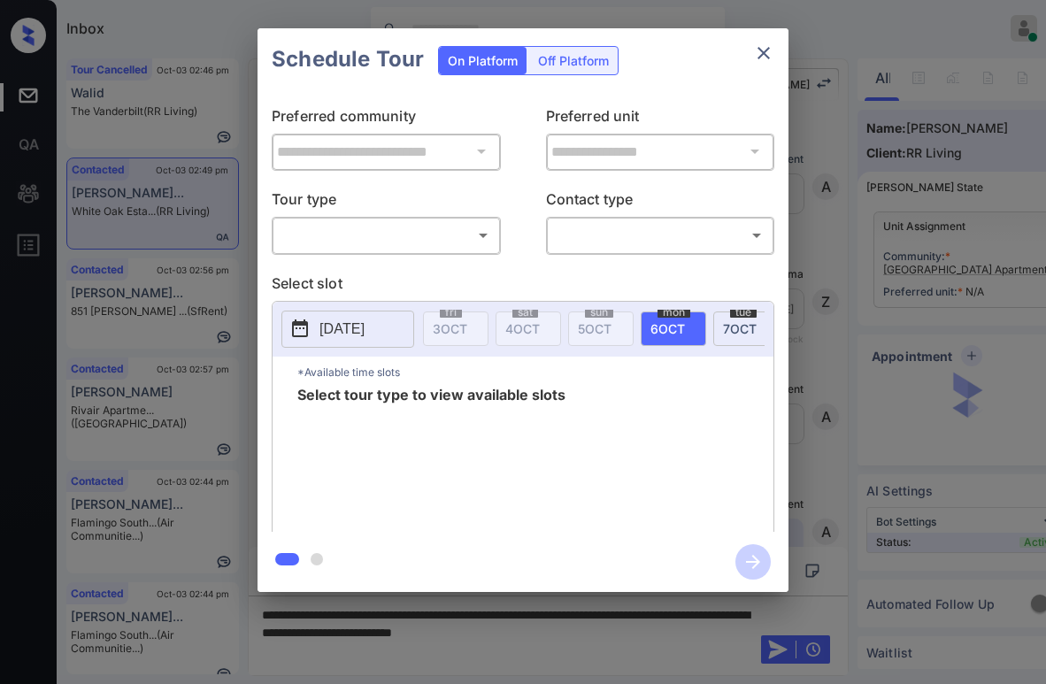
scroll to position [2797, 0]
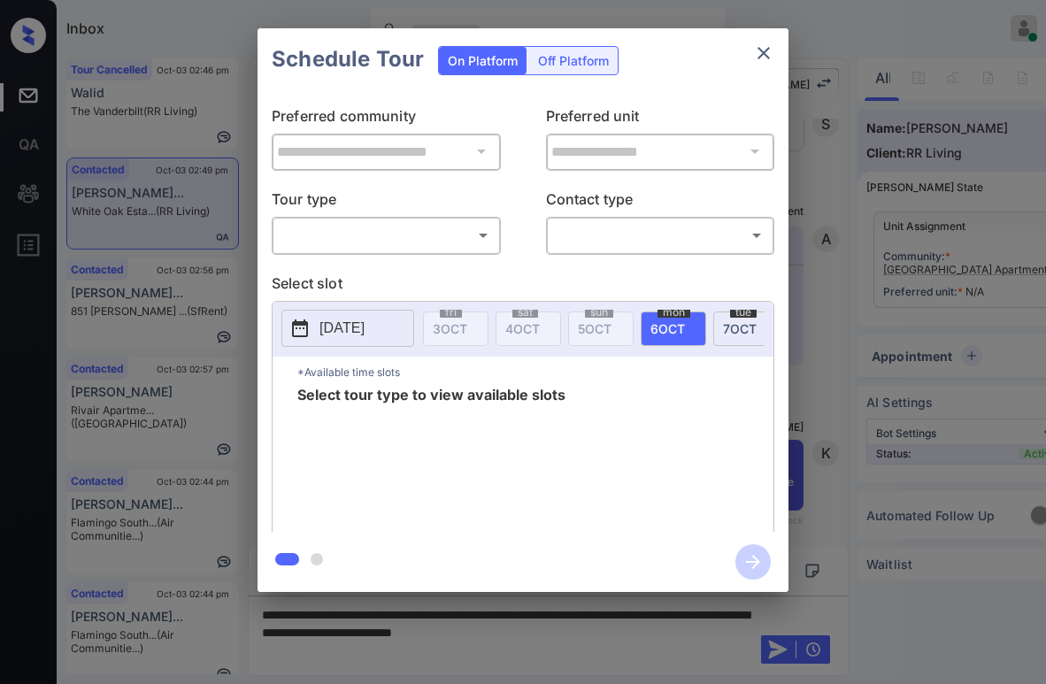
click at [393, 251] on div "​ ​" at bounding box center [386, 235] width 229 height 38
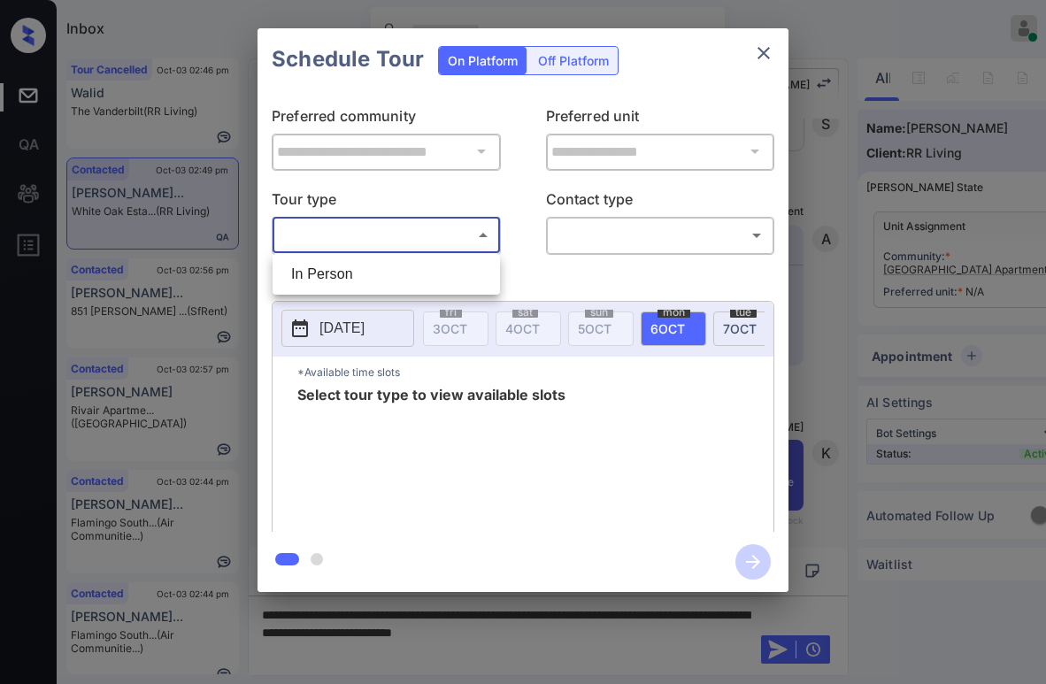
click at [389, 243] on body "Inbox [PERSON_NAME] Online Set yourself offline Set yourself on break Profile S…" at bounding box center [523, 342] width 1046 height 684
click at [377, 268] on li "In Person" at bounding box center [386, 275] width 219 height 32
type input "********"
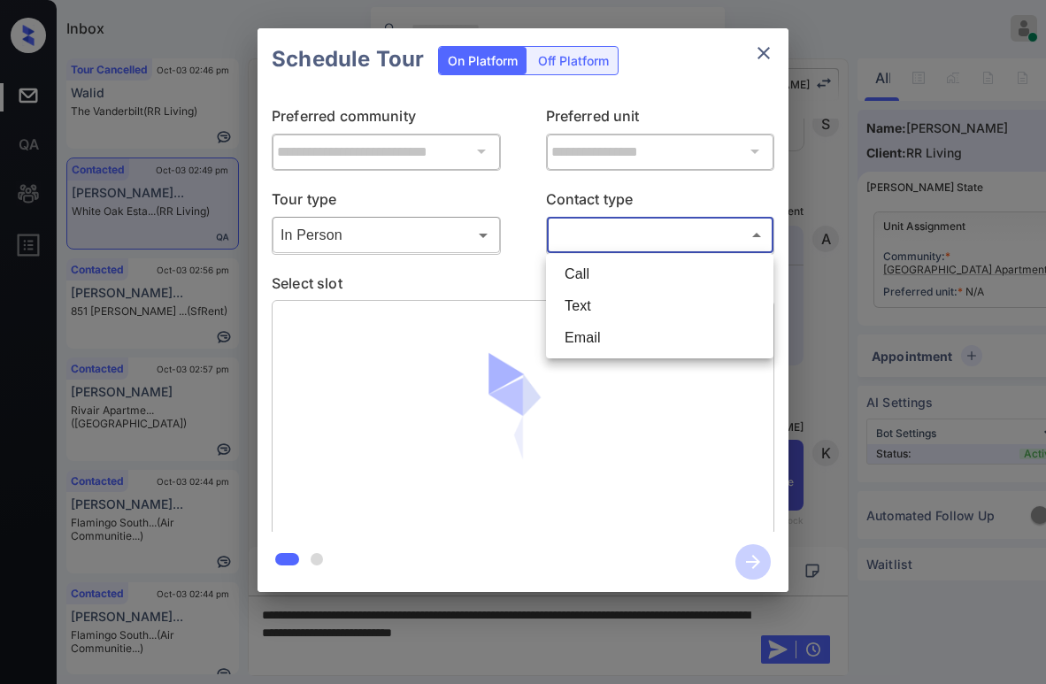
click at [589, 228] on body "Inbox [PERSON_NAME] Online Set yourself offline Set yourself on break Profile S…" at bounding box center [523, 342] width 1046 height 684
click at [577, 310] on li "Text" at bounding box center [660, 306] width 219 height 32
type input "****"
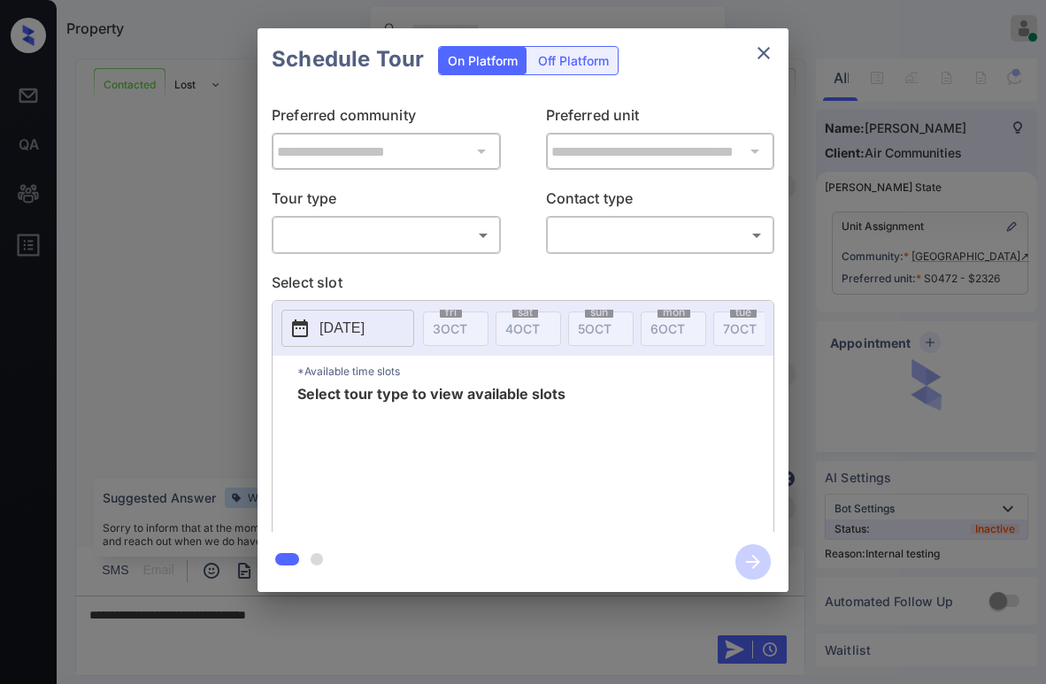
scroll to position [5803, 0]
click at [376, 218] on div "​ ​" at bounding box center [386, 235] width 229 height 38
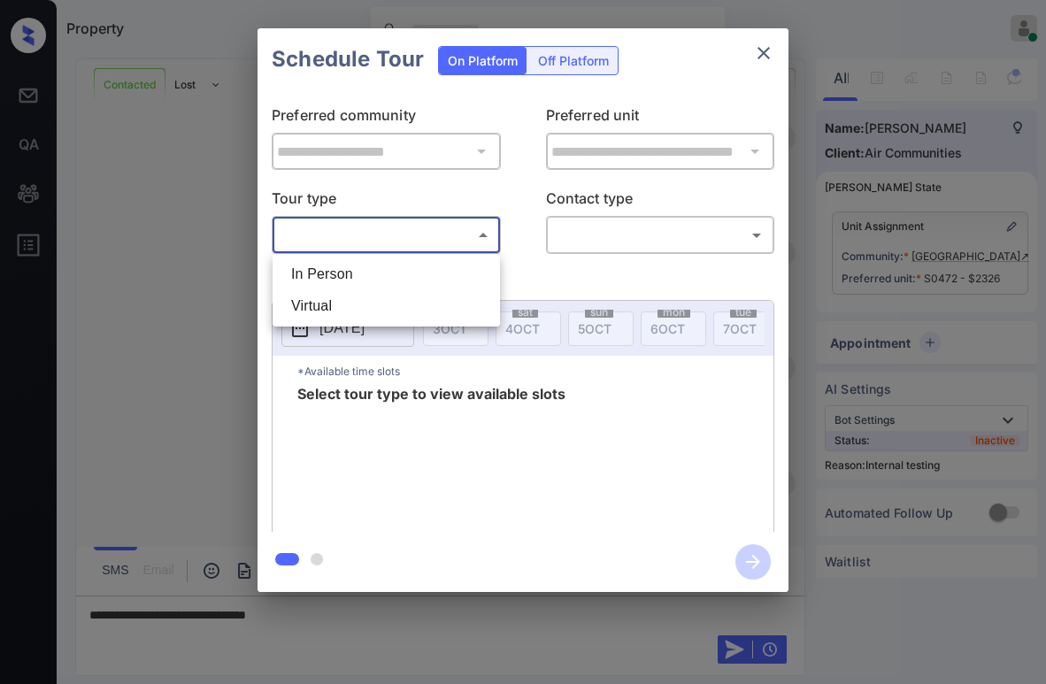
click at [366, 243] on body "Property [PERSON_NAME] Online Set yourself offline Set yourself on break Profil…" at bounding box center [523, 342] width 1046 height 684
click at [350, 303] on li "Virtual" at bounding box center [386, 306] width 219 height 32
type input "*******"
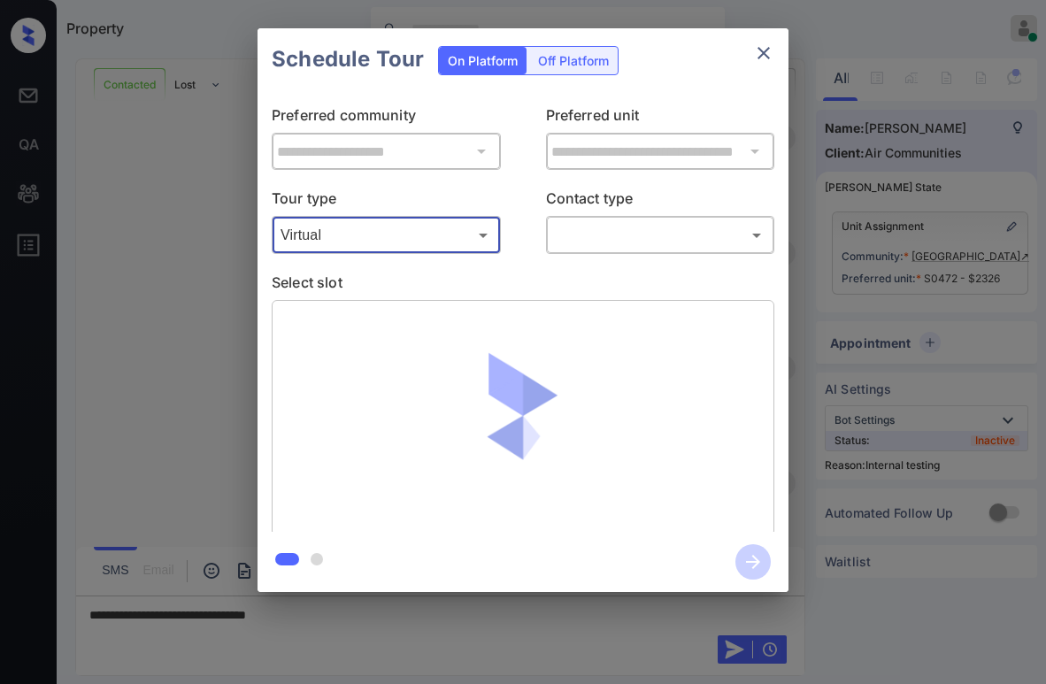
click at [761, 51] on icon "close" at bounding box center [764, 53] width 12 height 12
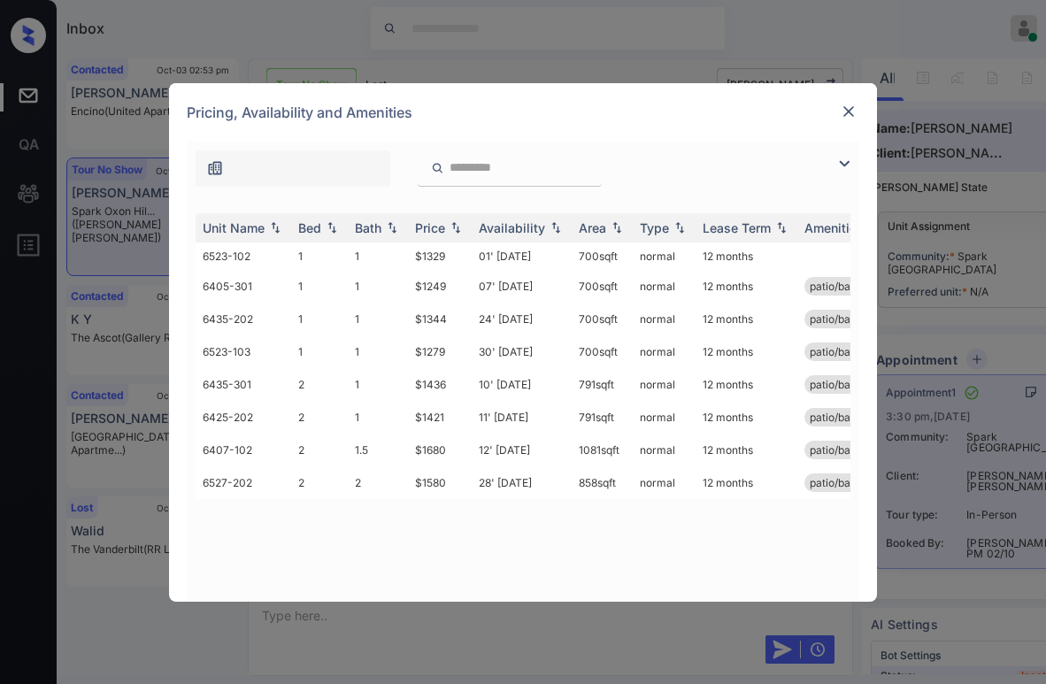
scroll to position [3786, 0]
click at [852, 159] on img at bounding box center [844, 163] width 21 height 21
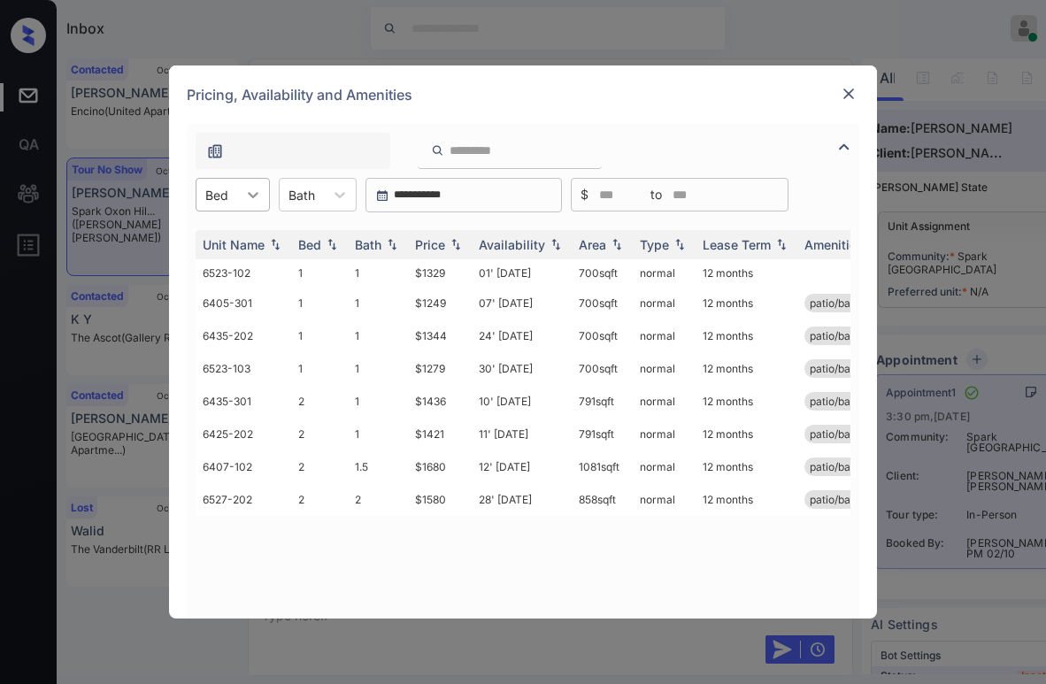
click at [241, 196] on div at bounding box center [253, 195] width 32 height 32
drag, startPoint x: 217, startPoint y: 231, endPoint x: 334, endPoint y: 243, distance: 117.4
click at [218, 231] on div "1" at bounding box center [233, 238] width 74 height 32
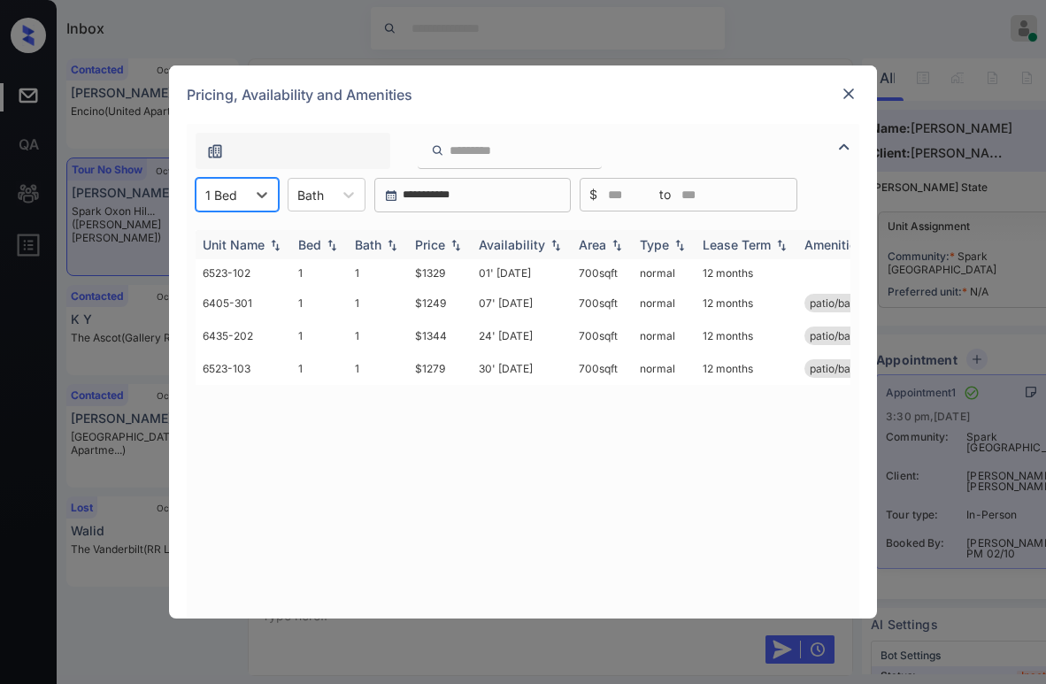
click at [450, 237] on div "Price" at bounding box center [440, 244] width 50 height 15
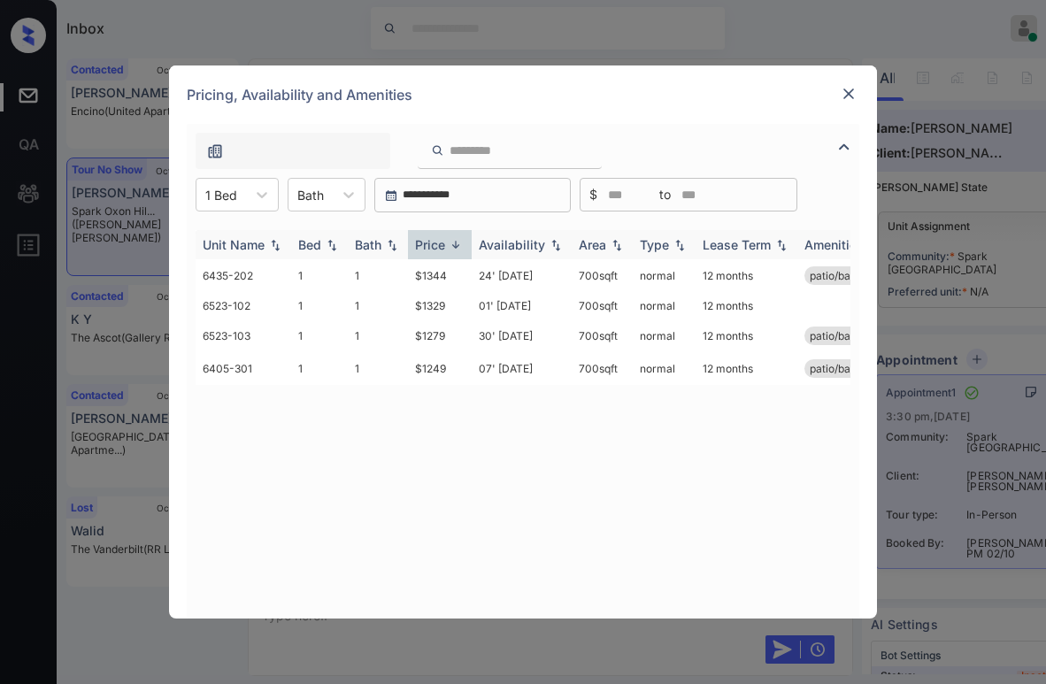
click at [443, 245] on div "Price" at bounding box center [430, 244] width 30 height 15
click at [438, 337] on td "$1329" at bounding box center [440, 338] width 64 height 27
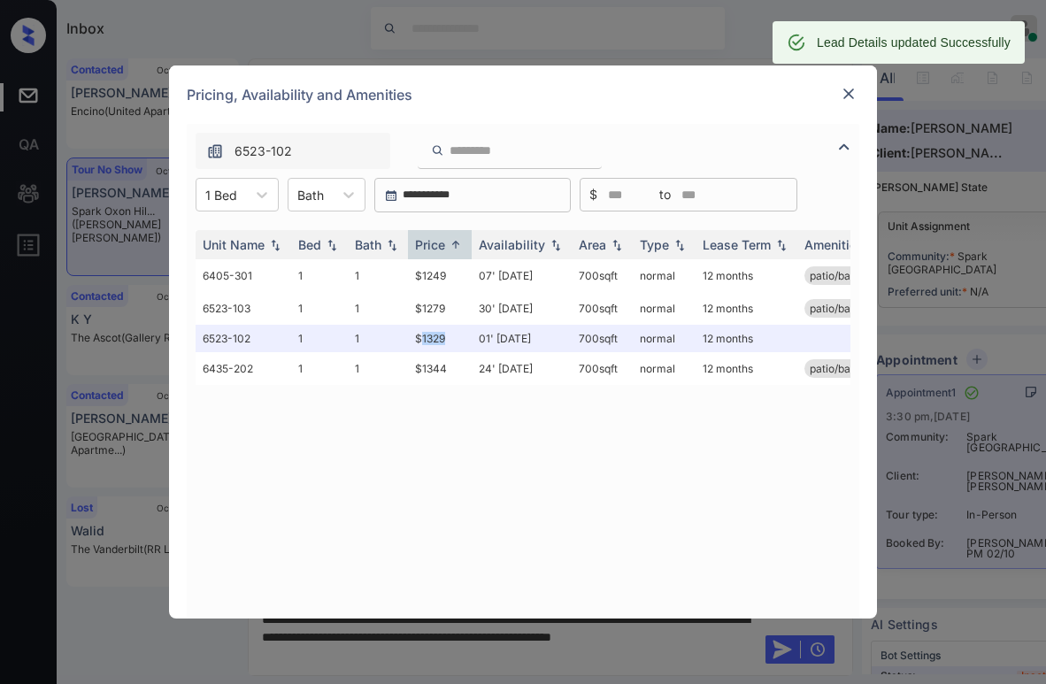
click at [850, 94] on img at bounding box center [849, 94] width 18 height 18
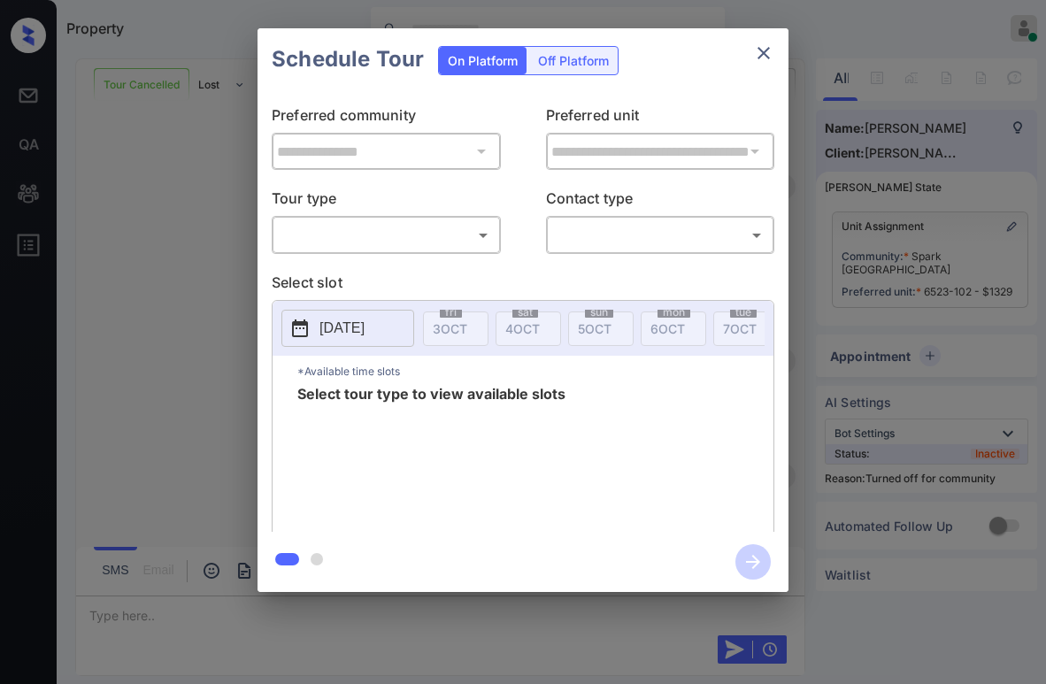
scroll to position [12754, 0]
click at [444, 239] on body "Property Paolo Gabriel Online Set yourself offline Set yourself on break Profil…" at bounding box center [523, 342] width 1046 height 684
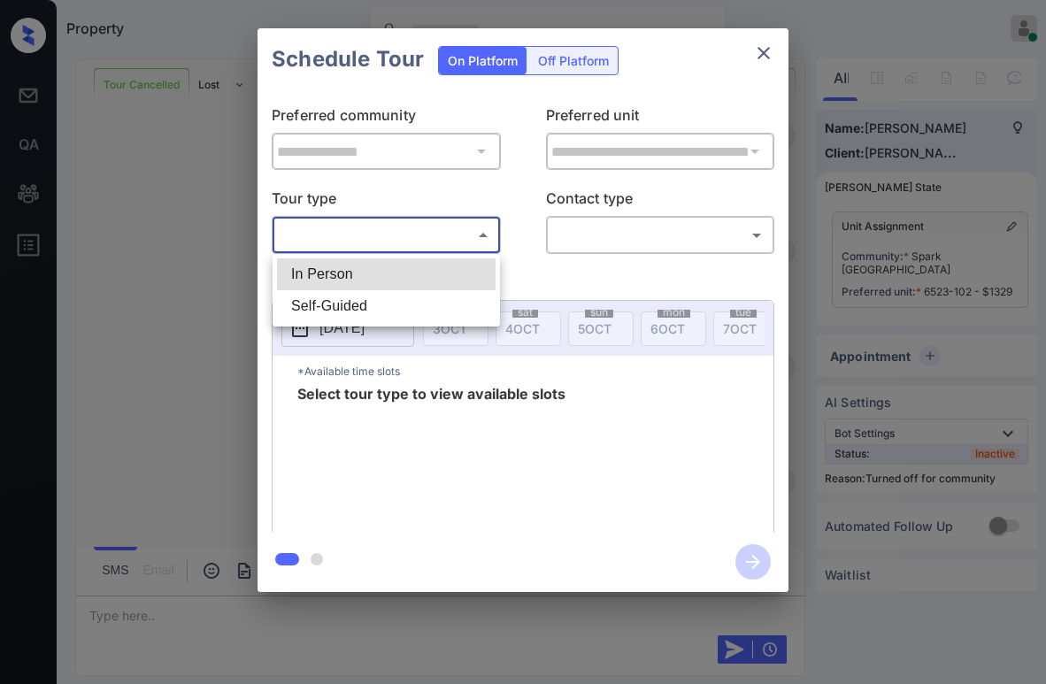
click at [382, 270] on li "In Person" at bounding box center [386, 275] width 219 height 32
type input "********"
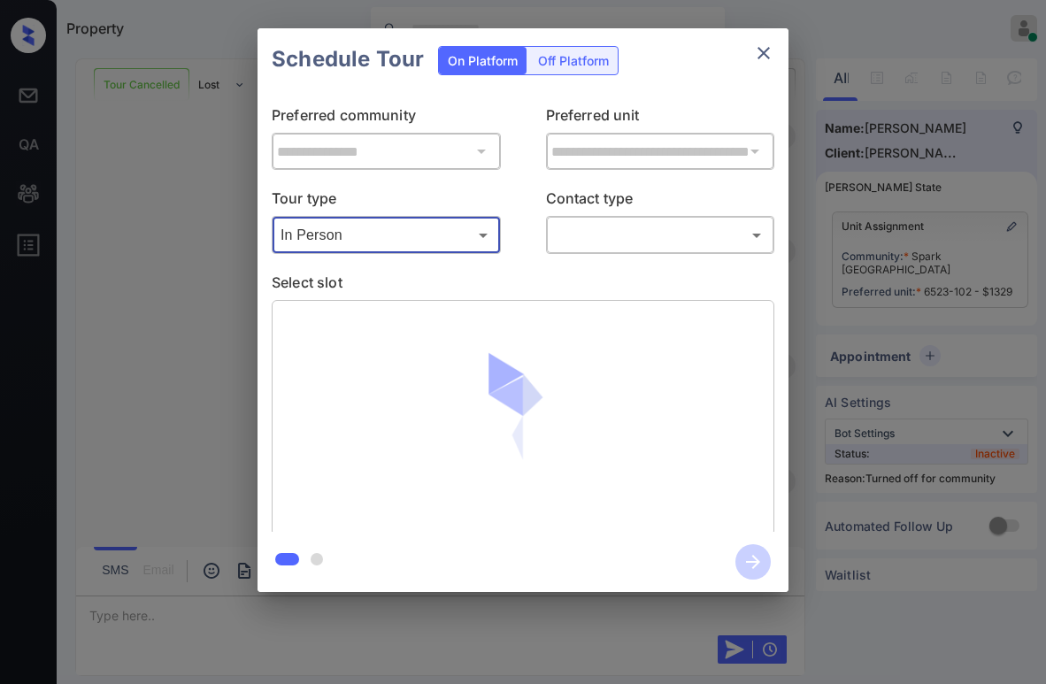
click at [596, 227] on body "Property Paolo Gabriel Online Set yourself offline Set yourself on break Profil…" at bounding box center [523, 342] width 1046 height 684
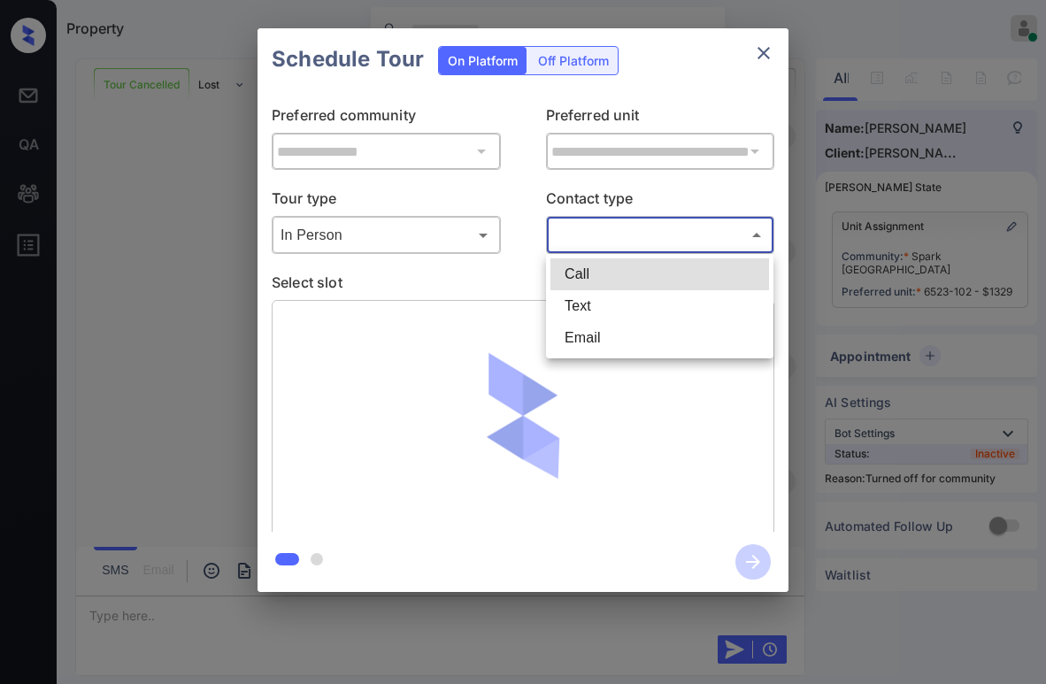
click at [588, 302] on li "Text" at bounding box center [660, 306] width 219 height 32
type input "****"
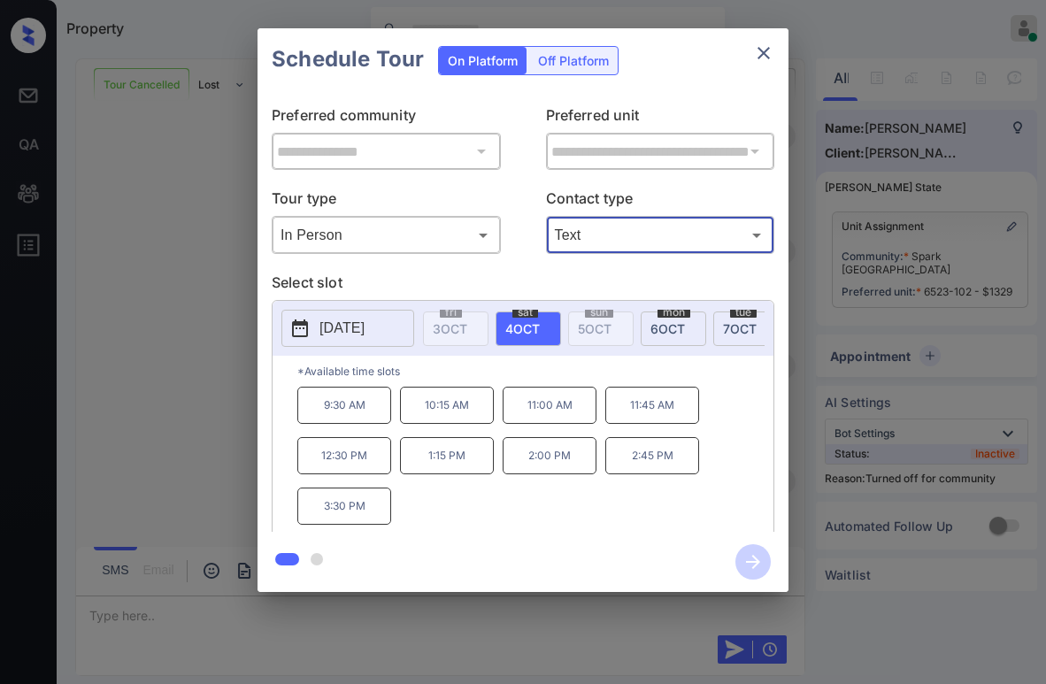
click at [759, 50] on icon "close" at bounding box center [763, 52] width 21 height 21
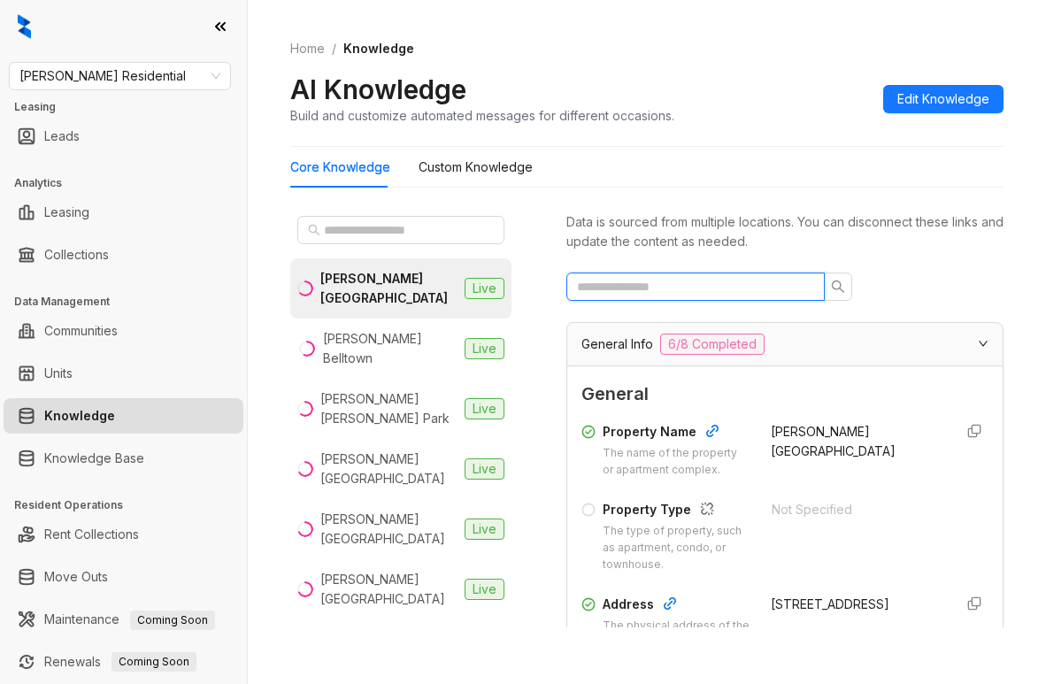
click at [666, 290] on input "text" at bounding box center [688, 286] width 223 height 19
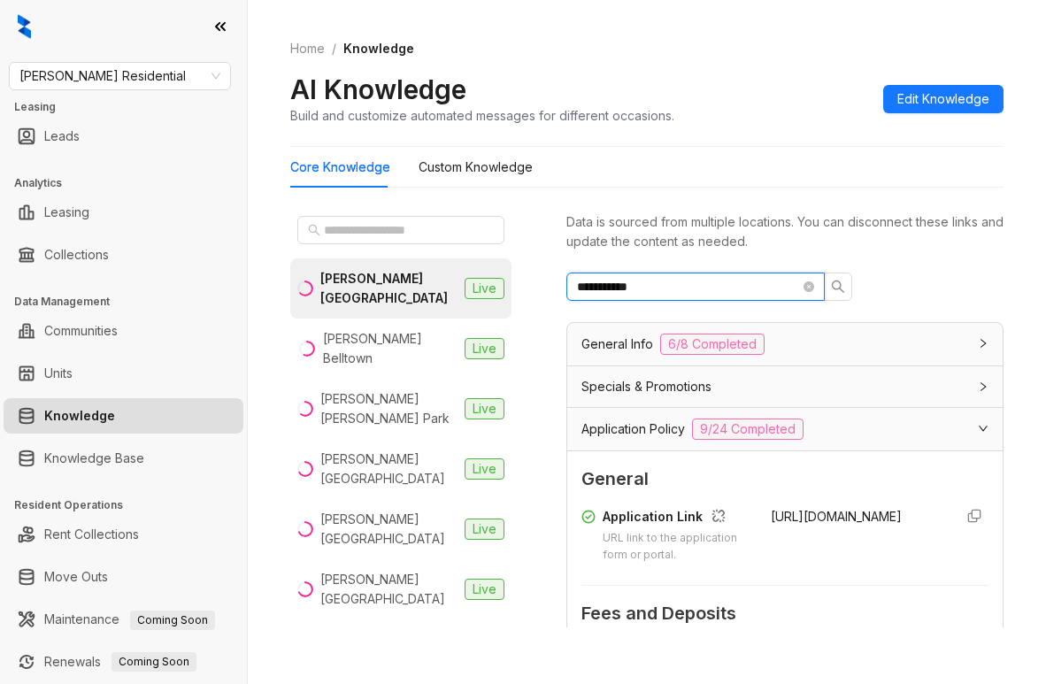
type input "**********"
drag, startPoint x: 748, startPoint y: 513, endPoint x: 807, endPoint y: 562, distance: 76.6
click at [807, 562] on div "Application Link URL link to the application form or portal. [URL][DOMAIN_NAME]" at bounding box center [785, 535] width 407 height 57
copy span "[URL][DOMAIN_NAME]"
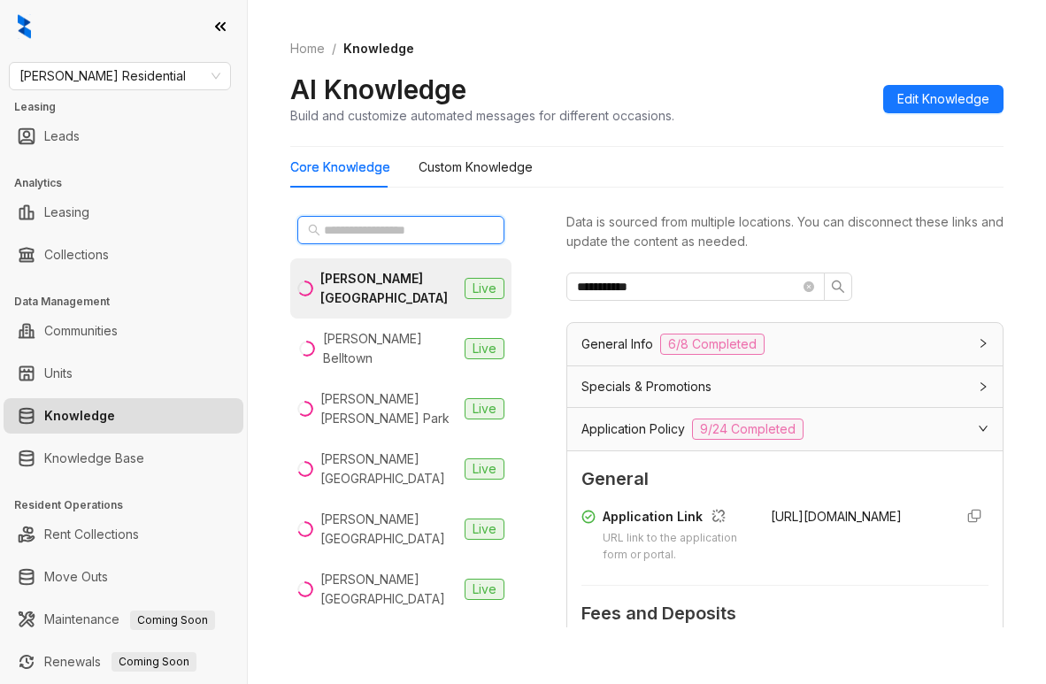
click at [437, 238] on input "text" at bounding box center [402, 229] width 156 height 19
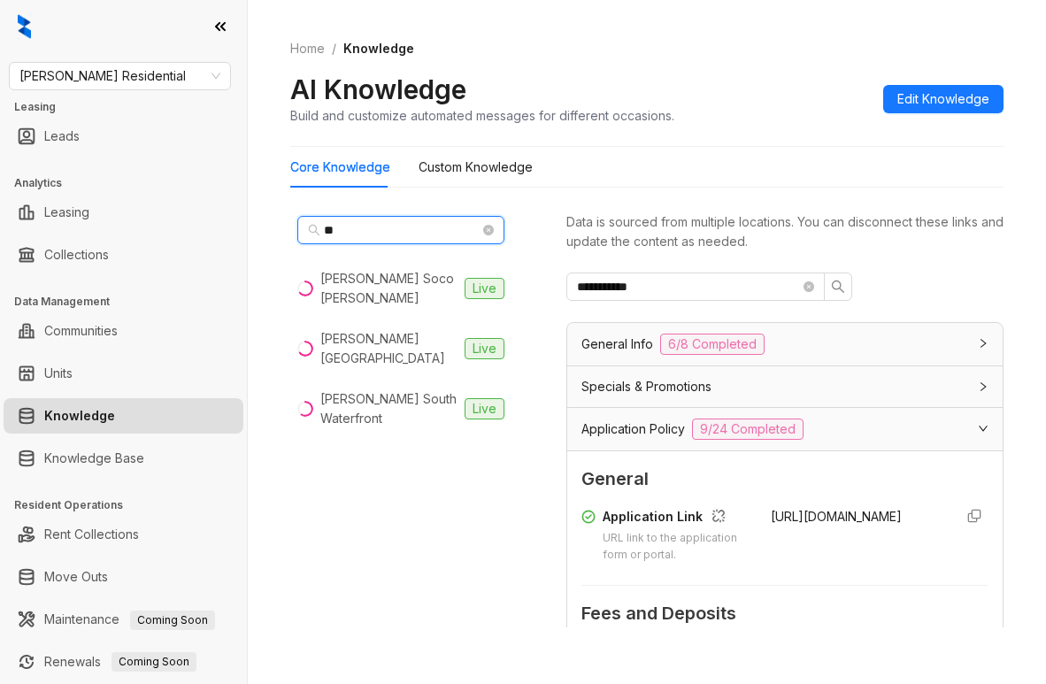
type input "*"
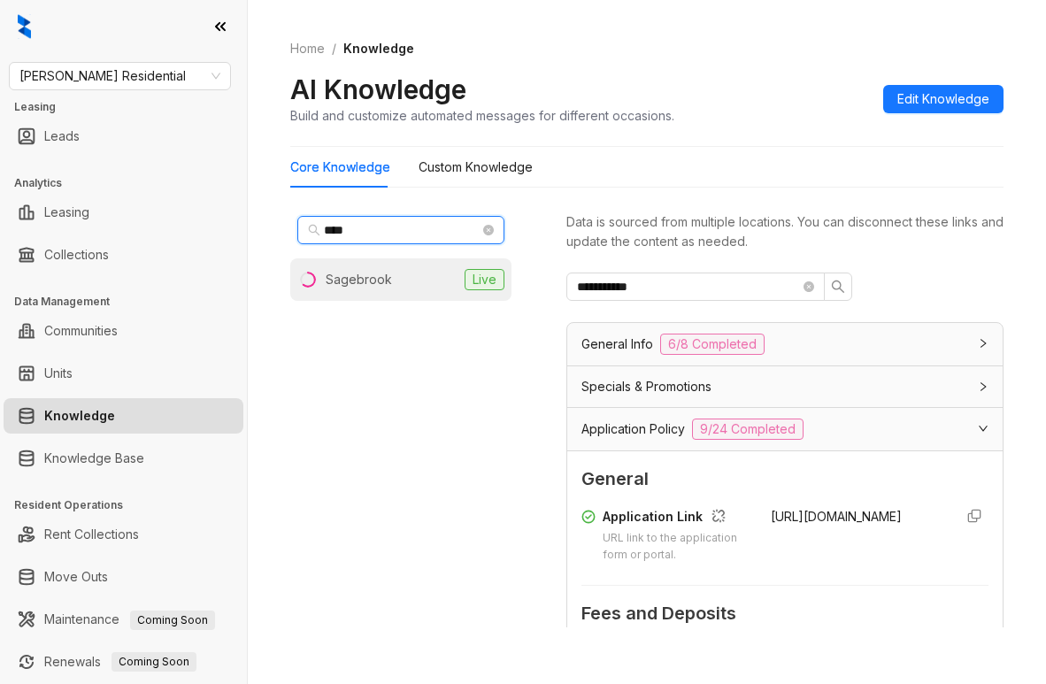
type input "****"
click at [388, 279] on div "Sagebrook" at bounding box center [359, 279] width 66 height 19
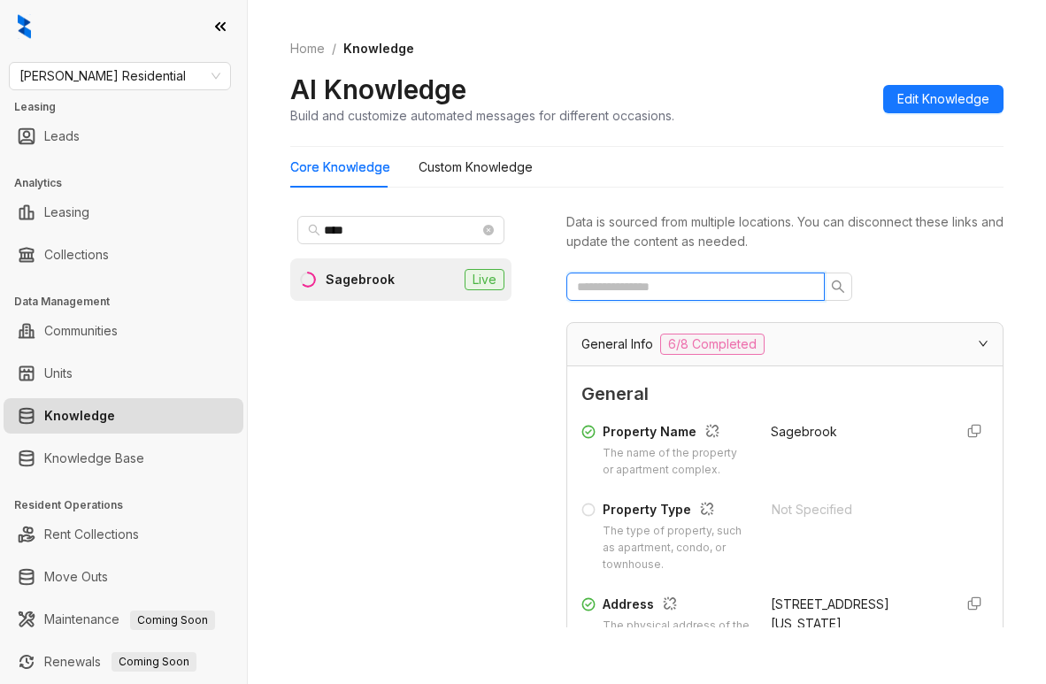
click at [706, 288] on input "text" at bounding box center [688, 286] width 223 height 19
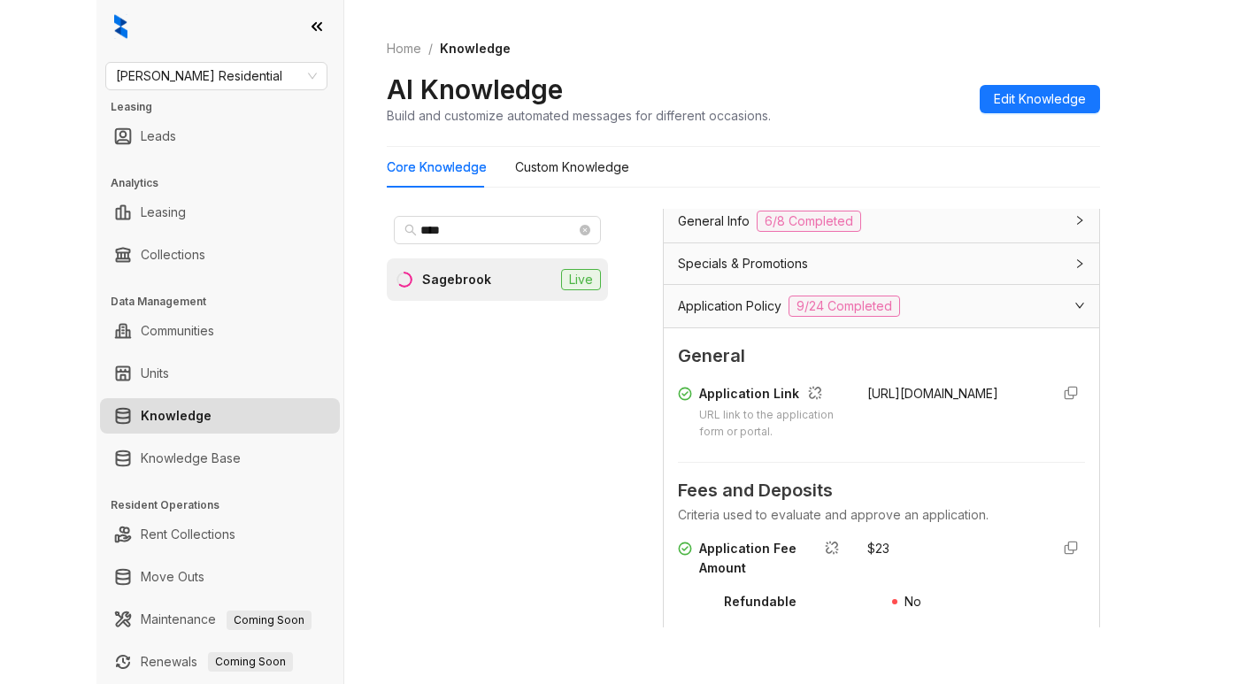
scroll to position [177, 0]
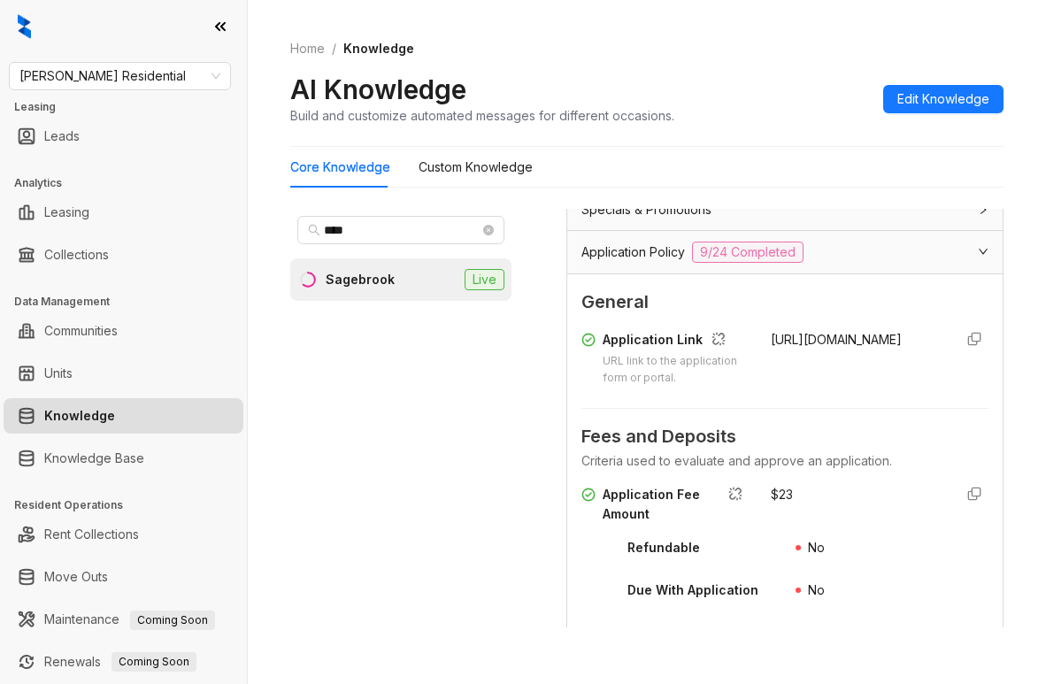
type input "*****"
drag, startPoint x: 753, startPoint y: 333, endPoint x: 901, endPoint y: 364, distance: 151.9
click at [901, 364] on div "Application Link URL link to the application form or portal. [URL][DOMAIN_NAME]" at bounding box center [785, 358] width 407 height 57
copy span "[URL][DOMAIN_NAME]"
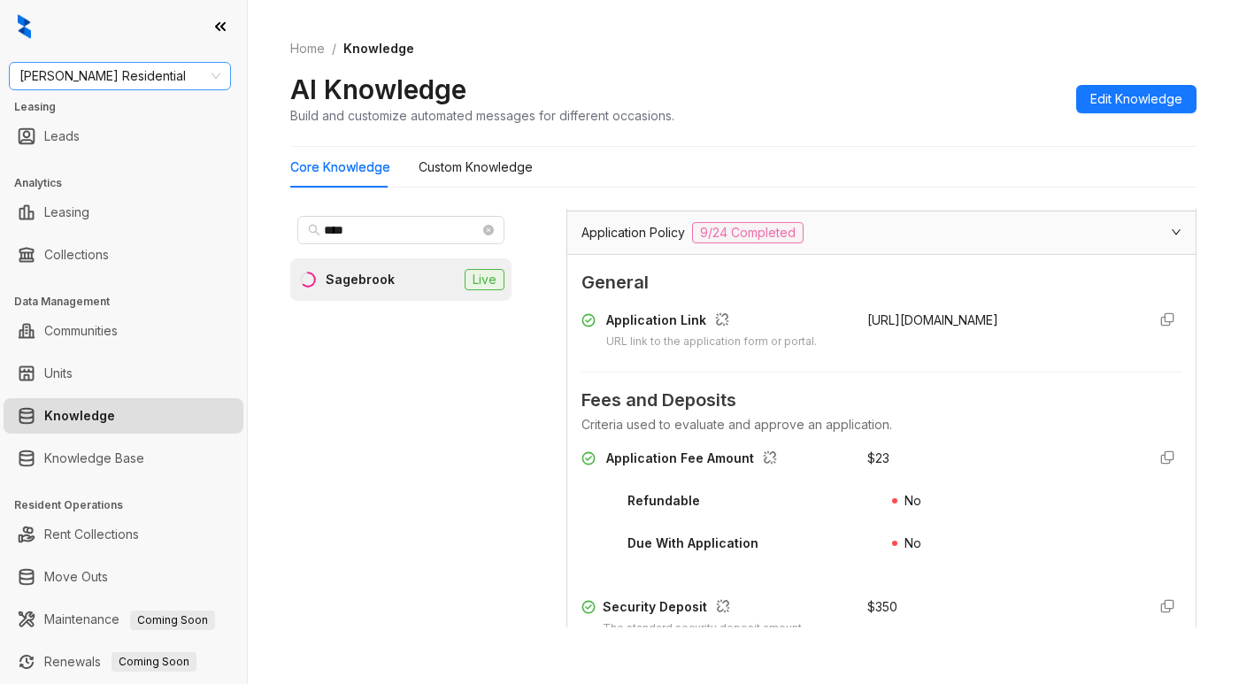
click at [198, 81] on span "[PERSON_NAME] Residential" at bounding box center [119, 76] width 201 height 27
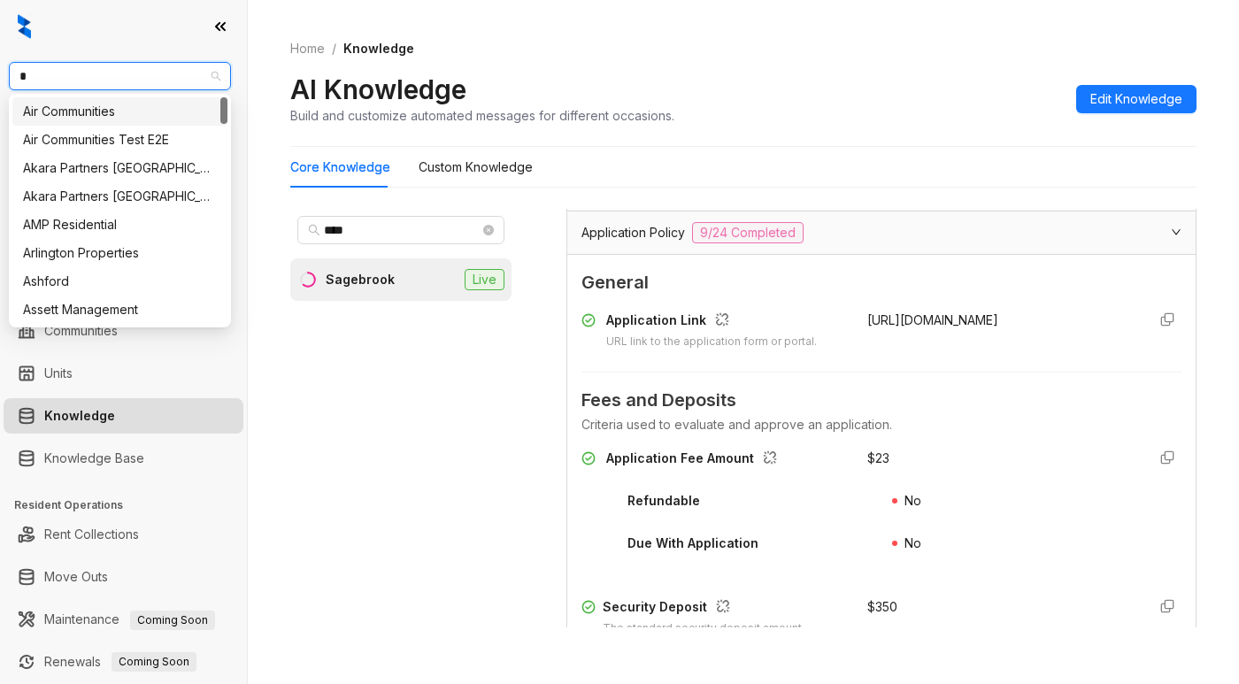
type input "**"
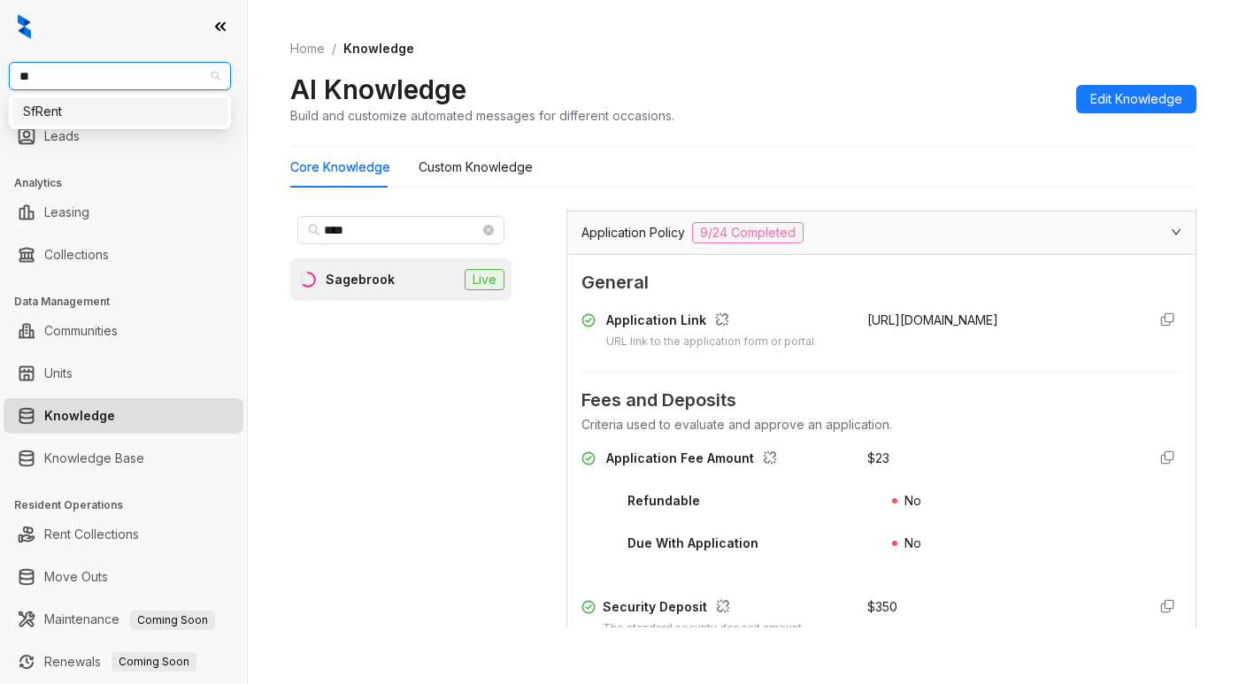
click at [140, 111] on div "SfRent" at bounding box center [120, 111] width 194 height 19
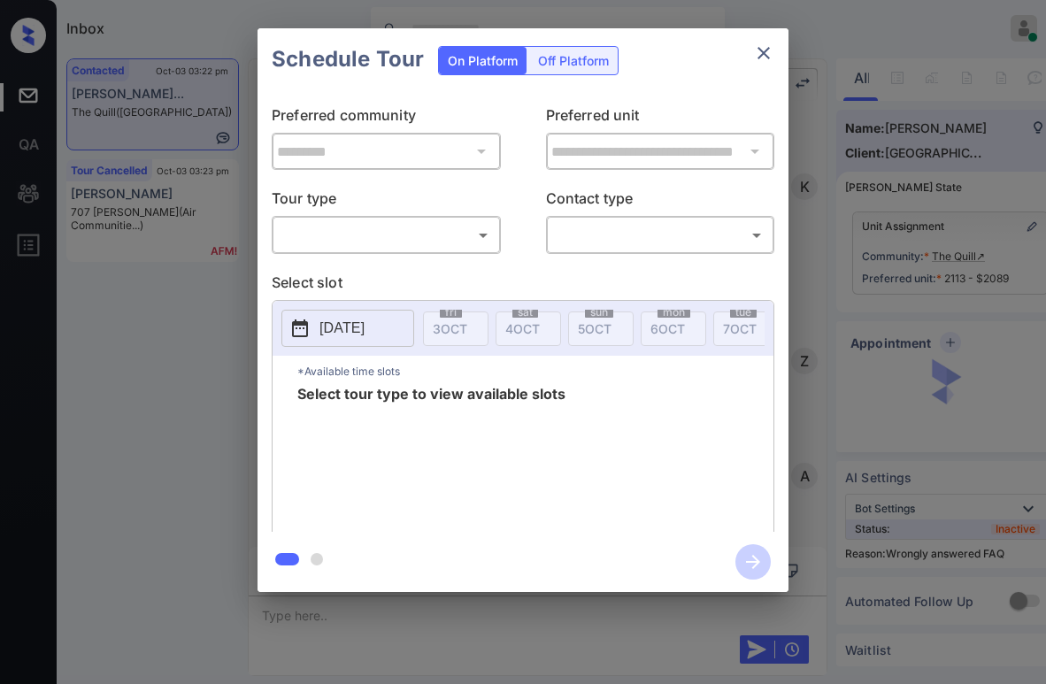
scroll to position [3603, 0]
click at [387, 232] on body "Inbox [PERSON_NAME] Online Set yourself offline Set yourself on break Profile S…" at bounding box center [523, 342] width 1046 height 684
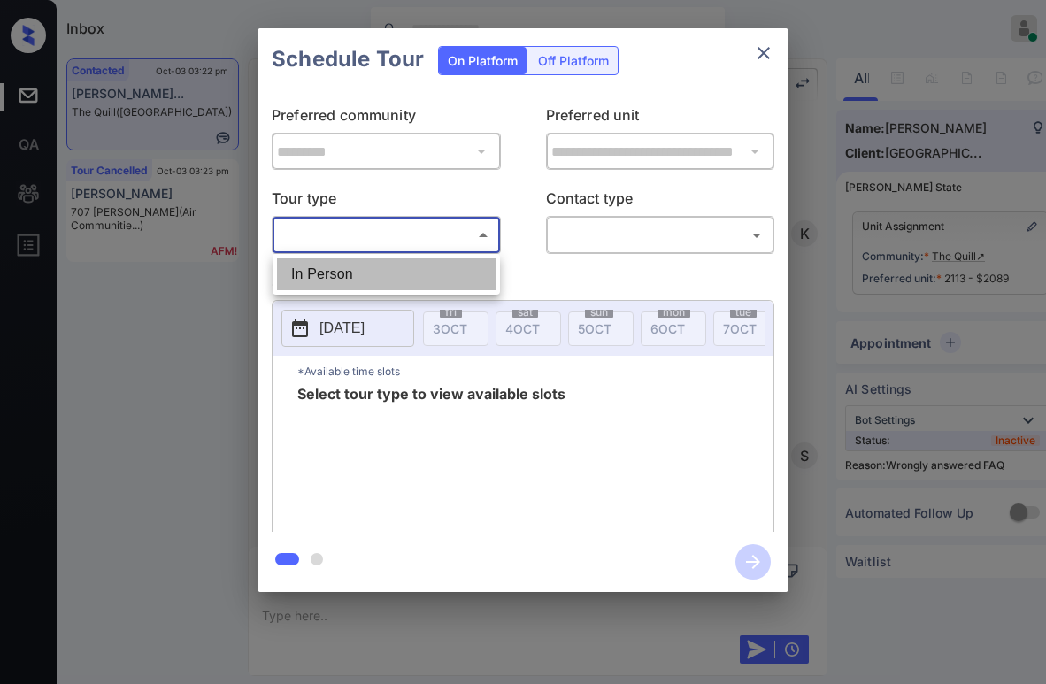
click at [366, 268] on li "In Person" at bounding box center [386, 275] width 219 height 32
type input "********"
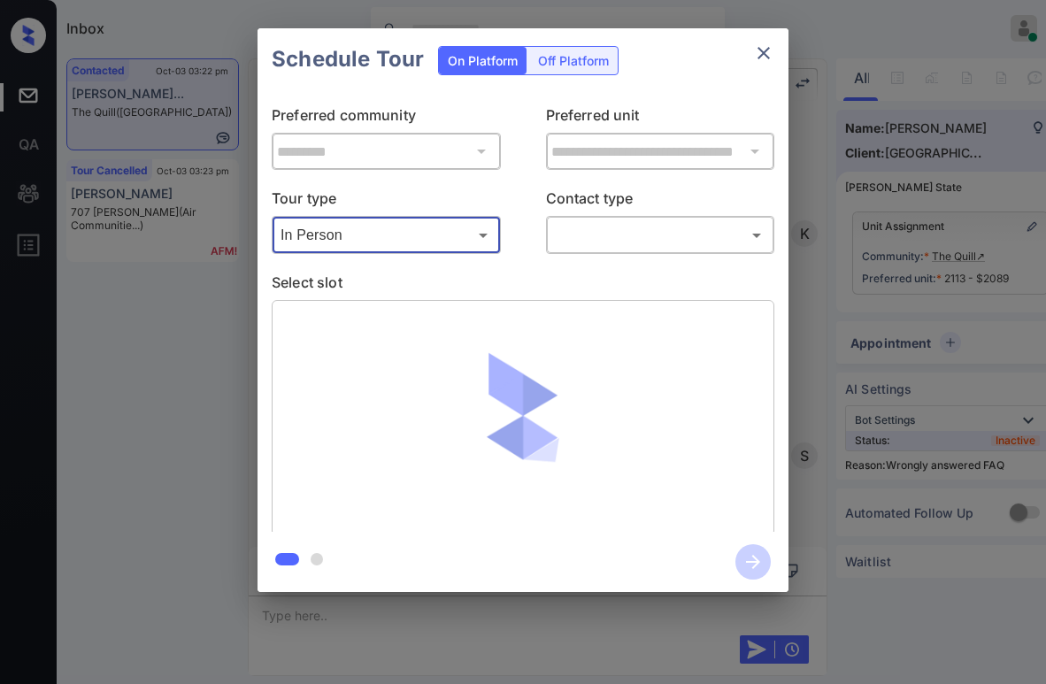
click at [595, 235] on body "Inbox [PERSON_NAME] Online Set yourself offline Set yourself on break Profile S…" at bounding box center [523, 342] width 1046 height 684
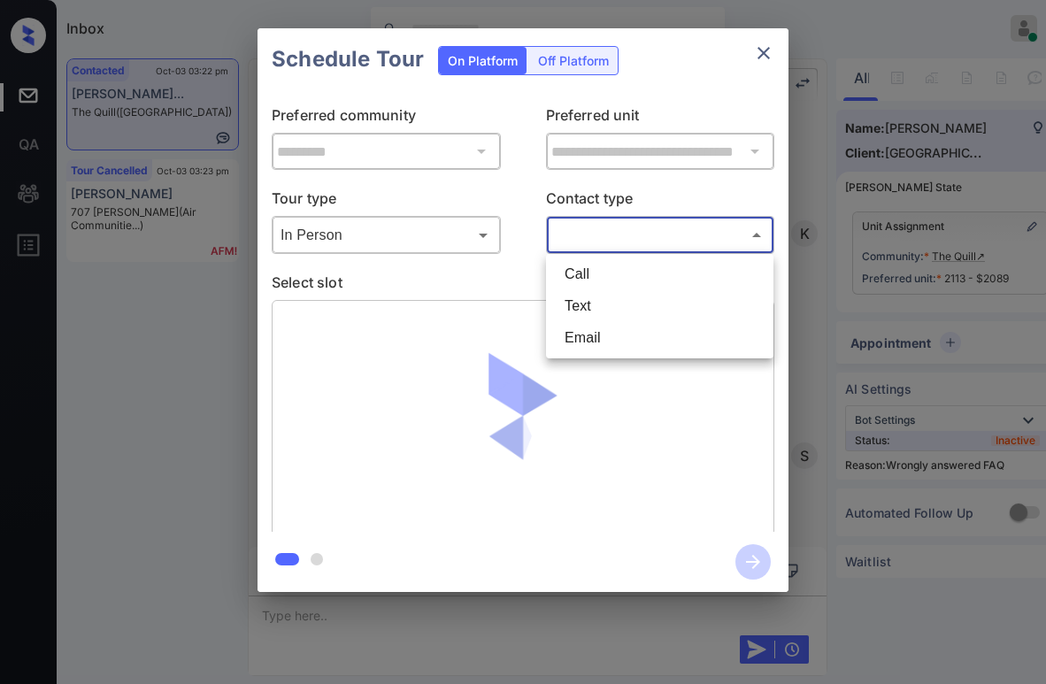
click at [571, 322] on li "Email" at bounding box center [660, 338] width 219 height 32
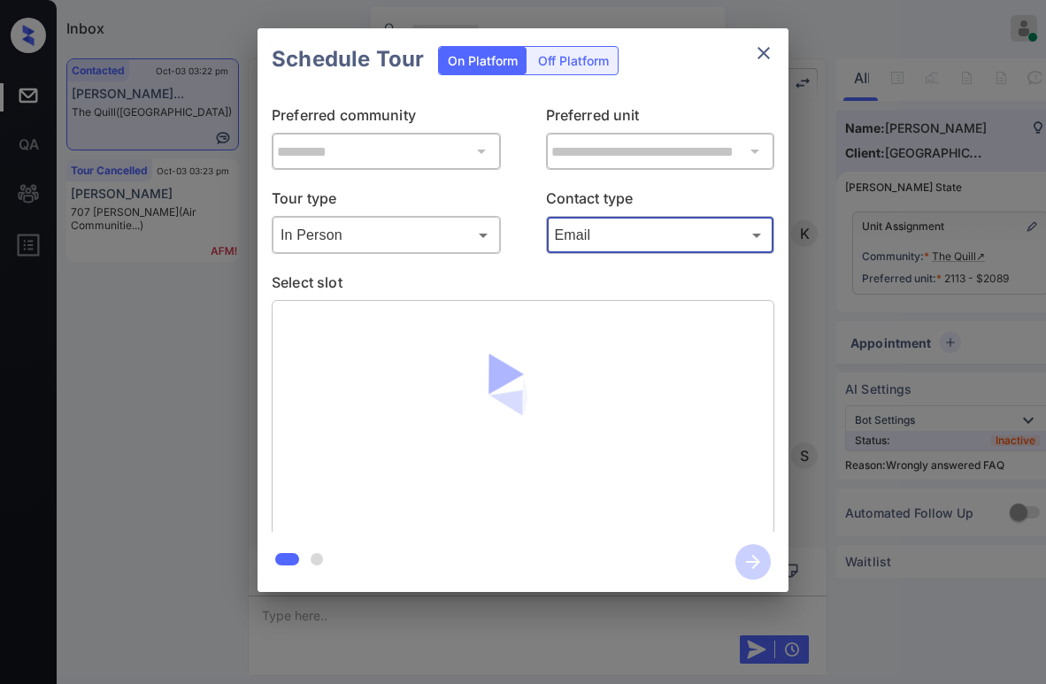
click at [592, 238] on body "Inbox [PERSON_NAME] Online Set yourself offline Set yourself on break Profile S…" at bounding box center [523, 342] width 1046 height 684
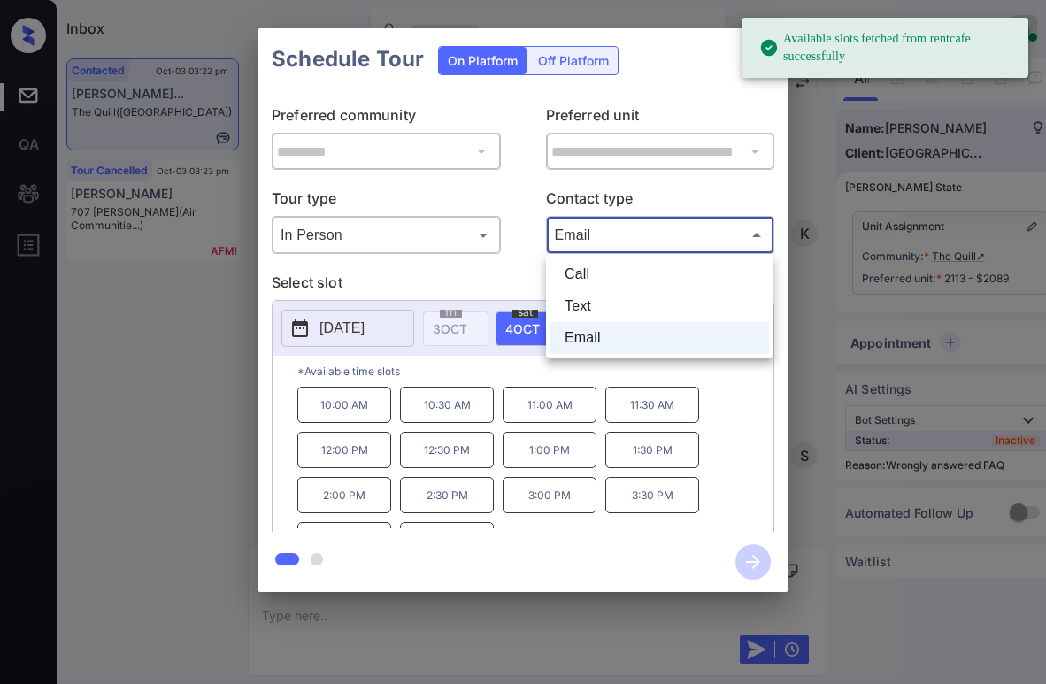
click at [588, 306] on li "Text" at bounding box center [660, 306] width 219 height 32
type input "****"
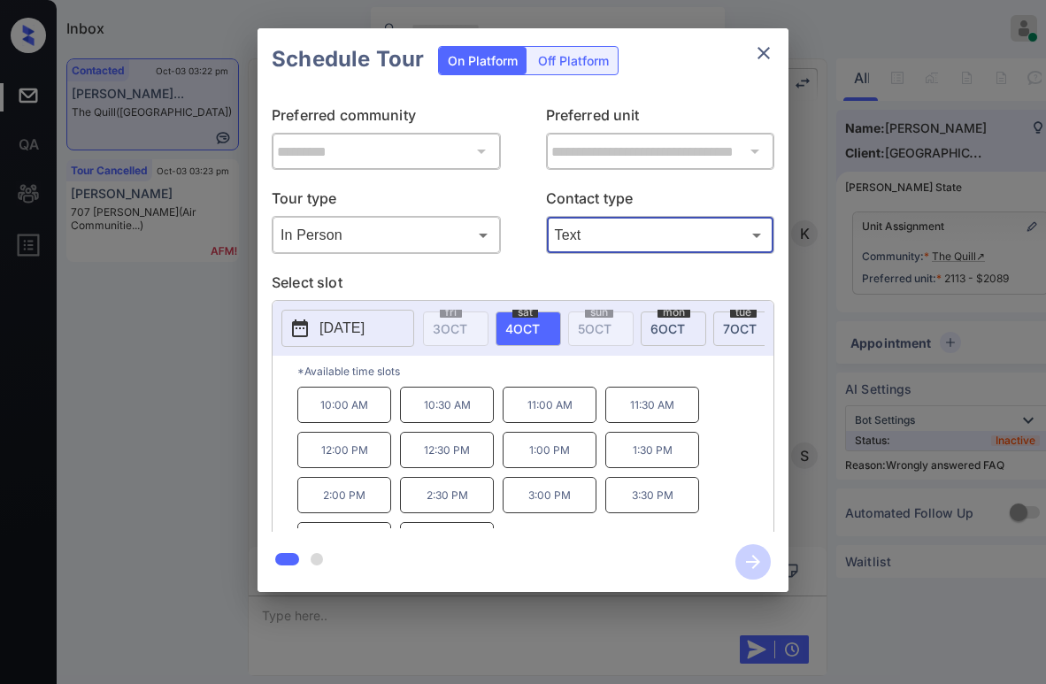
click at [362, 506] on p "2:00 PM" at bounding box center [344, 495] width 94 height 36
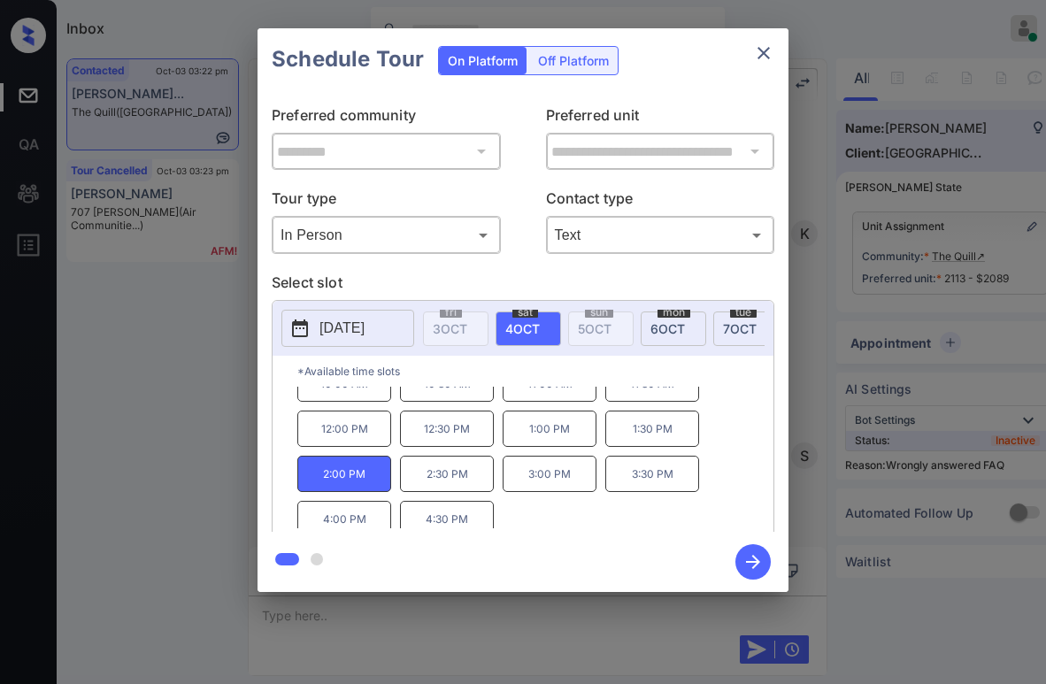
scroll to position [30, 0]
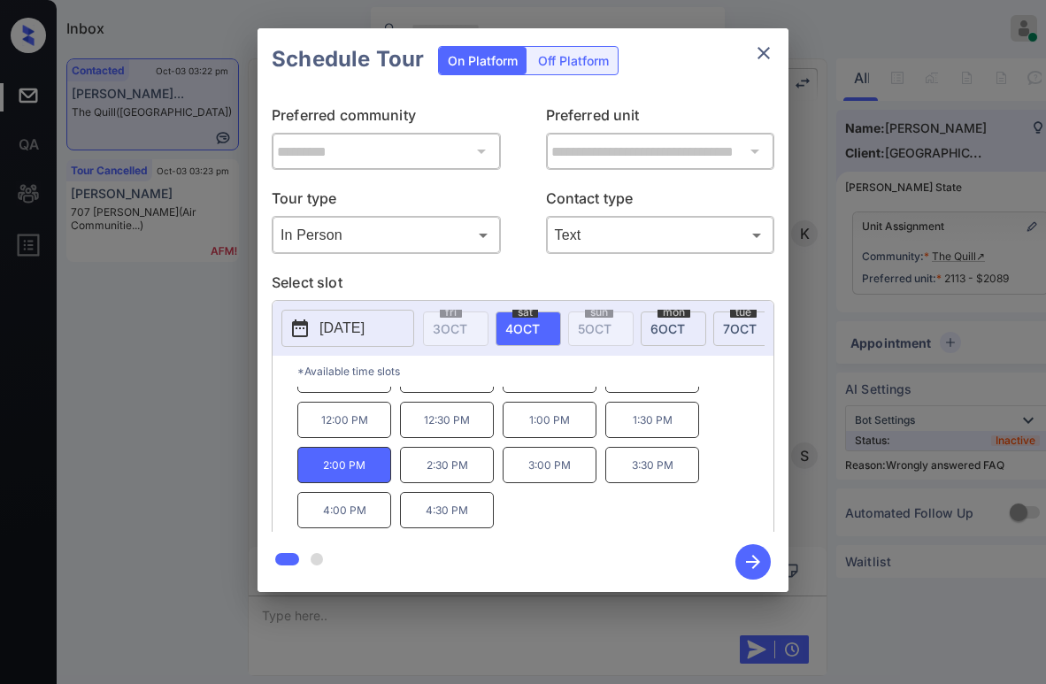
click at [752, 554] on icon "button" at bounding box center [753, 561] width 35 height 35
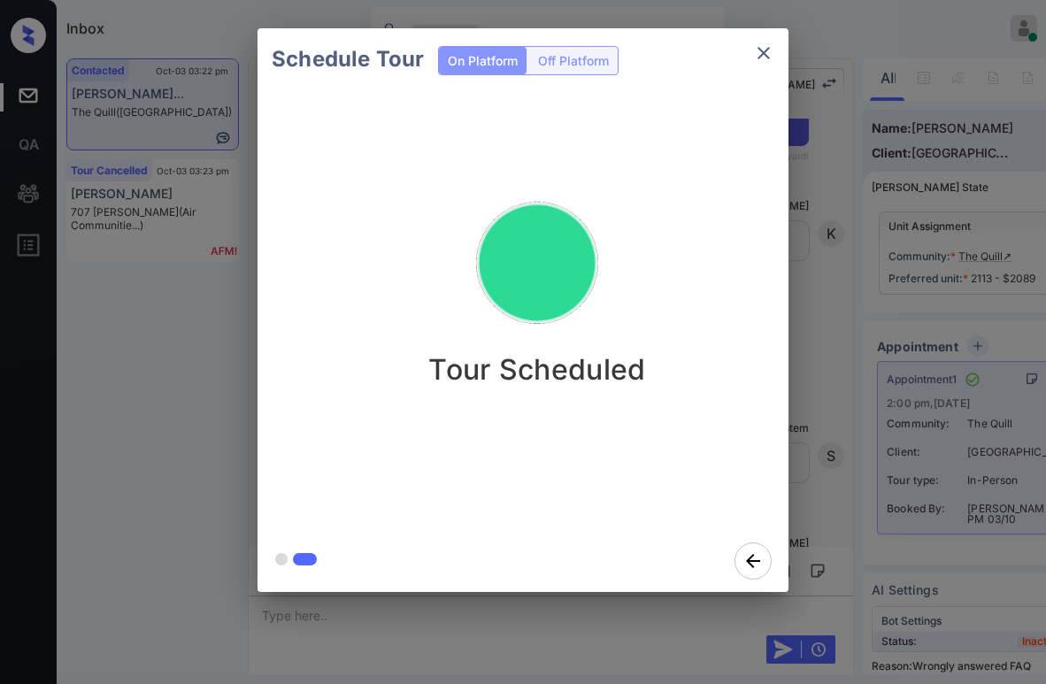
click at [171, 357] on div "Schedule Tour On Platform Off Platform Tour Scheduled" at bounding box center [523, 310] width 1046 height 621
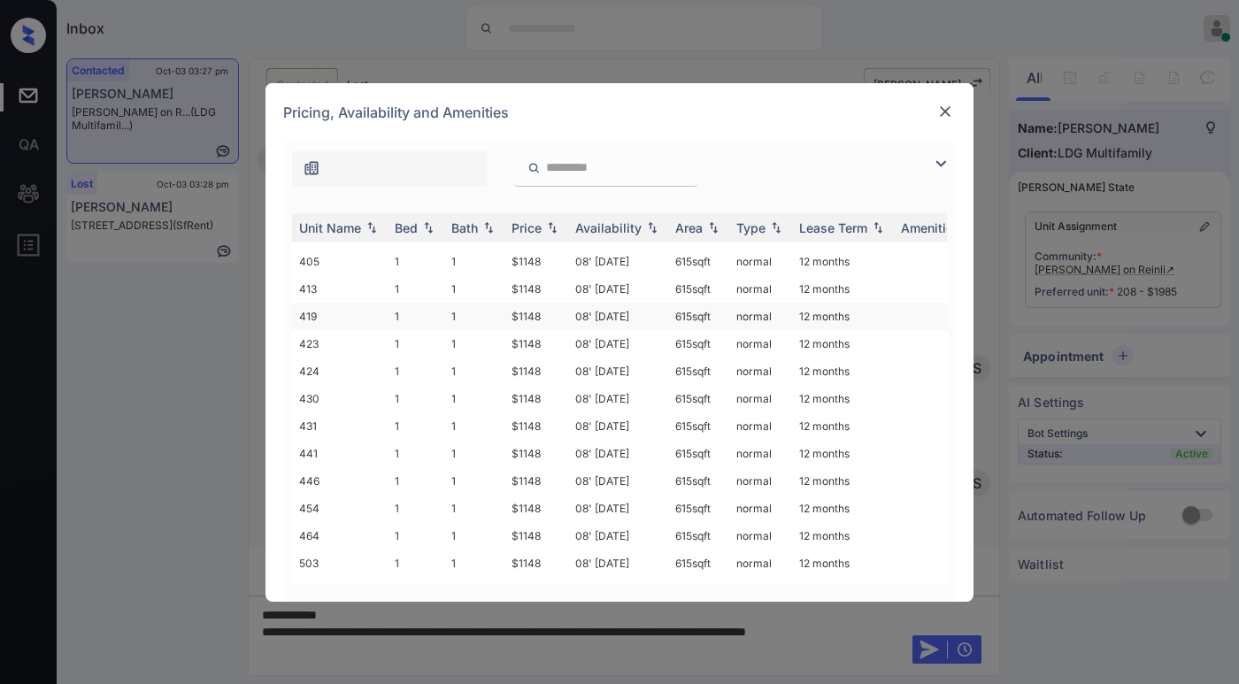
scroll to position [1239, 0]
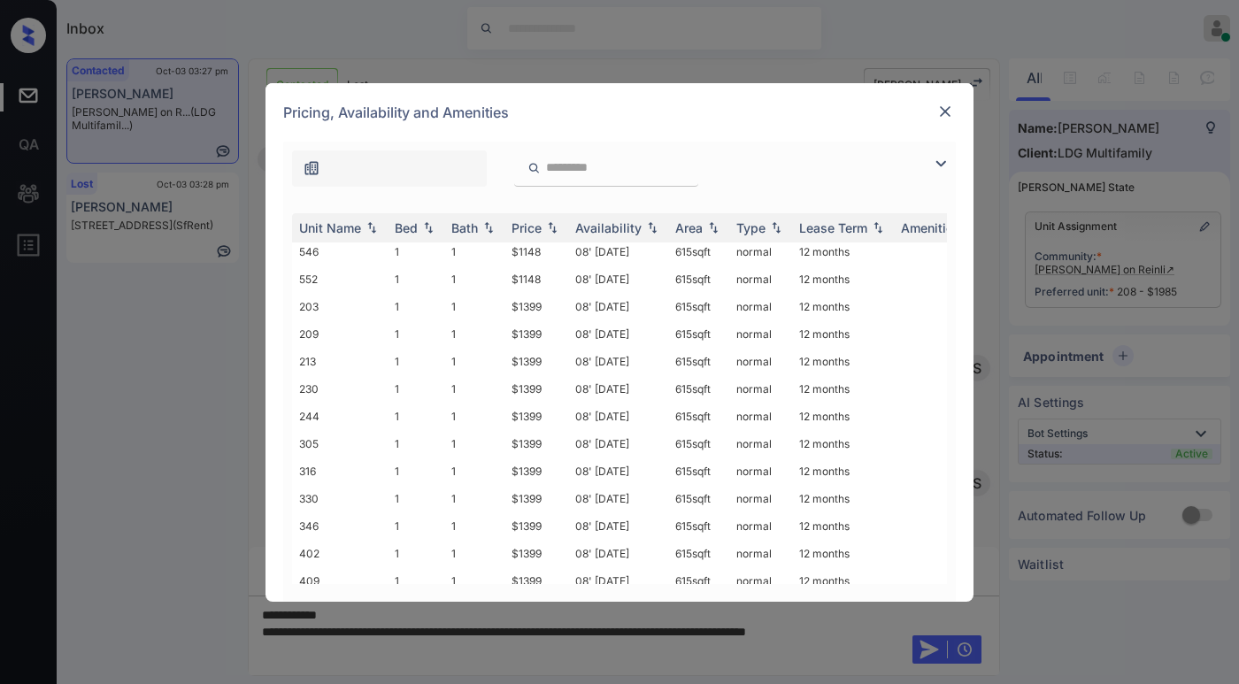
click at [946, 108] on img at bounding box center [946, 112] width 18 height 18
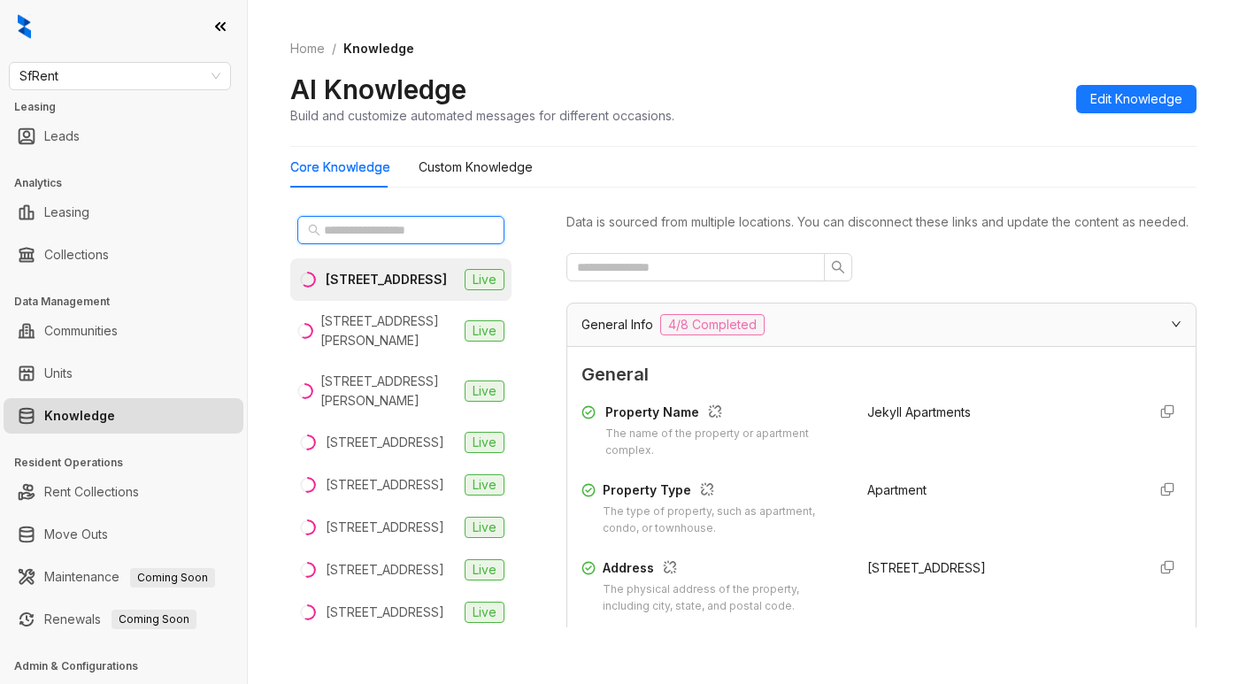
click at [413, 231] on input "text" at bounding box center [402, 229] width 156 height 19
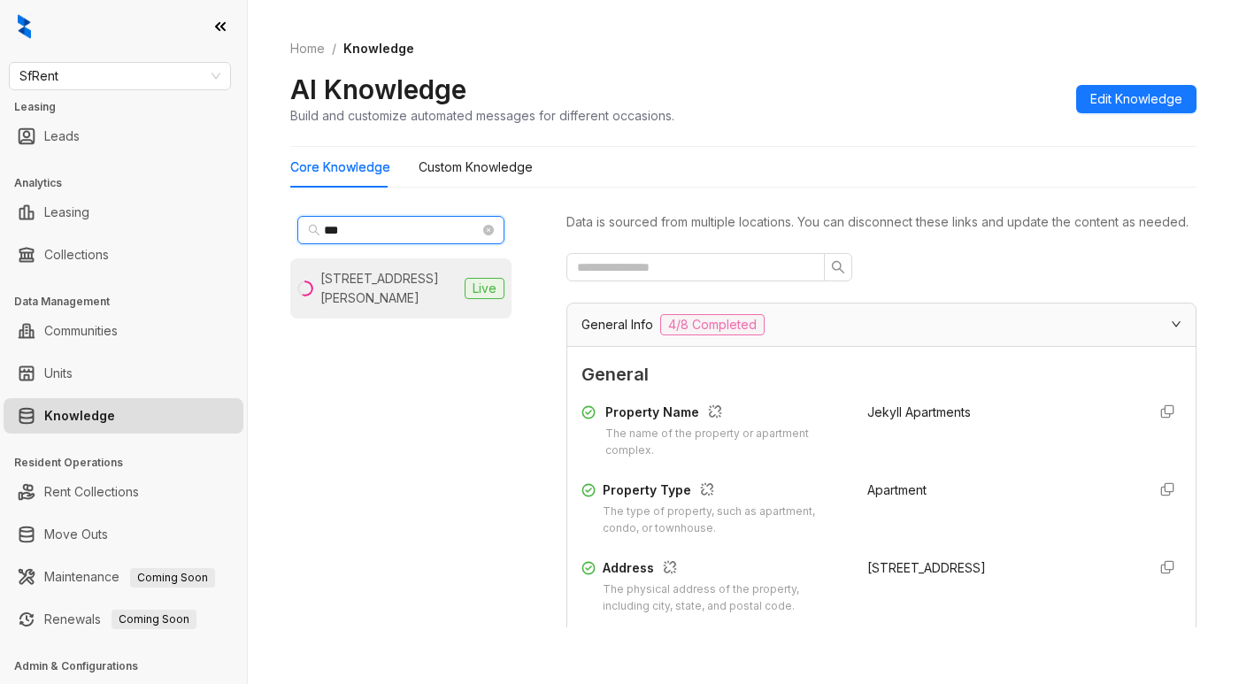
type input "***"
click at [303, 285] on circle at bounding box center [305, 289] width 14 height 14
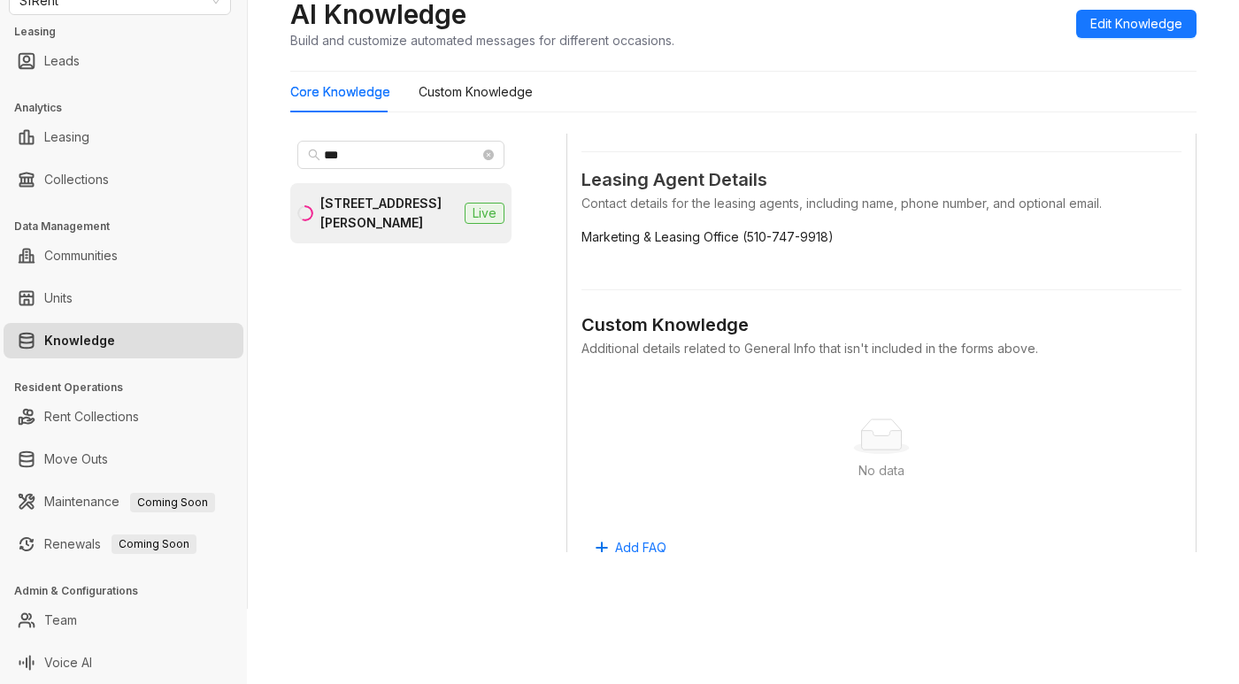
scroll to position [885, 0]
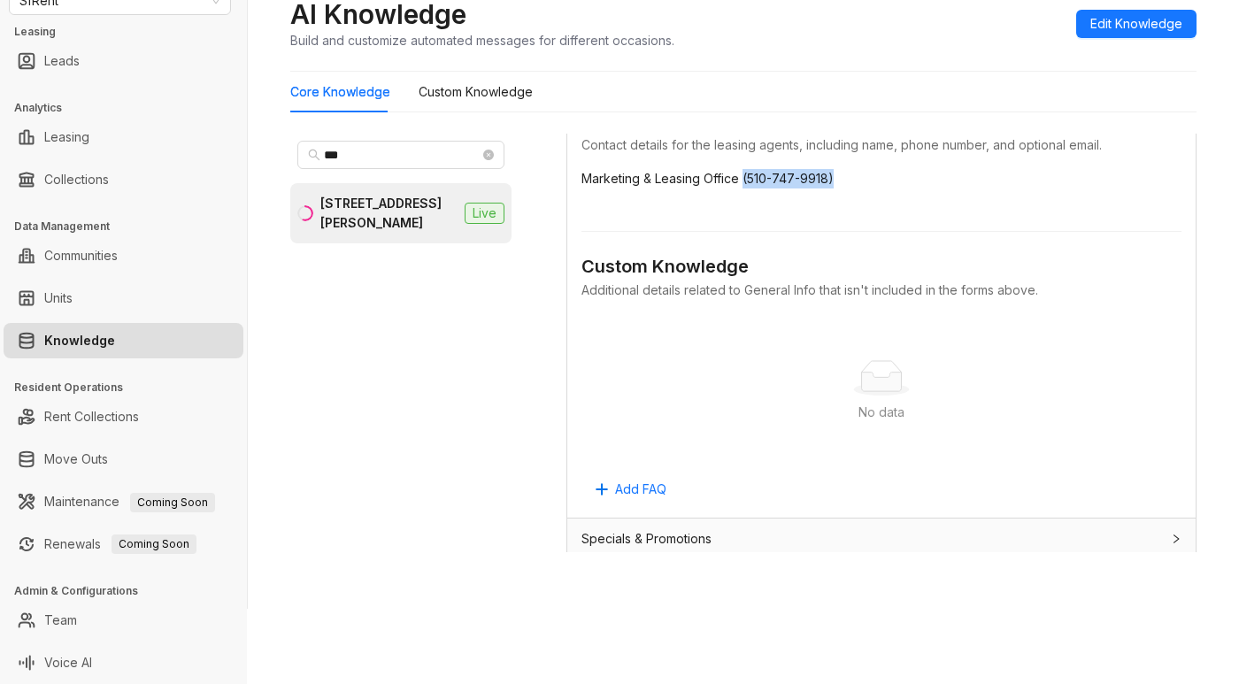
drag, startPoint x: 835, startPoint y: 198, endPoint x: 742, endPoint y: 202, distance: 93.0
click at [742, 189] on span "Marketing & Leasing Office (510-747-9918)" at bounding box center [882, 178] width 600 height 19
copy span "(510-747-9918)"
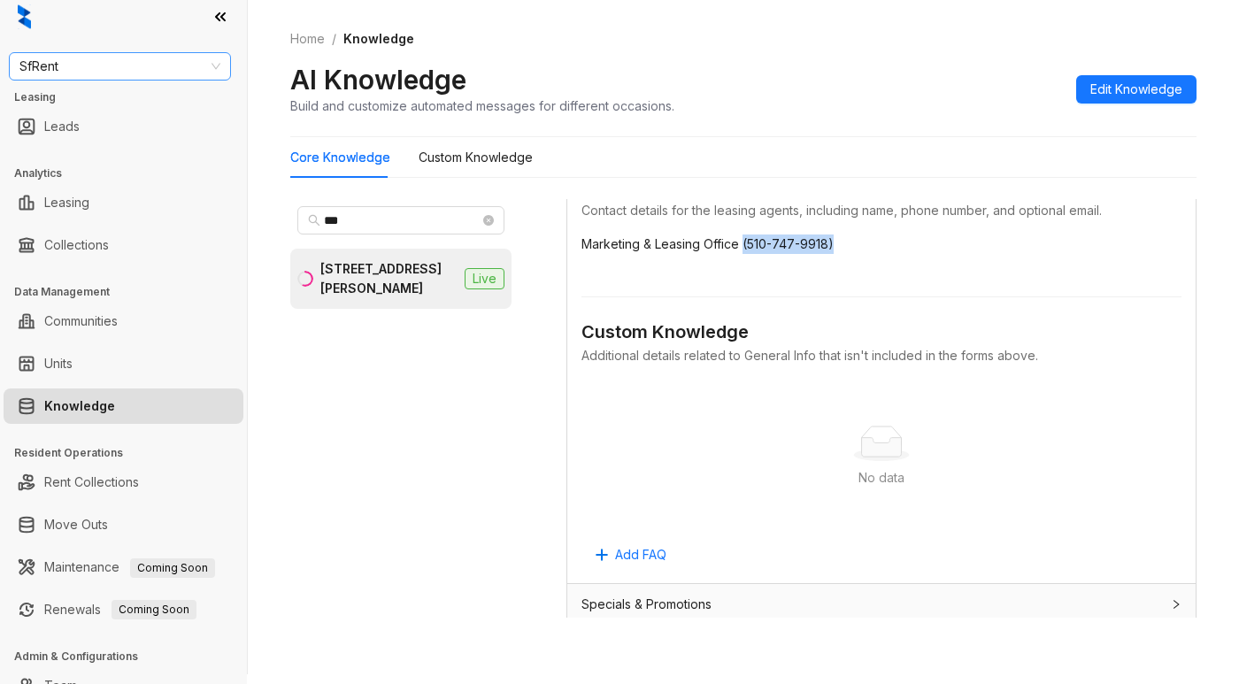
scroll to position [0, 0]
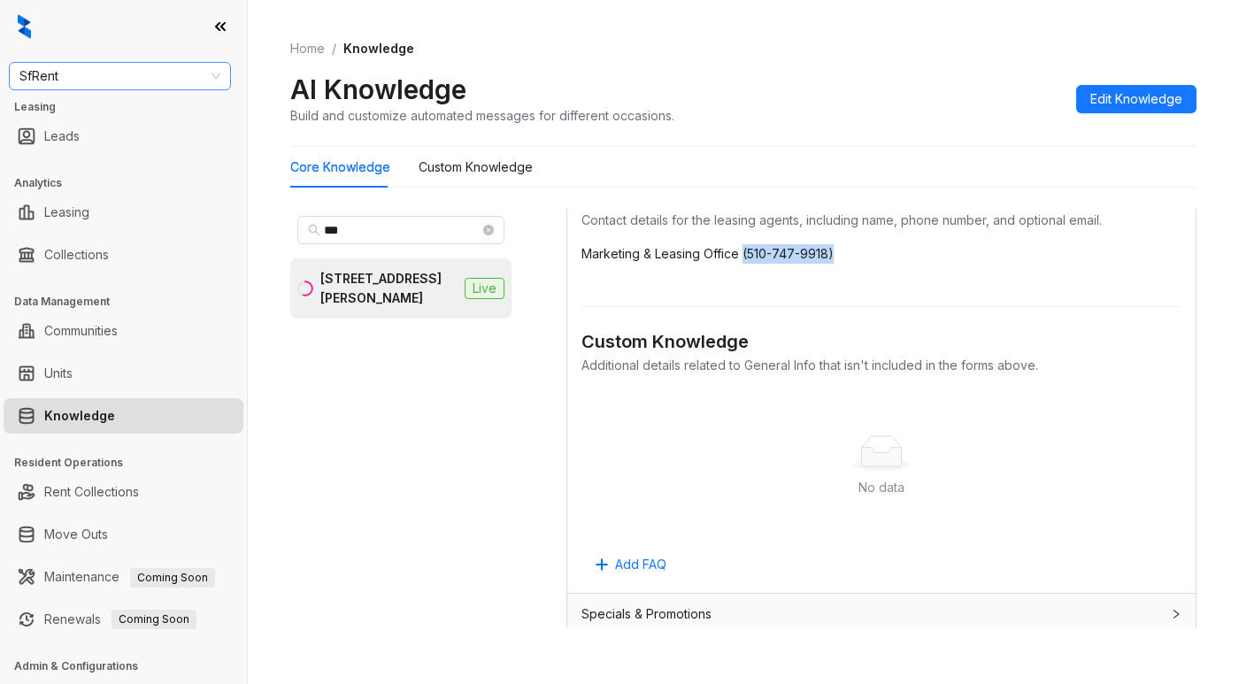
click at [123, 83] on span "SfRent" at bounding box center [119, 76] width 201 height 27
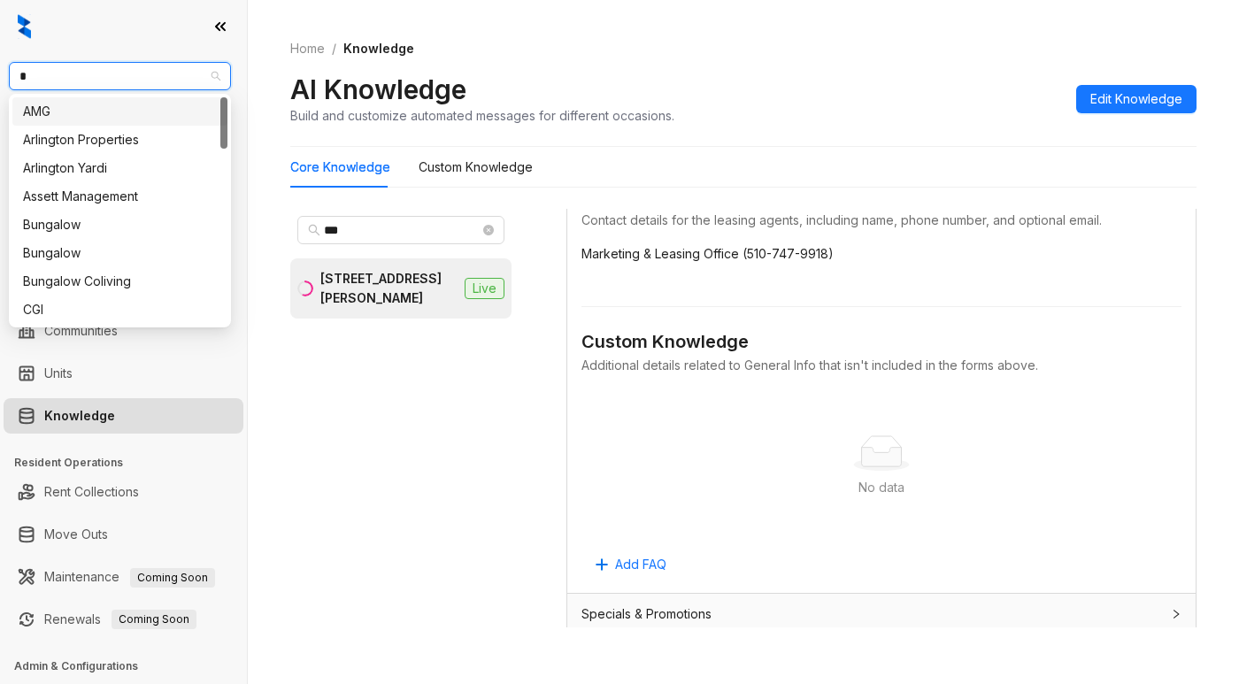
type input "**"
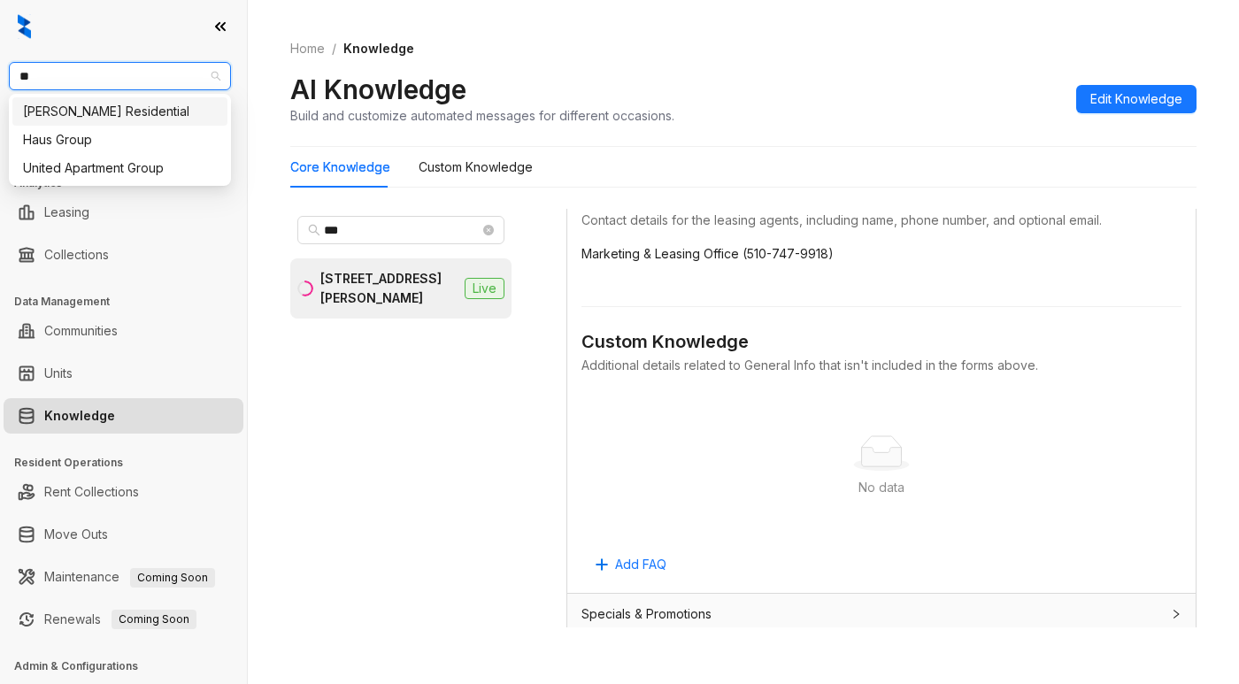
click at [113, 106] on div "[PERSON_NAME] Residential" at bounding box center [120, 111] width 194 height 19
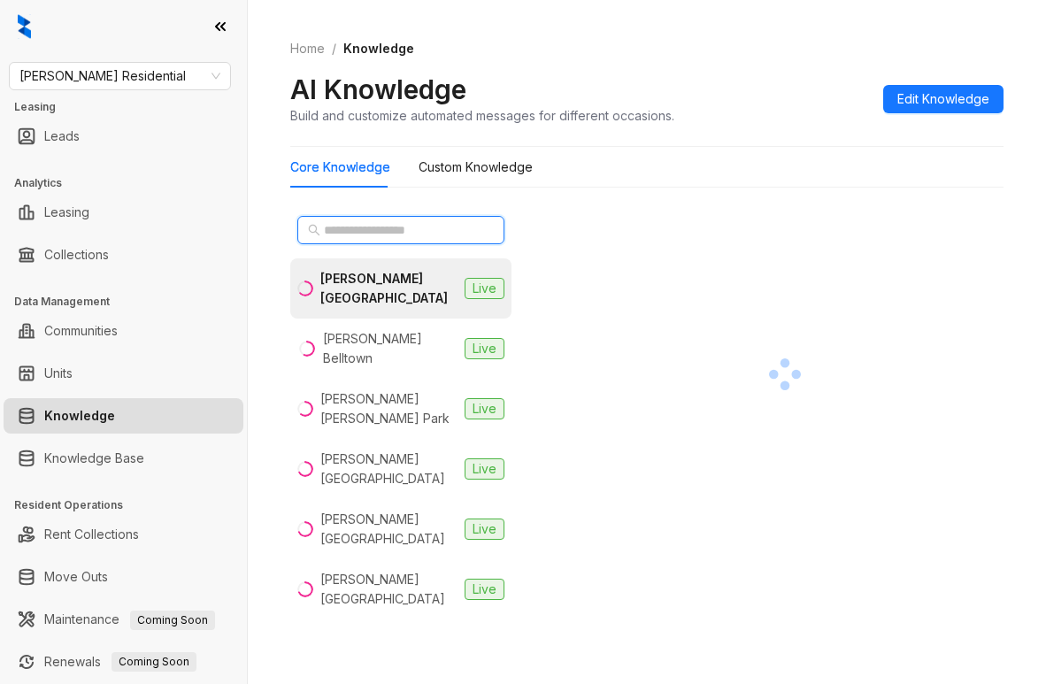
click at [398, 231] on input "text" at bounding box center [402, 229] width 156 height 19
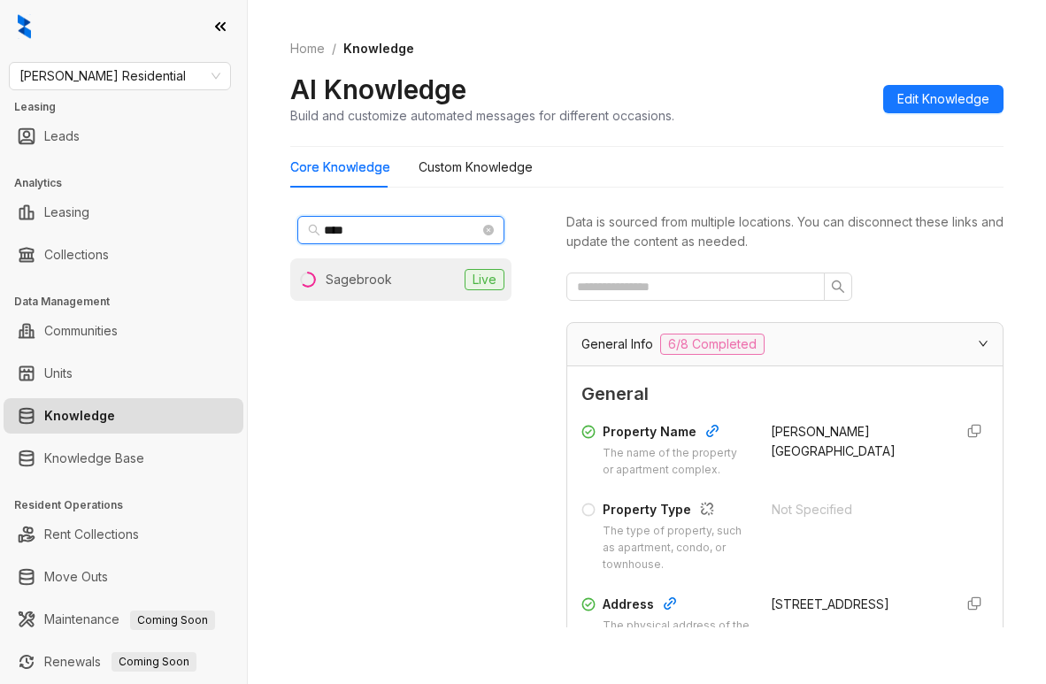
type input "****"
click at [371, 284] on div "Sagebrook" at bounding box center [359, 279] width 66 height 19
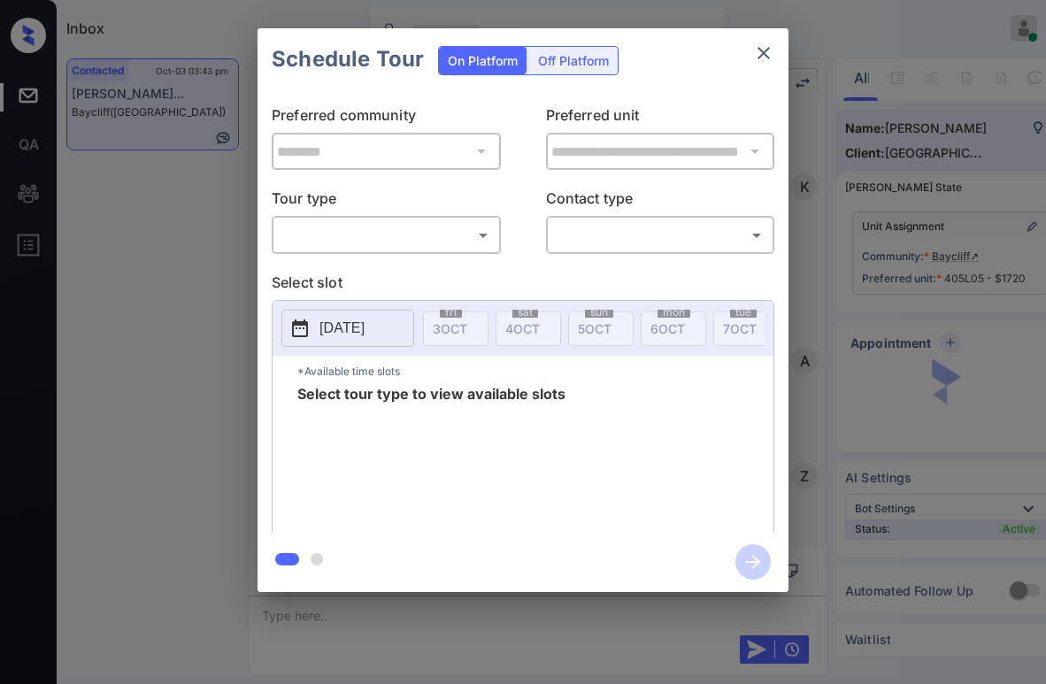
click at [390, 237] on body "Inbox [PERSON_NAME] Online Set yourself offline Set yourself on break Profile S…" at bounding box center [523, 342] width 1046 height 684
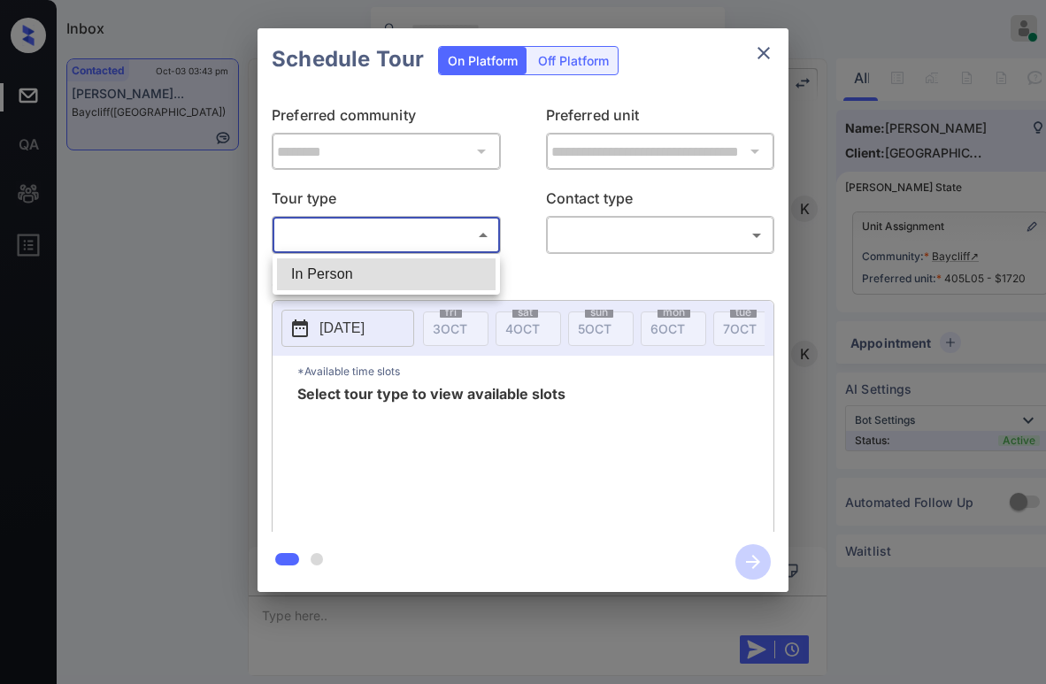
click at [366, 264] on li "In Person" at bounding box center [386, 275] width 219 height 32
type input "********"
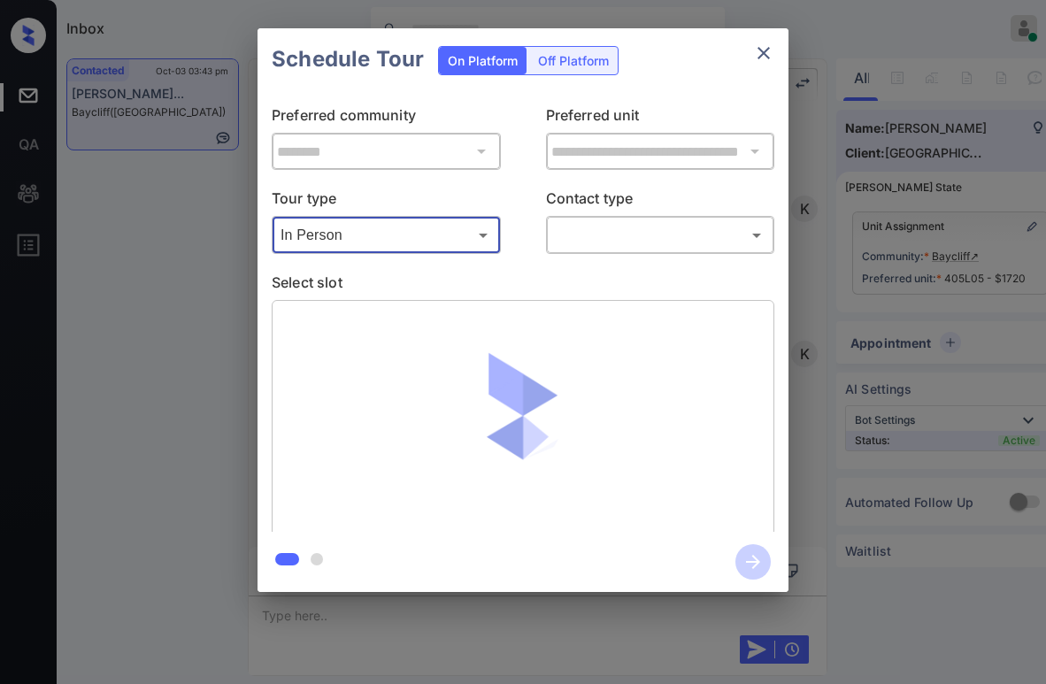
click at [583, 235] on body "Inbox [PERSON_NAME] Online Set yourself offline Set yourself on break Profile S…" at bounding box center [523, 342] width 1046 height 684
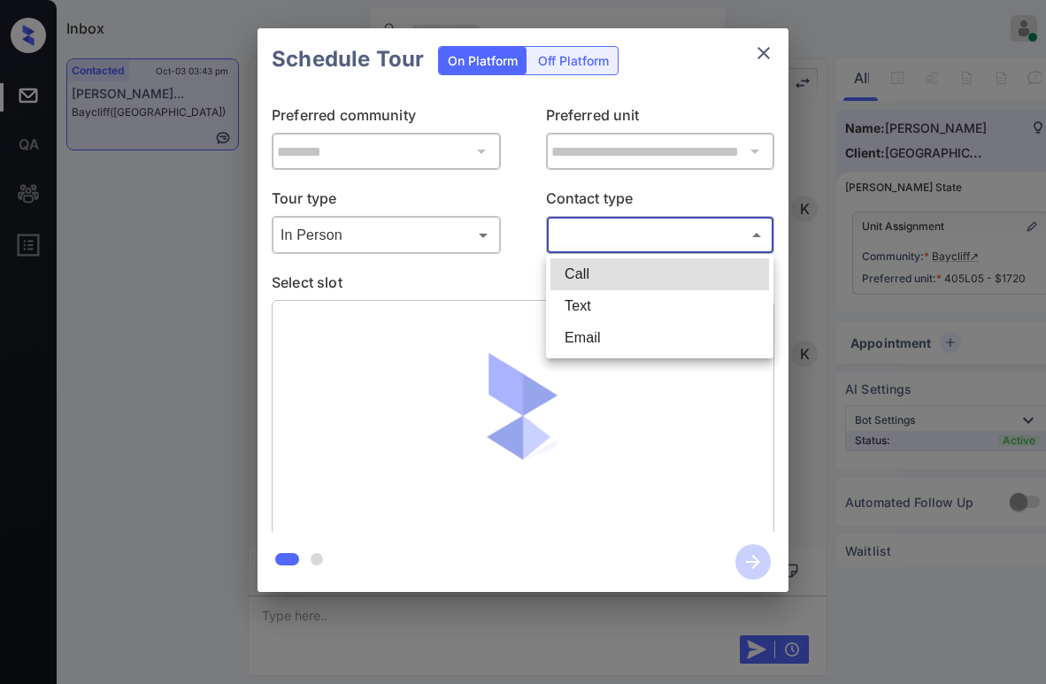
click at [590, 302] on li "Text" at bounding box center [660, 306] width 219 height 32
type input "****"
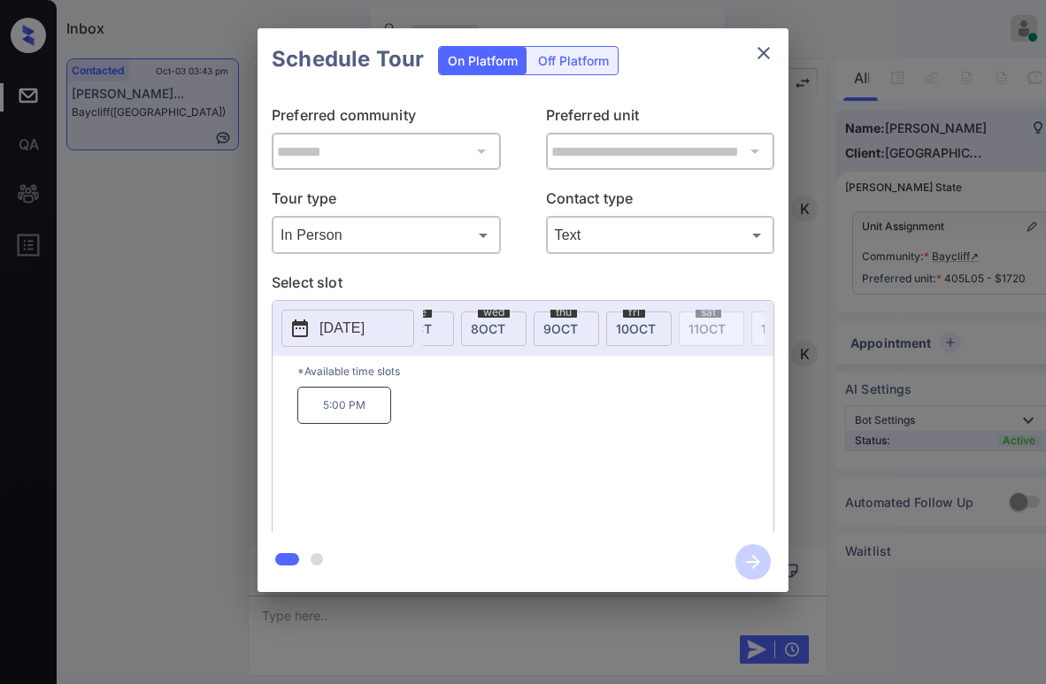
scroll to position [0, 286]
click at [473, 330] on div "[DATE]" at bounding box center [461, 329] width 66 height 35
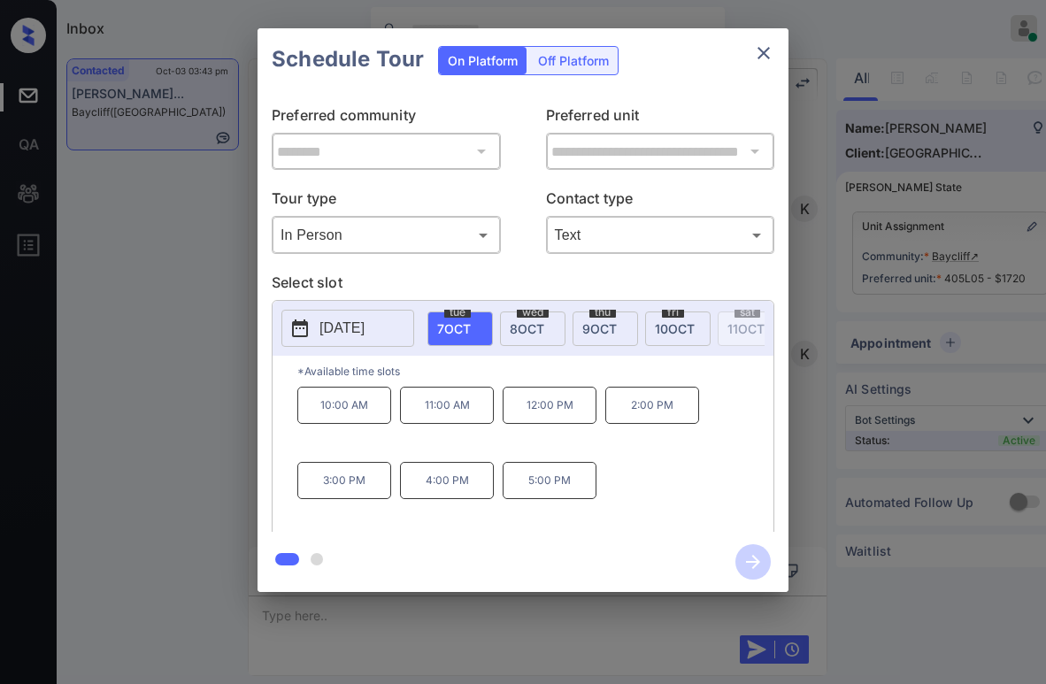
click at [516, 327] on span "8 OCT" at bounding box center [527, 328] width 35 height 15
click at [584, 318] on div "thu 9 OCT" at bounding box center [606, 329] width 66 height 35
click at [654, 320] on div "fri 10 OCT" at bounding box center [678, 329] width 66 height 35
drag, startPoint x: 468, startPoint y: 358, endPoint x: 477, endPoint y: 355, distance: 9.2
click at [477, 347] on div "fri 3 OCT sat 4 OCT sun 5 OCT mon 6 OCT tue 7 OCT wed 8 OCT thu 9 OCT fri 10 OC…" at bounding box center [594, 328] width 342 height 37
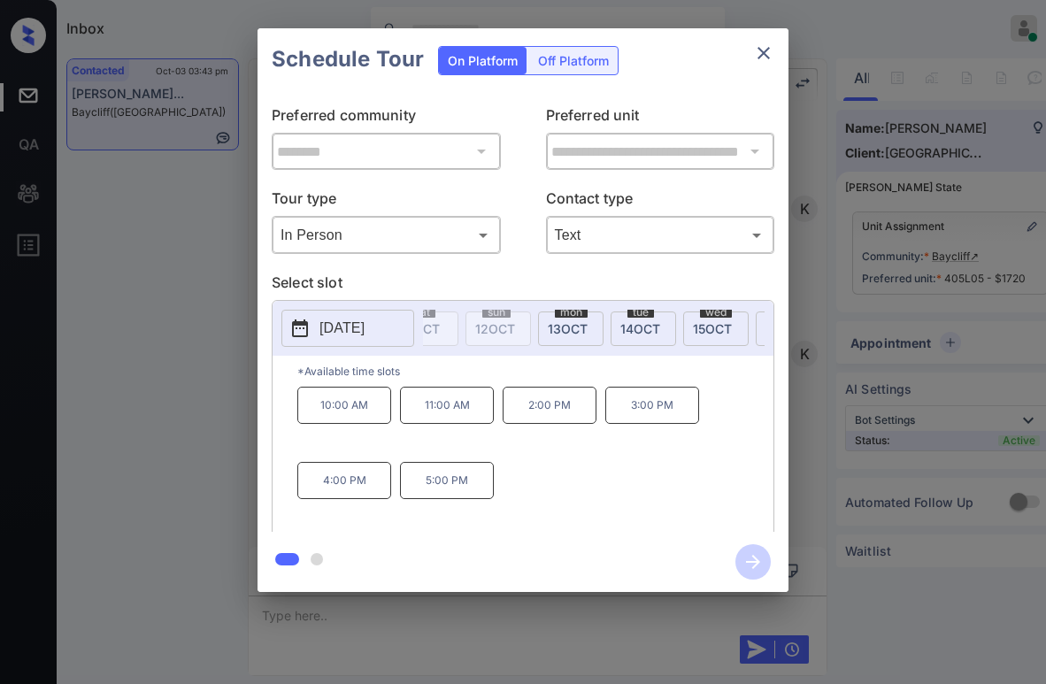
scroll to position [0, 623]
click at [537, 327] on span "13 OCT" at bounding box center [556, 328] width 40 height 15
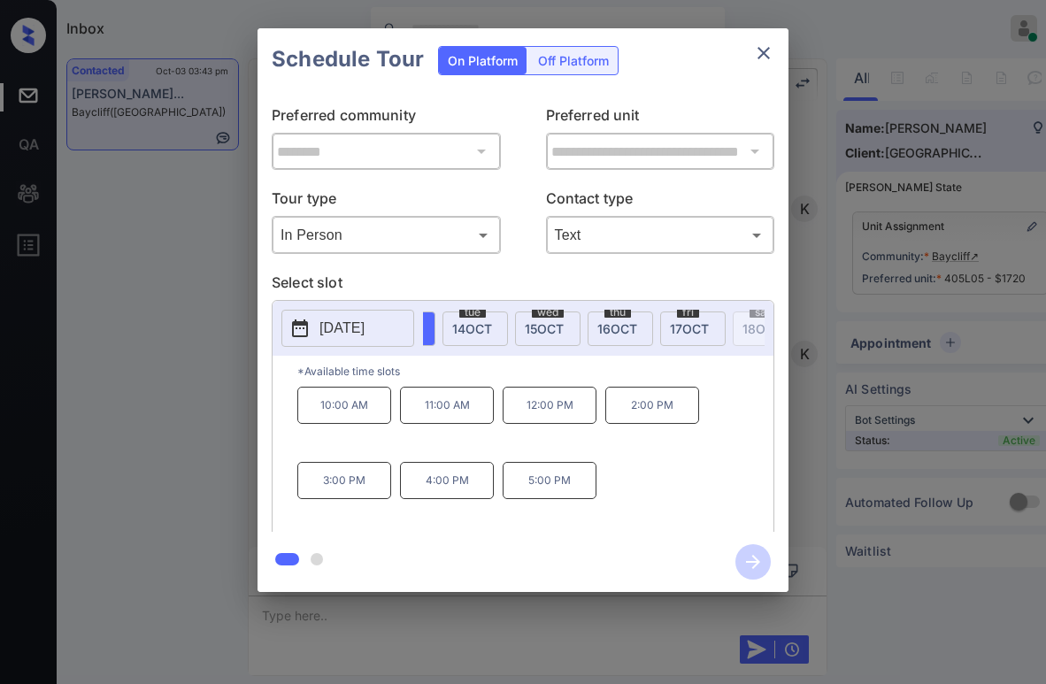
scroll to position [0, 740]
click at [530, 333] on span "14 OCT" at bounding box center [511, 328] width 40 height 15
click at [547, 330] on span "[DATE]" at bounding box center [551, 328] width 35 height 15
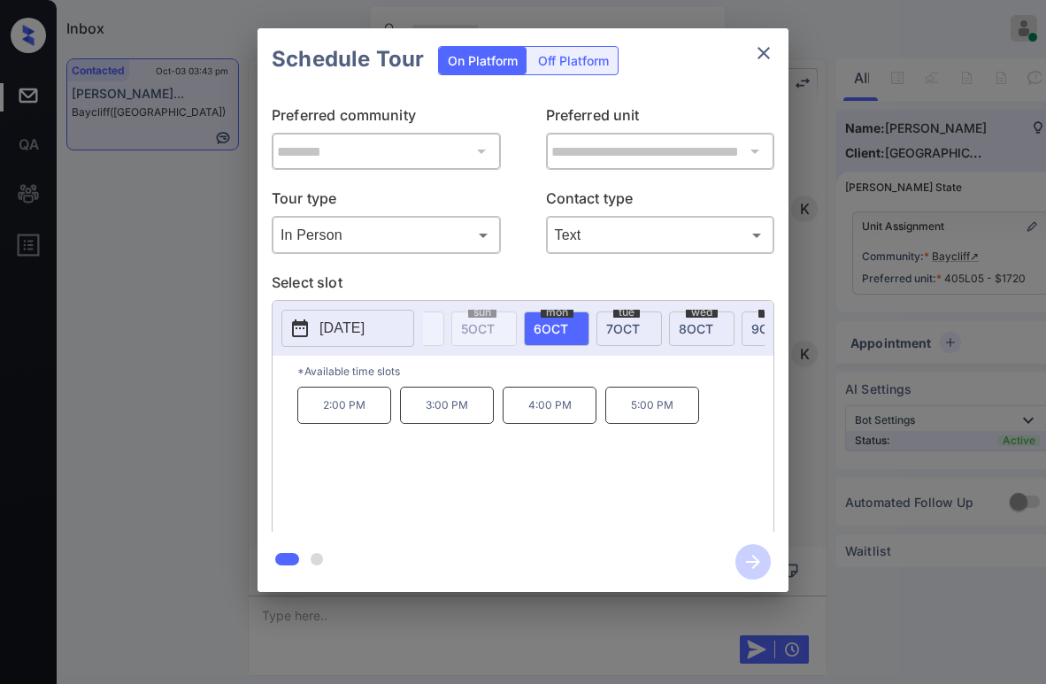
click at [610, 319] on div "[DATE]" at bounding box center [630, 329] width 66 height 35
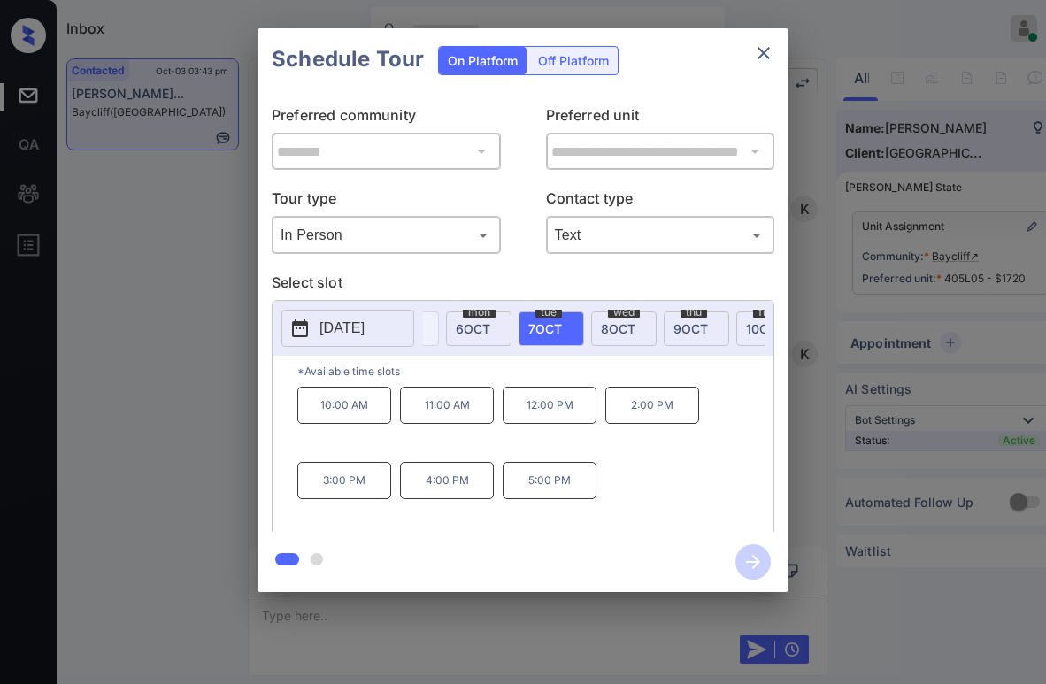
scroll to position [0, 234]
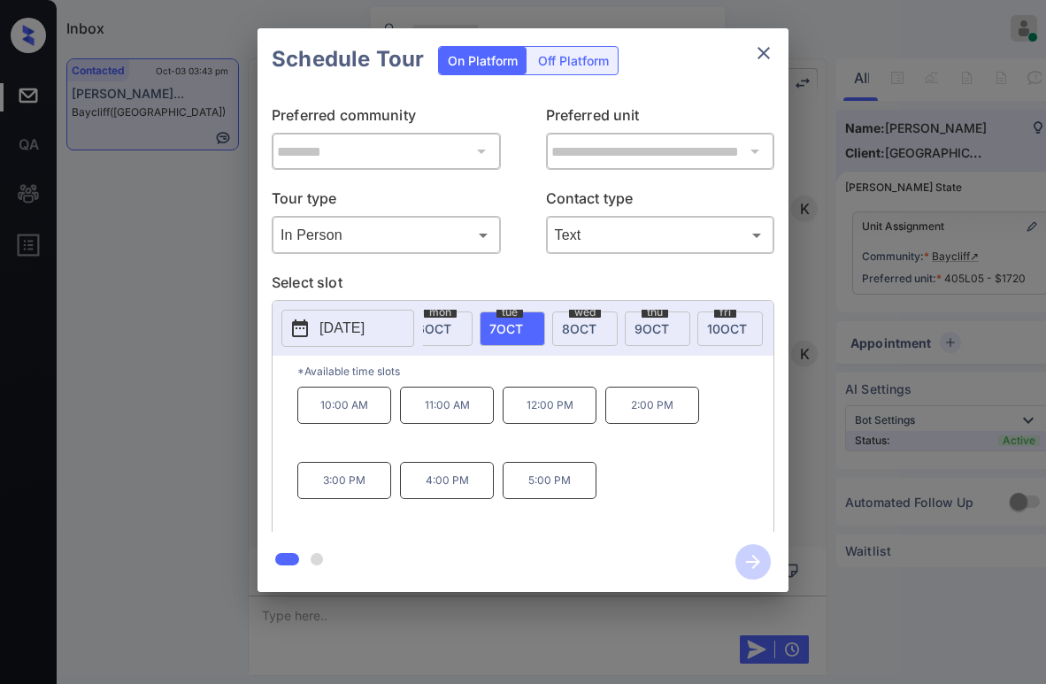
click at [567, 315] on div "wed 8 OCT" at bounding box center [585, 329] width 66 height 35
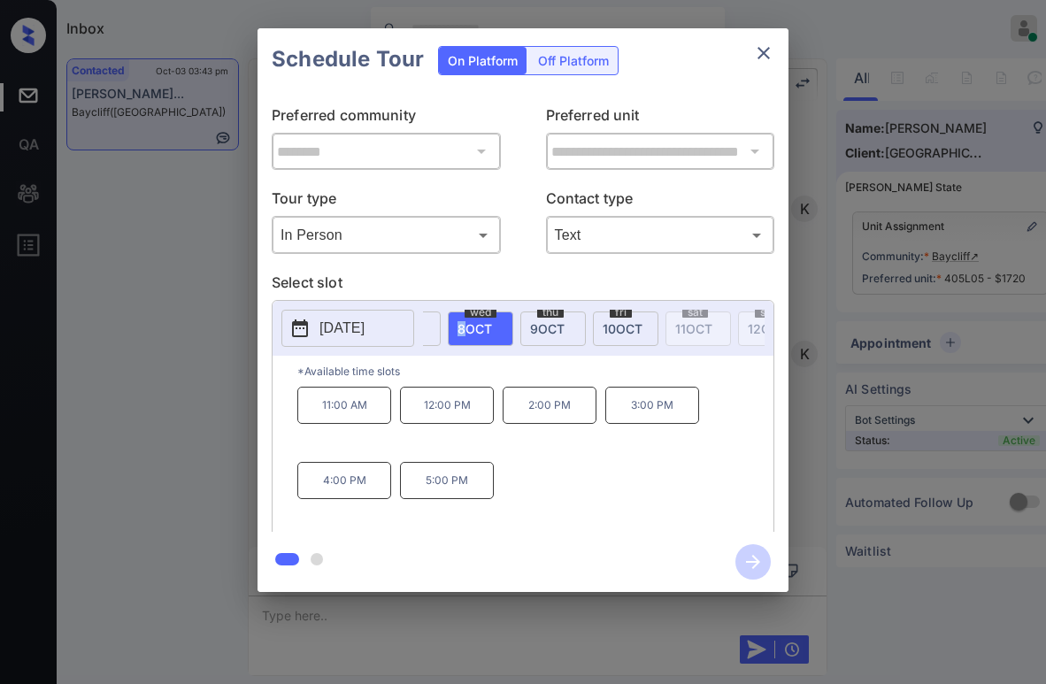
scroll to position [0, 351]
click at [512, 333] on div "thu 9 OCT" at bounding box center [541, 329] width 66 height 35
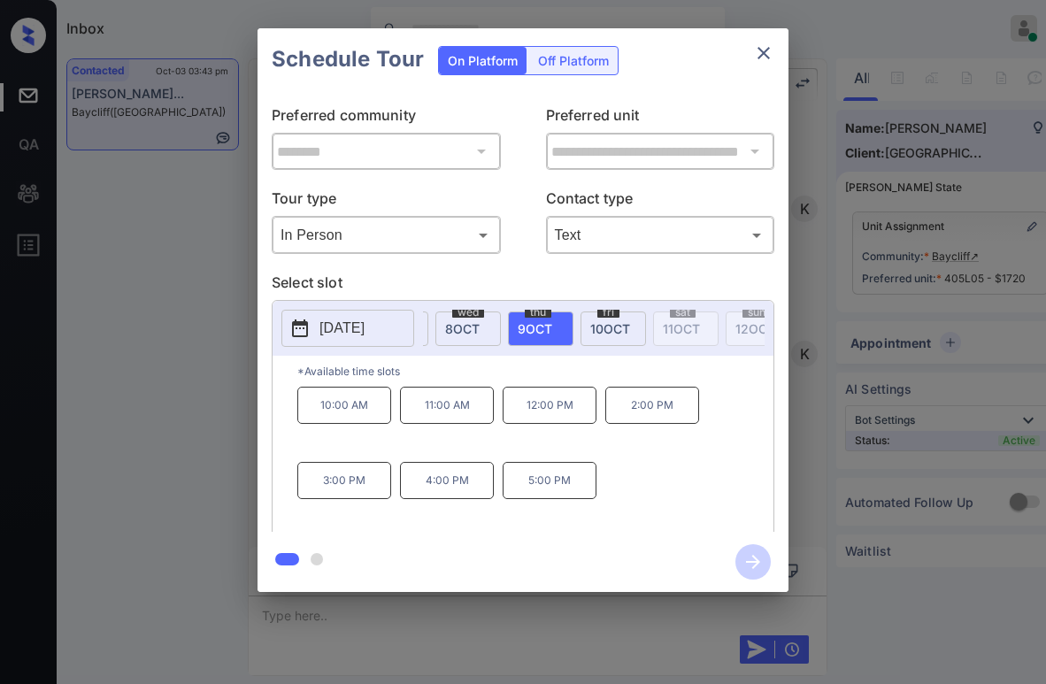
click at [588, 334] on div "fri 10 OCT" at bounding box center [614, 329] width 66 height 35
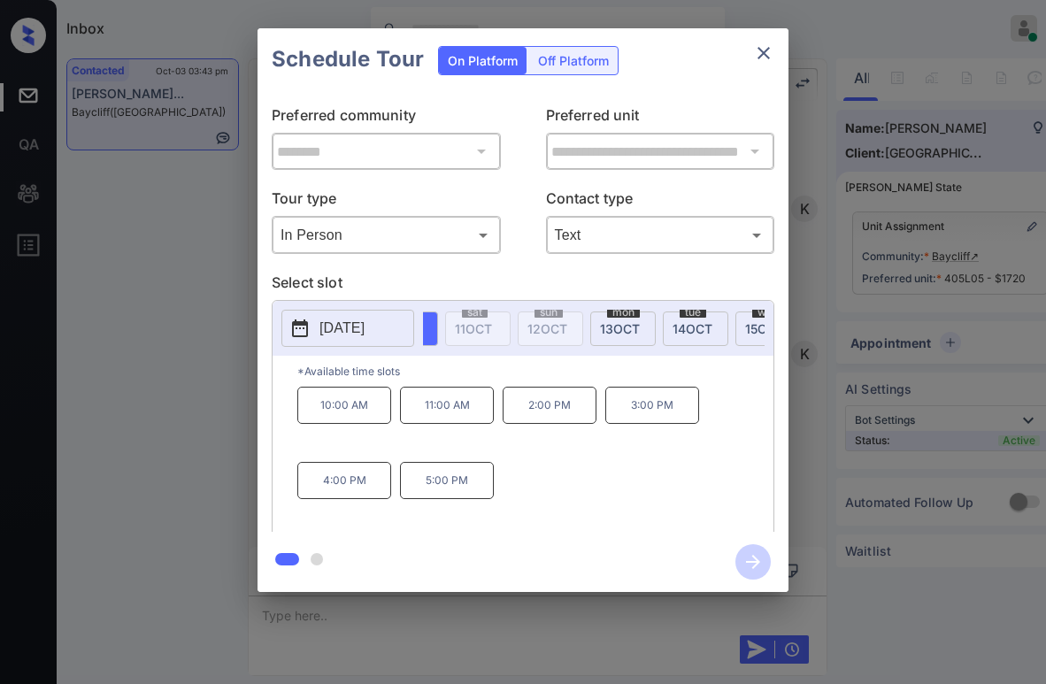
scroll to position [0, 611]
click at [565, 322] on span "13 OCT" at bounding box center [568, 328] width 40 height 15
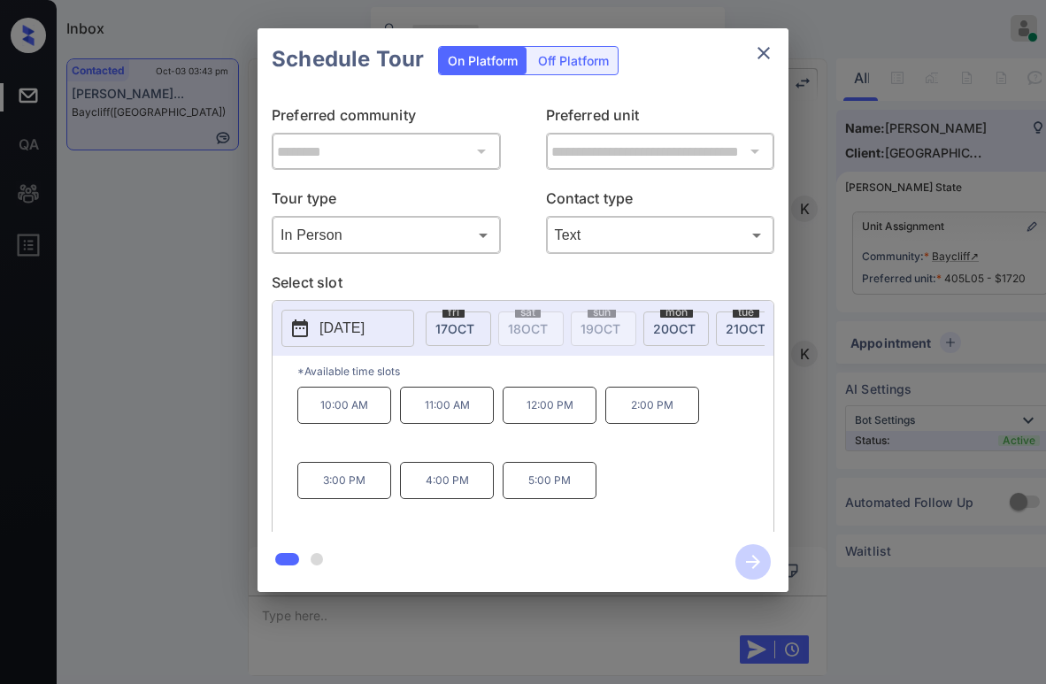
click at [660, 324] on span "20 OCT" at bounding box center [674, 328] width 42 height 15
click at [604, 312] on span "tue" at bounding box center [590, 312] width 27 height 11
click at [760, 56] on icon "close" at bounding box center [763, 52] width 21 height 21
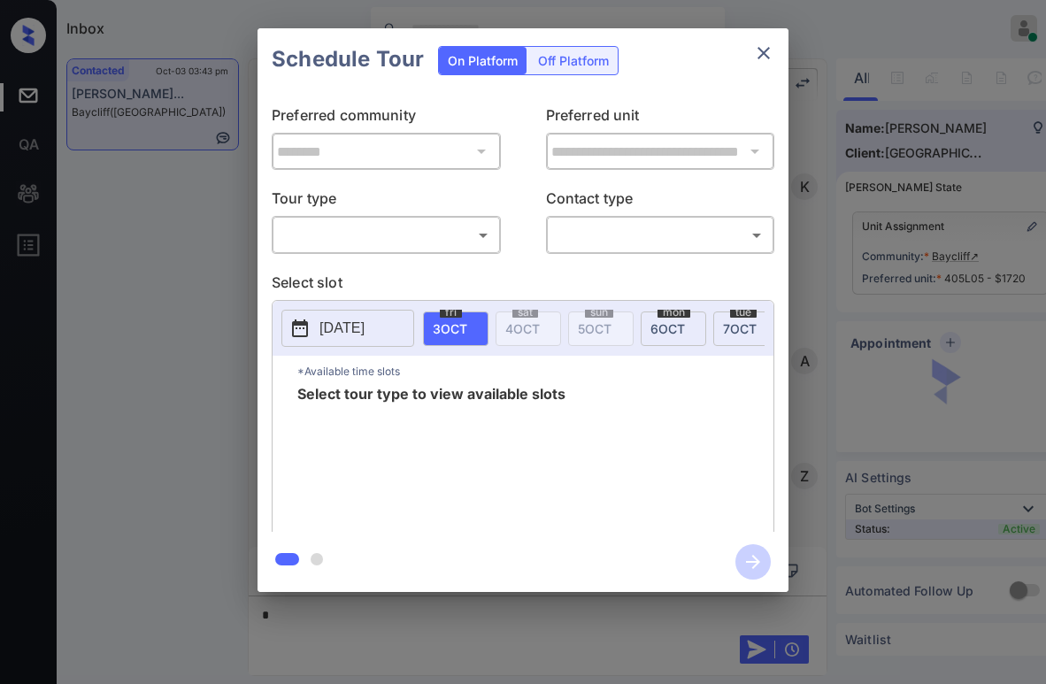
scroll to position [4593, 0]
click at [407, 247] on body "Inbox Paolo Gabriel Online Set yourself offline Set yourself on break Profile S…" at bounding box center [523, 342] width 1046 height 684
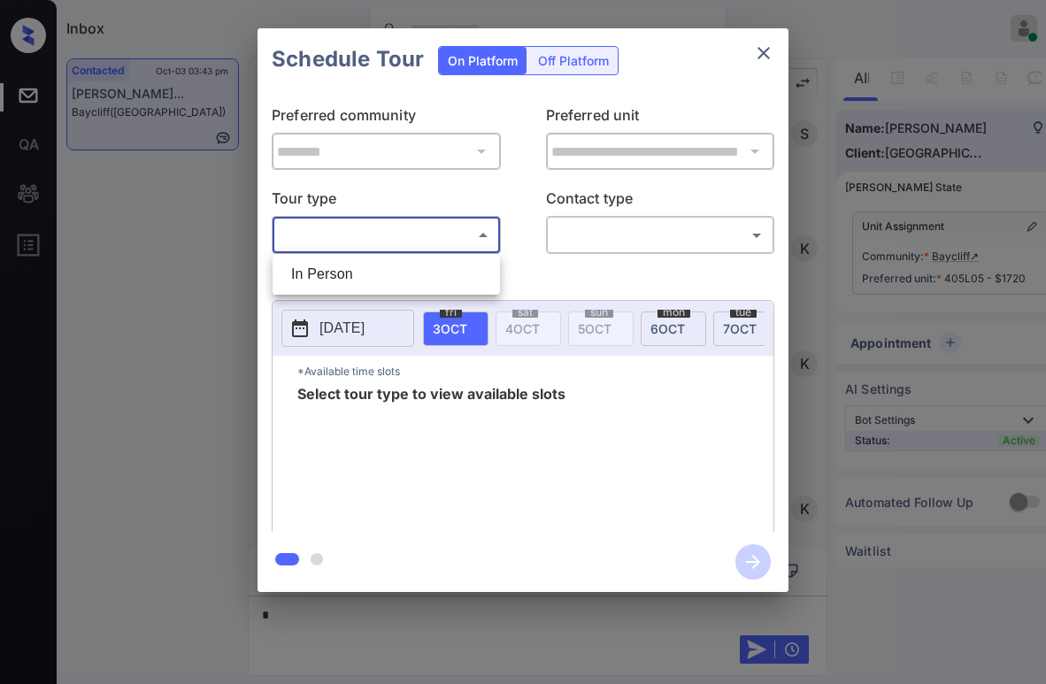
click at [378, 274] on li "In Person" at bounding box center [386, 275] width 219 height 32
type input "********"
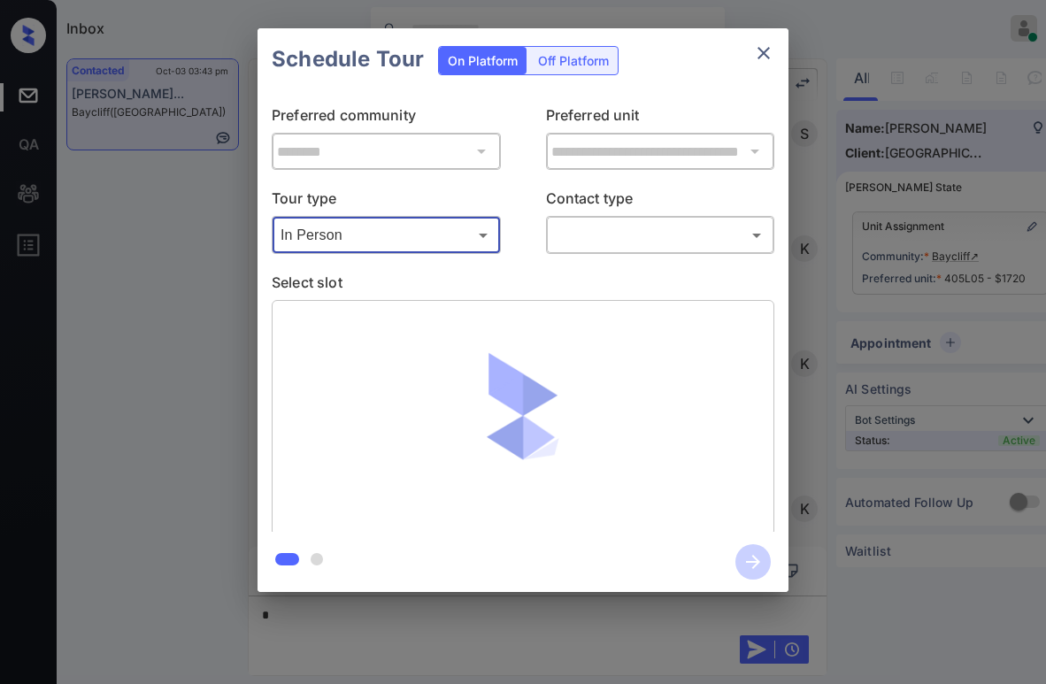
click at [674, 246] on body "Inbox Paolo Gabriel Online Set yourself offline Set yourself on break Profile S…" at bounding box center [523, 342] width 1046 height 684
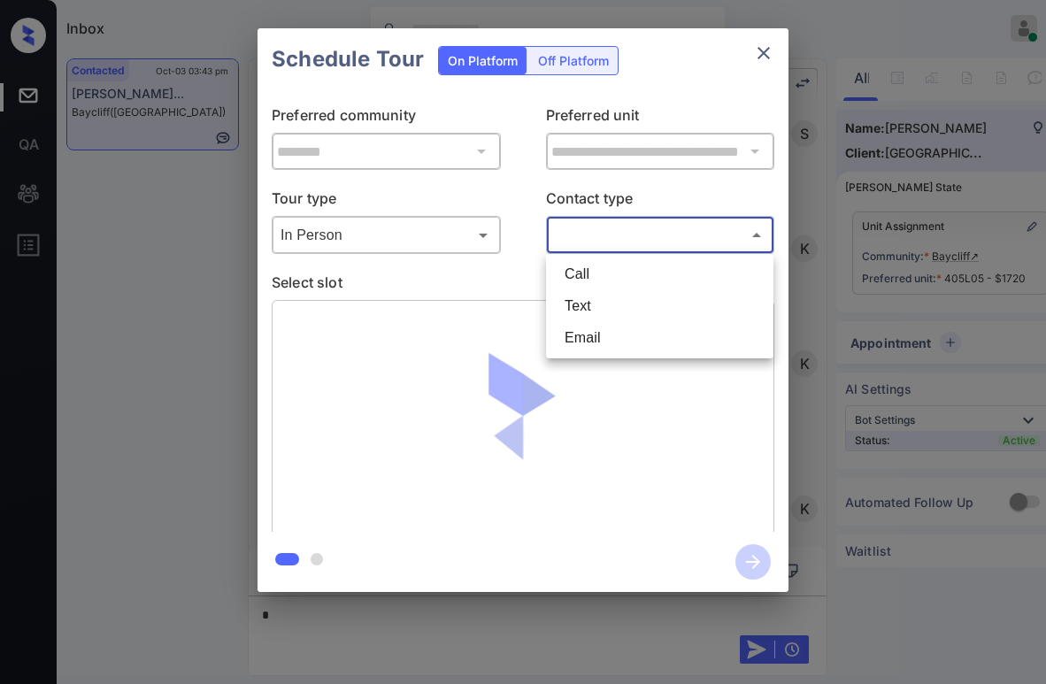
click at [665, 297] on li "Text" at bounding box center [660, 306] width 219 height 32
type input "****"
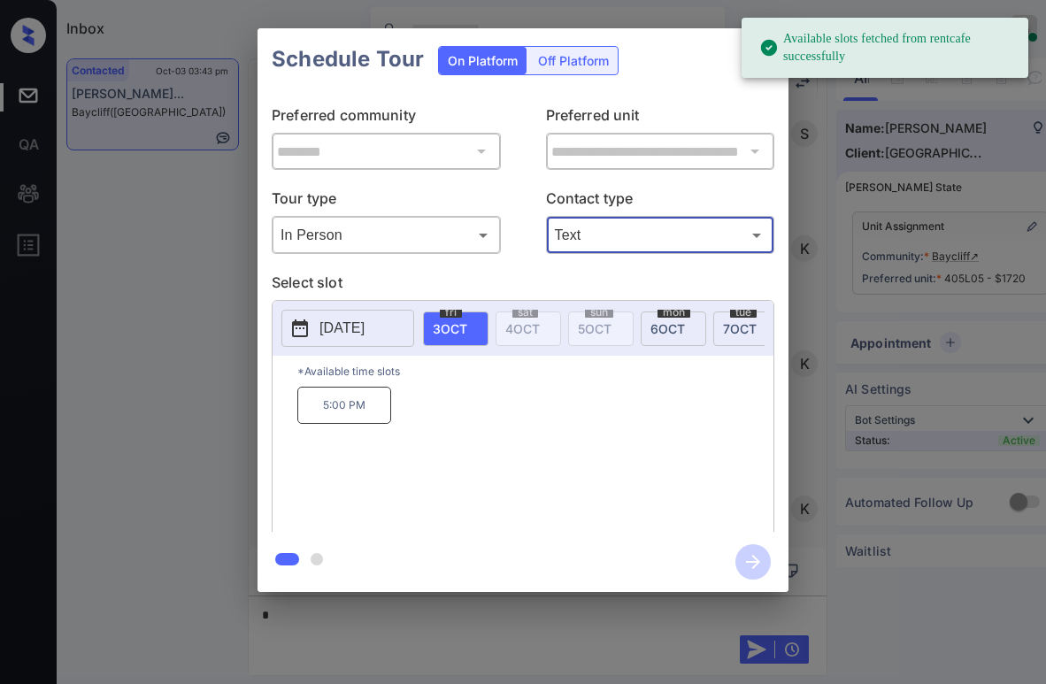
click at [660, 322] on span "6 OCT" at bounding box center [668, 328] width 35 height 15
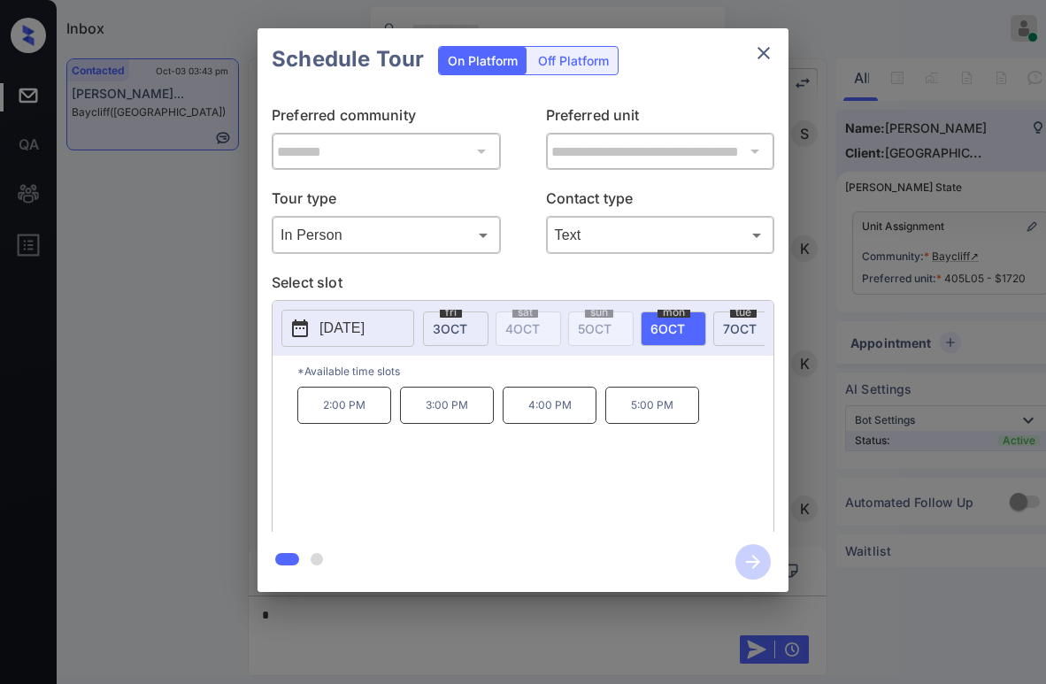
click at [720, 318] on div "tue 7 OCT" at bounding box center [747, 329] width 66 height 35
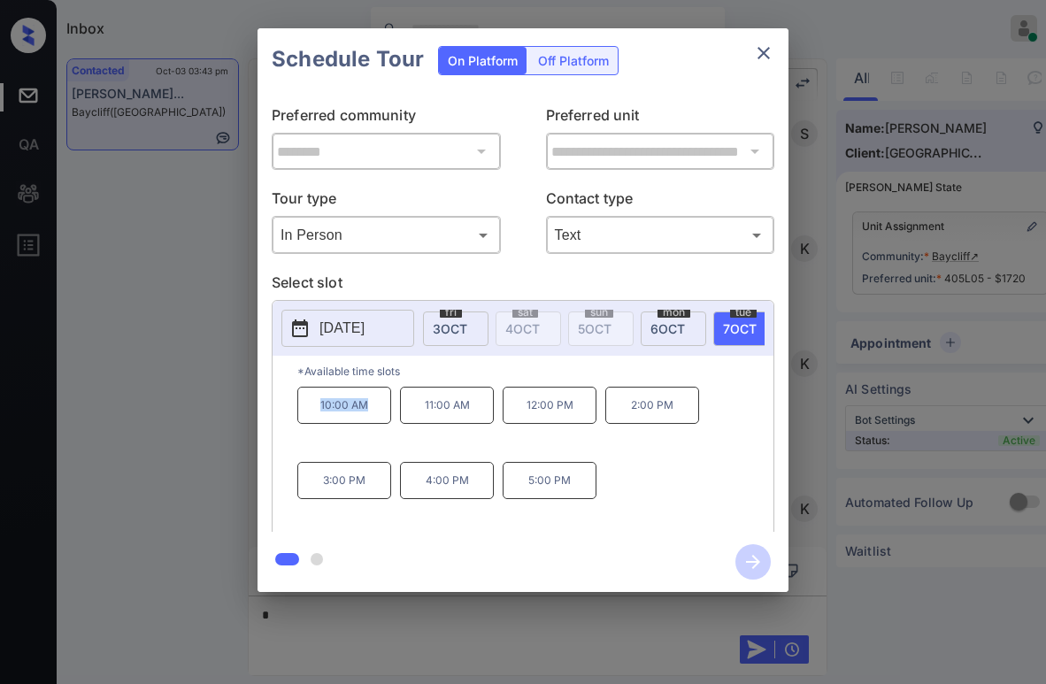
drag, startPoint x: 320, startPoint y: 416, endPoint x: 377, endPoint y: 399, distance: 60.0
click at [377, 399] on p "10:00 AM" at bounding box center [344, 405] width 94 height 37
copy p "10:00 AM"
click at [768, 44] on icon "close" at bounding box center [763, 52] width 21 height 21
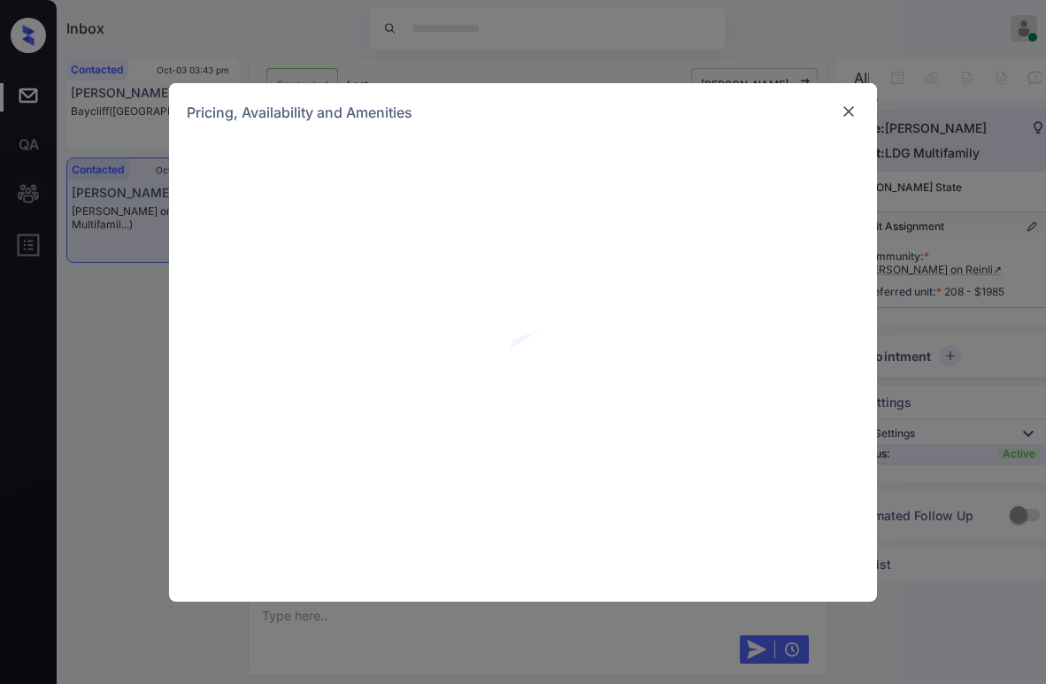
scroll to position [2216, 0]
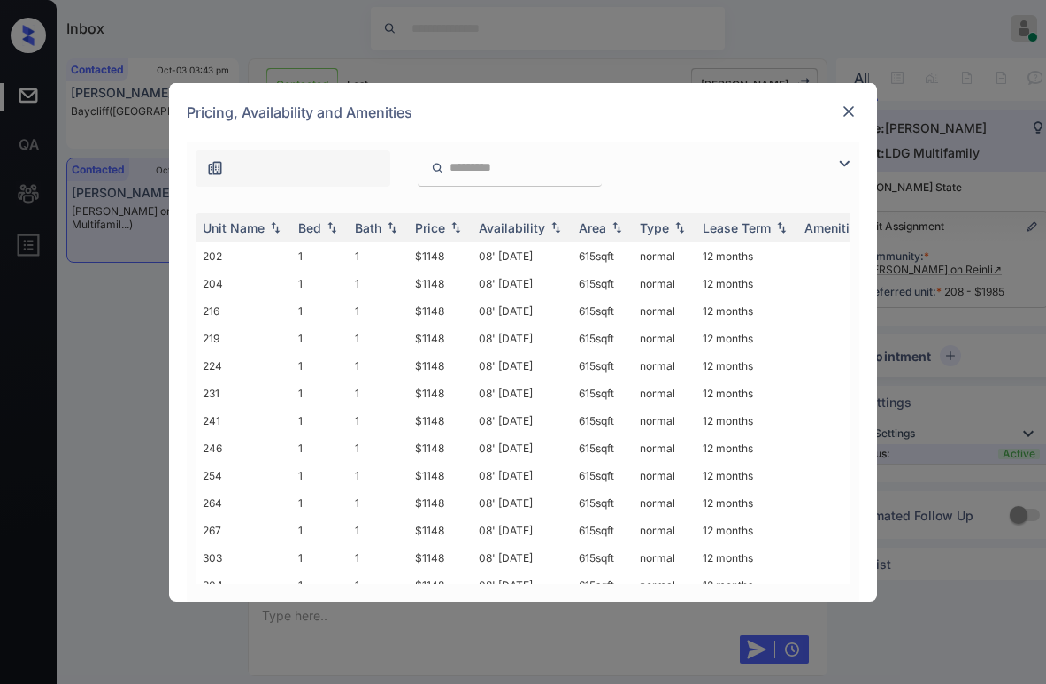
click at [844, 118] on img at bounding box center [849, 112] width 18 height 18
click at [854, 115] on img at bounding box center [849, 112] width 18 height 18
click at [843, 173] on img at bounding box center [844, 163] width 21 height 21
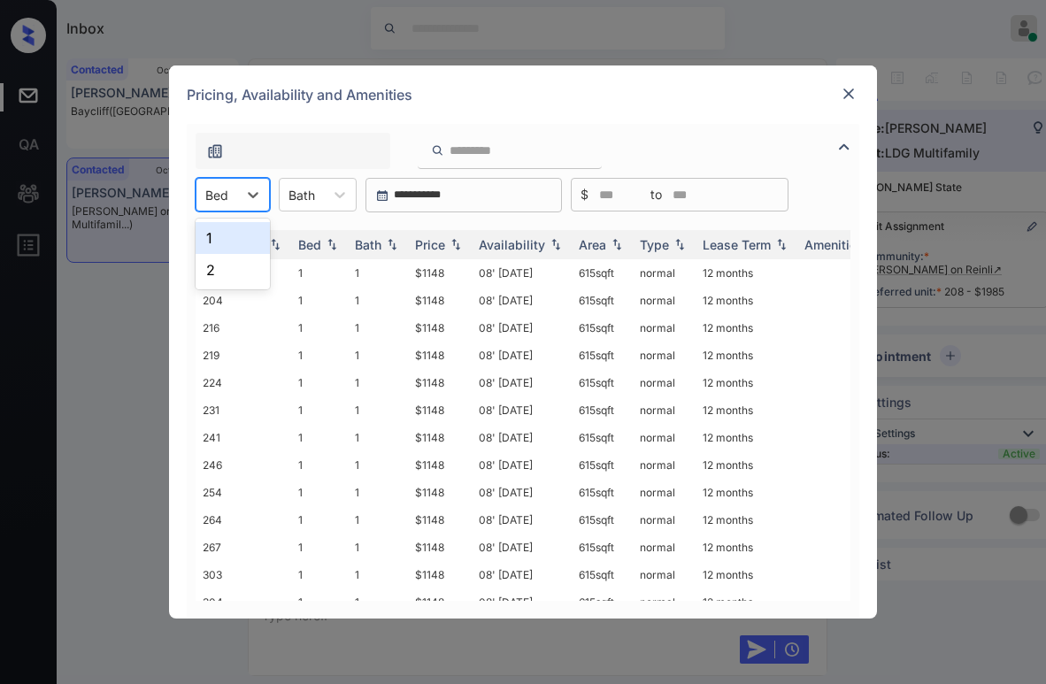
click at [235, 191] on div "Bed" at bounding box center [217, 195] width 41 height 26
click at [236, 272] on div "2" at bounding box center [233, 270] width 74 height 32
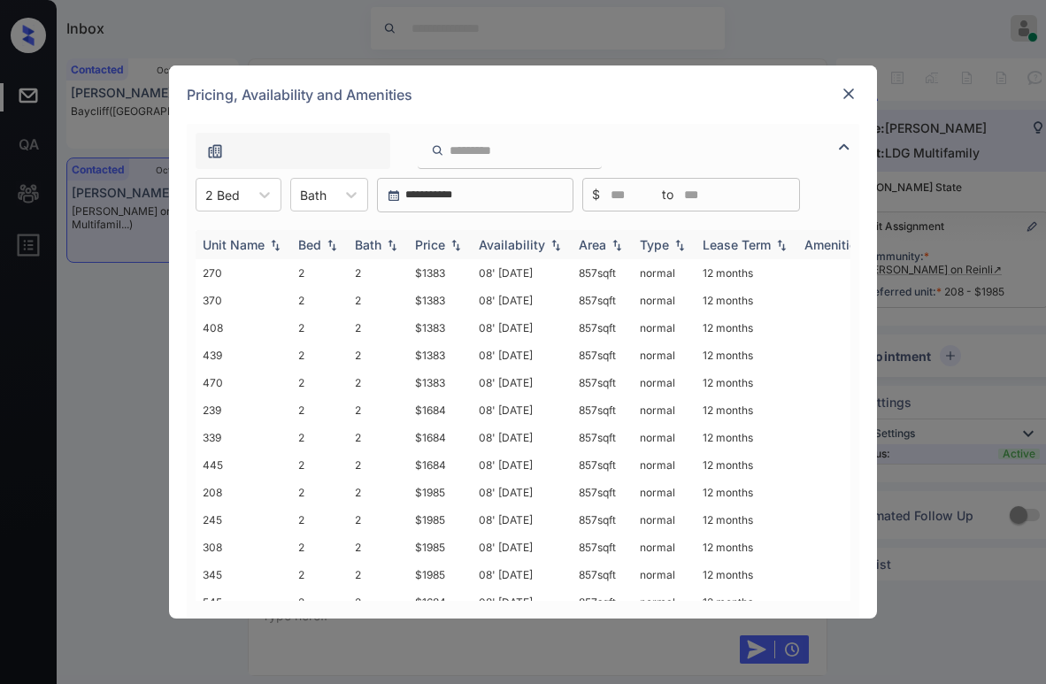
click at [436, 247] on div "Price" at bounding box center [430, 244] width 30 height 15
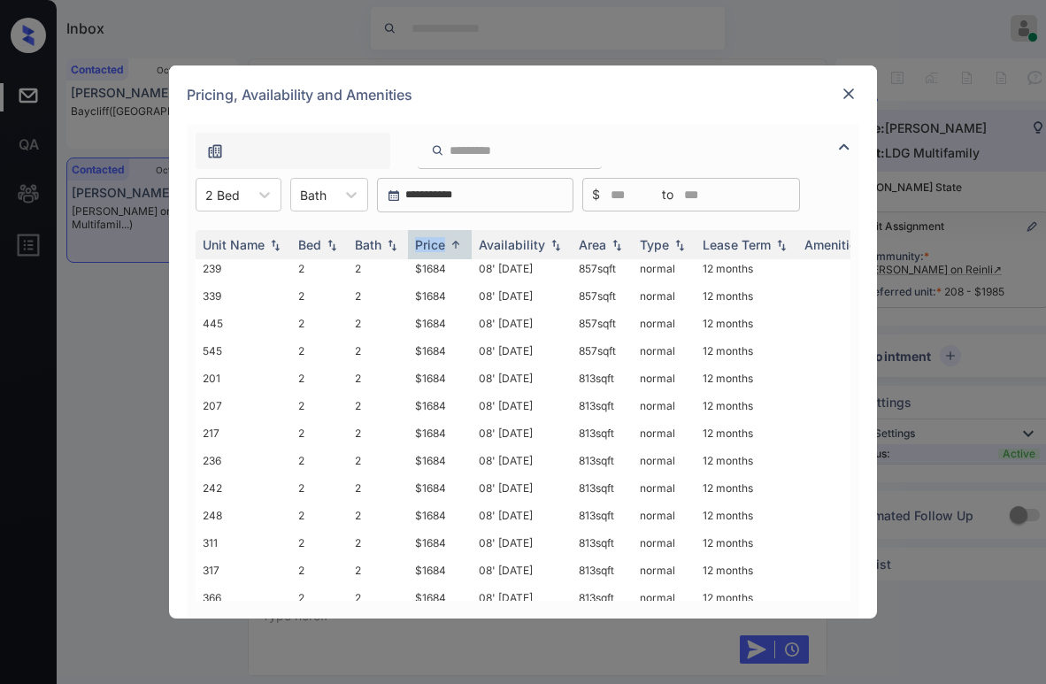
scroll to position [330, 0]
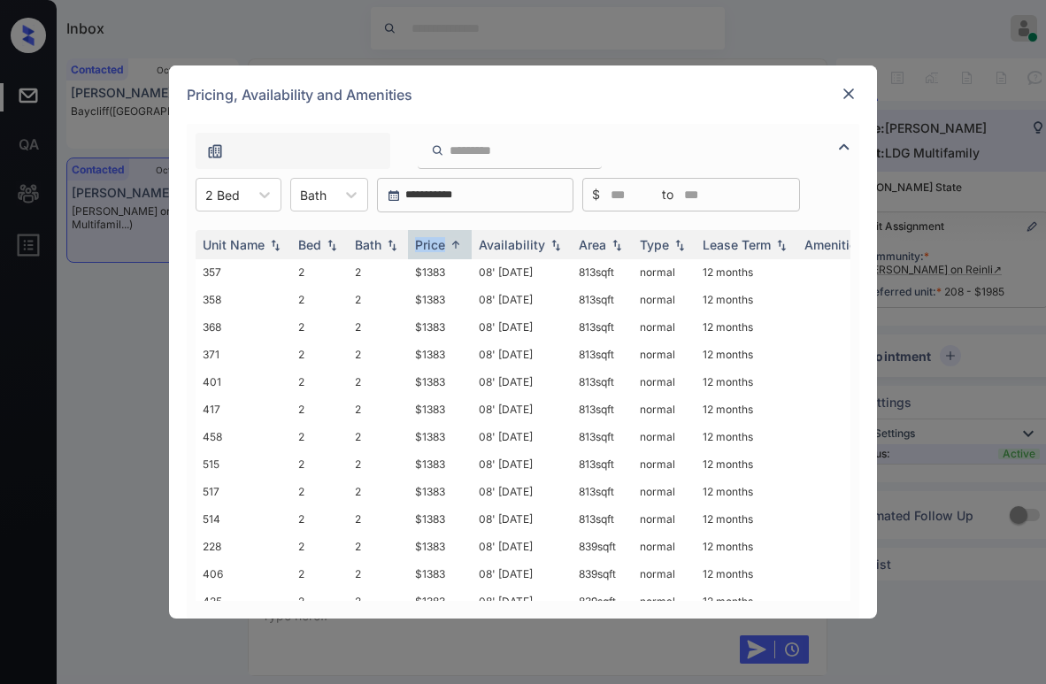
click at [845, 97] on img at bounding box center [849, 94] width 18 height 18
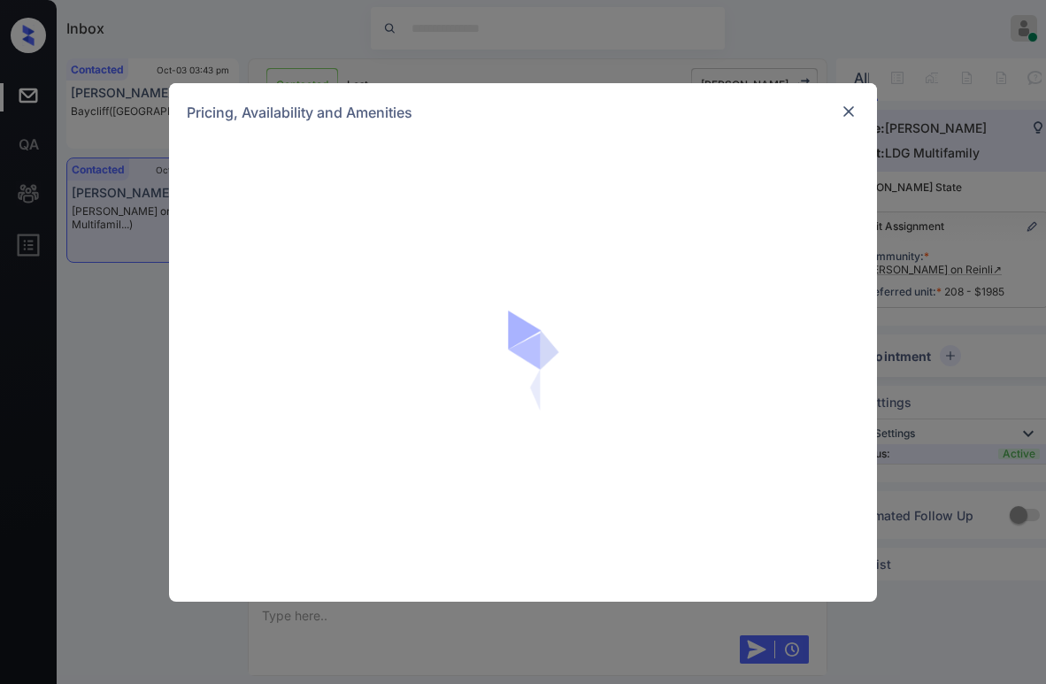
scroll to position [2304, 0]
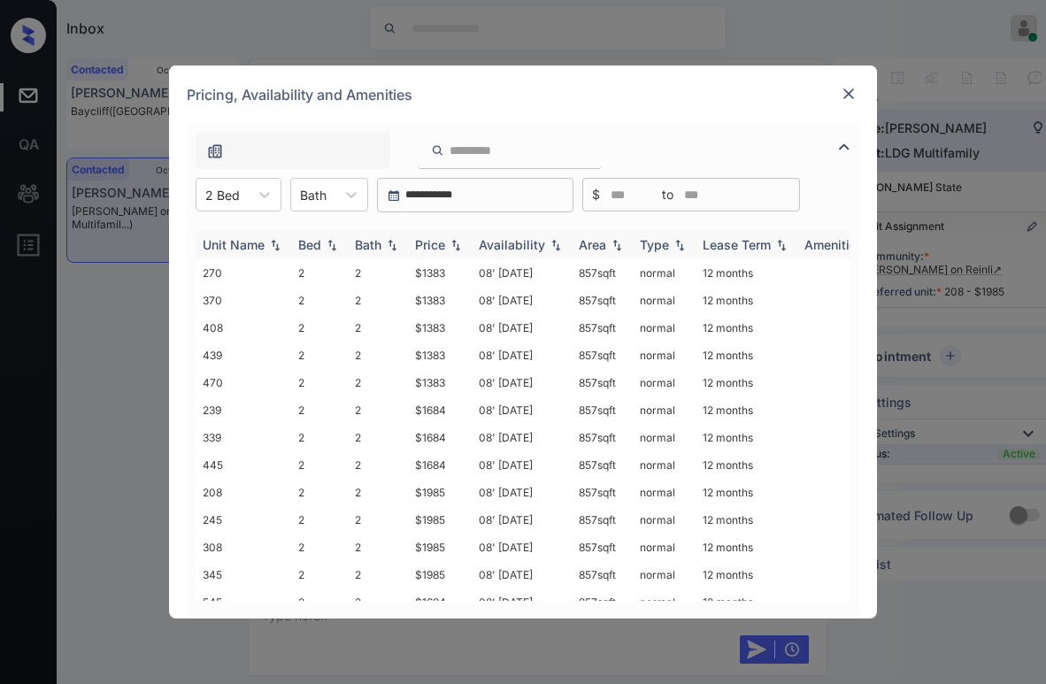
click at [434, 243] on div "Price" at bounding box center [430, 244] width 30 height 15
click at [442, 248] on div "Price" at bounding box center [430, 244] width 30 height 15
click at [849, 97] on img at bounding box center [849, 94] width 18 height 18
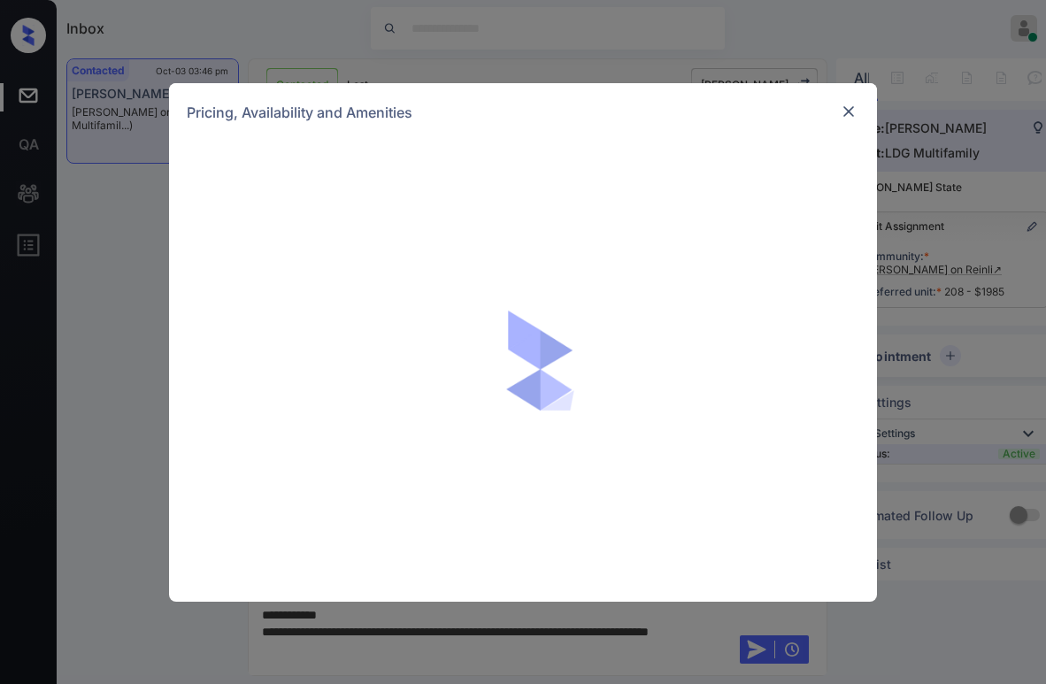
scroll to position [1862, 0]
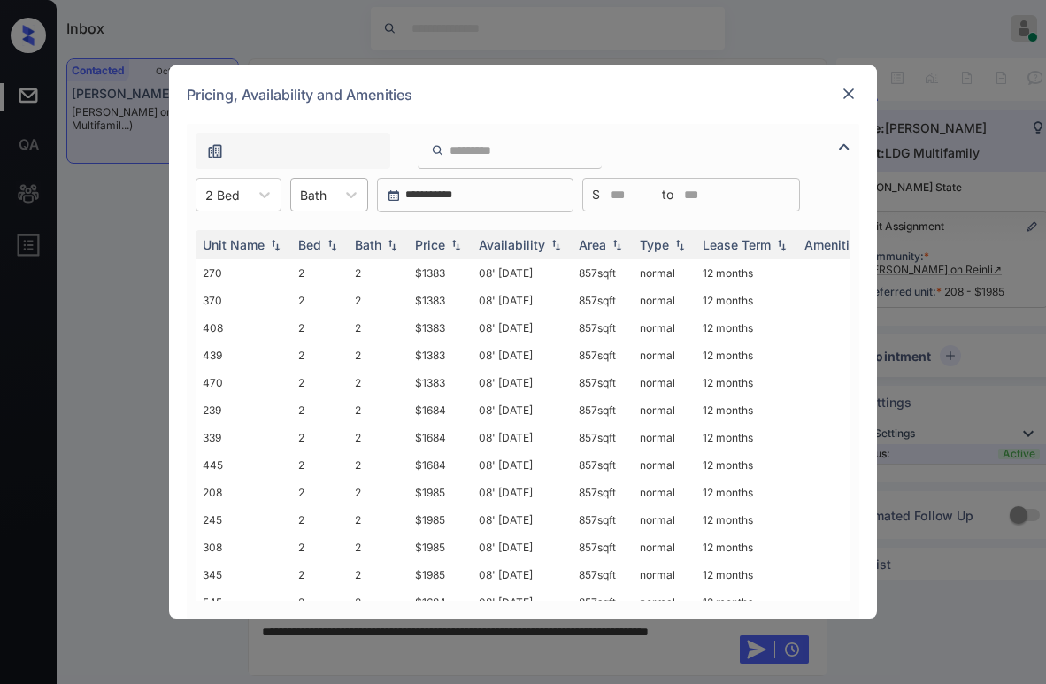
click at [328, 191] on div "Bath" at bounding box center [313, 195] width 44 height 26
click at [323, 266] on div "2" at bounding box center [329, 270] width 78 height 32
click at [445, 239] on div "Price" at bounding box center [430, 244] width 30 height 15
click at [444, 241] on div "Price" at bounding box center [430, 244] width 30 height 15
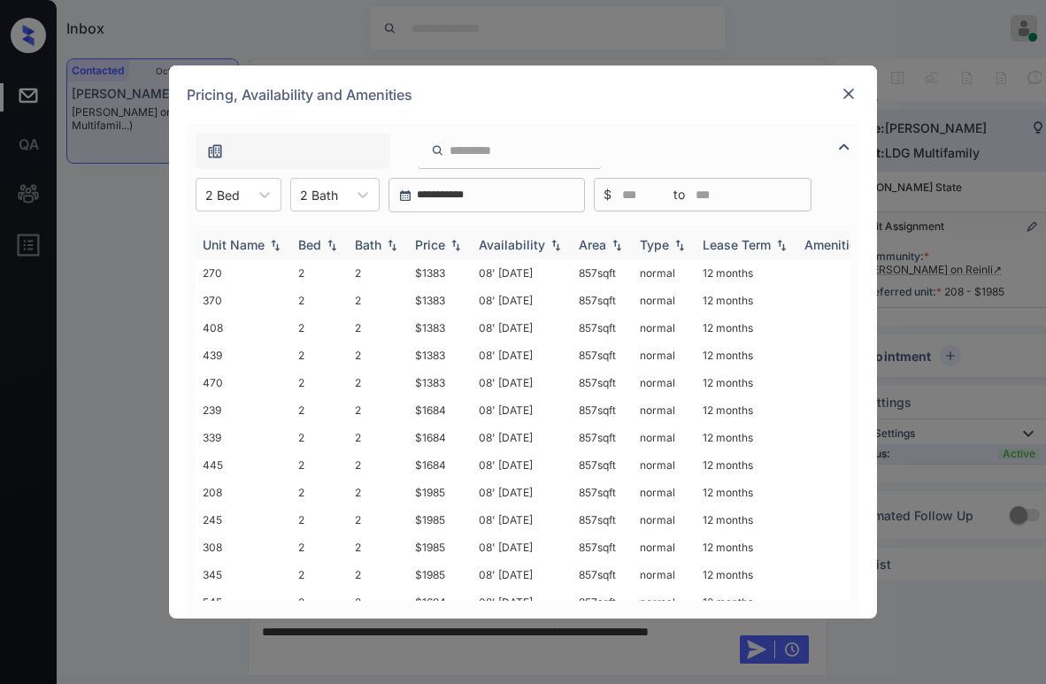
click at [444, 241] on div "Price" at bounding box center [430, 244] width 30 height 15
click at [444, 248] on div "Price" at bounding box center [430, 244] width 30 height 15
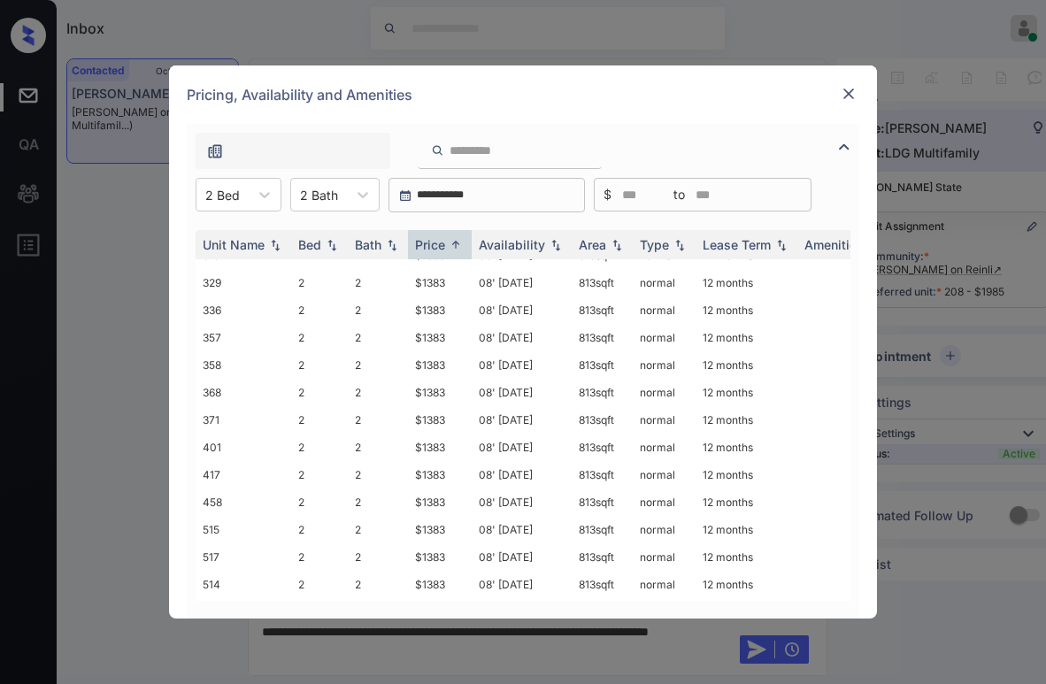
scroll to position [0, 0]
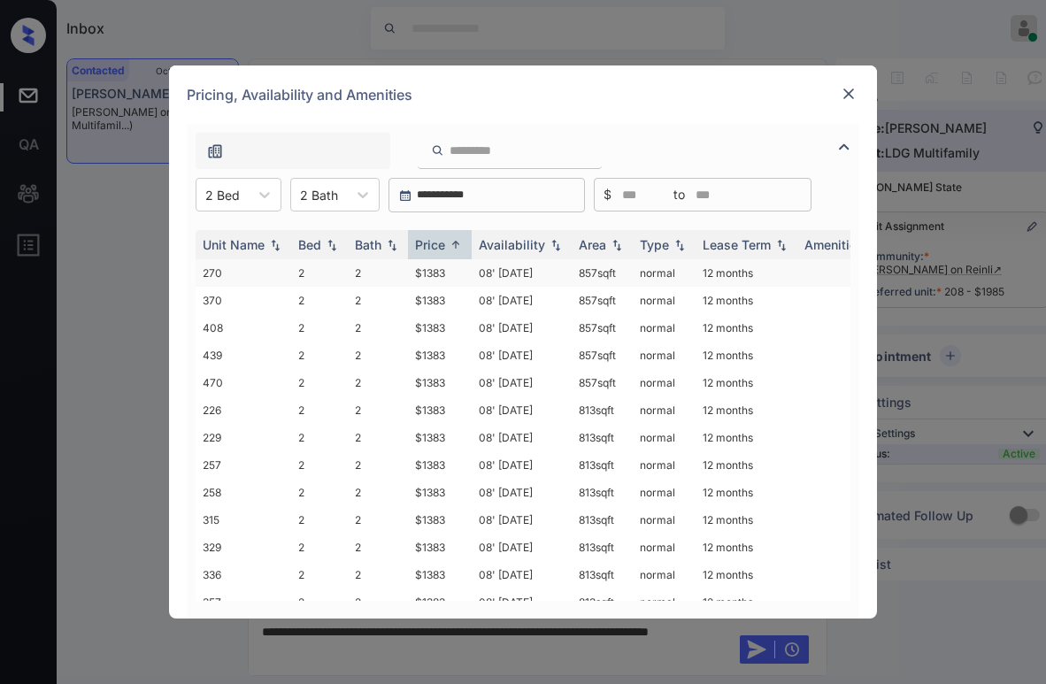
click at [436, 276] on td "$1383" at bounding box center [440, 272] width 64 height 27
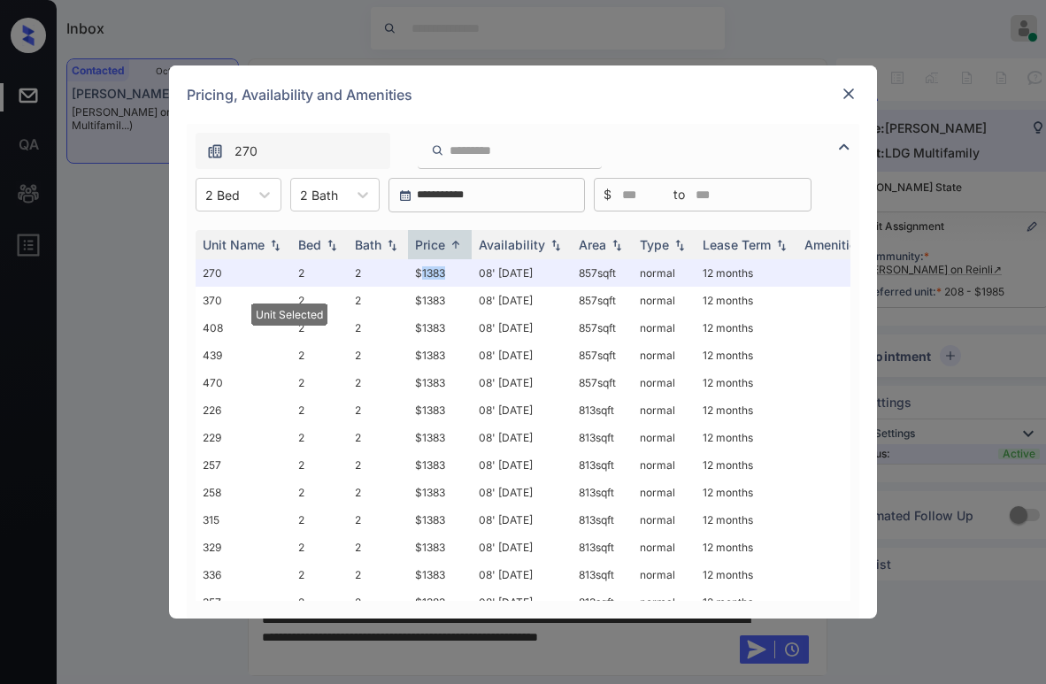
click at [849, 92] on img at bounding box center [849, 94] width 18 height 18
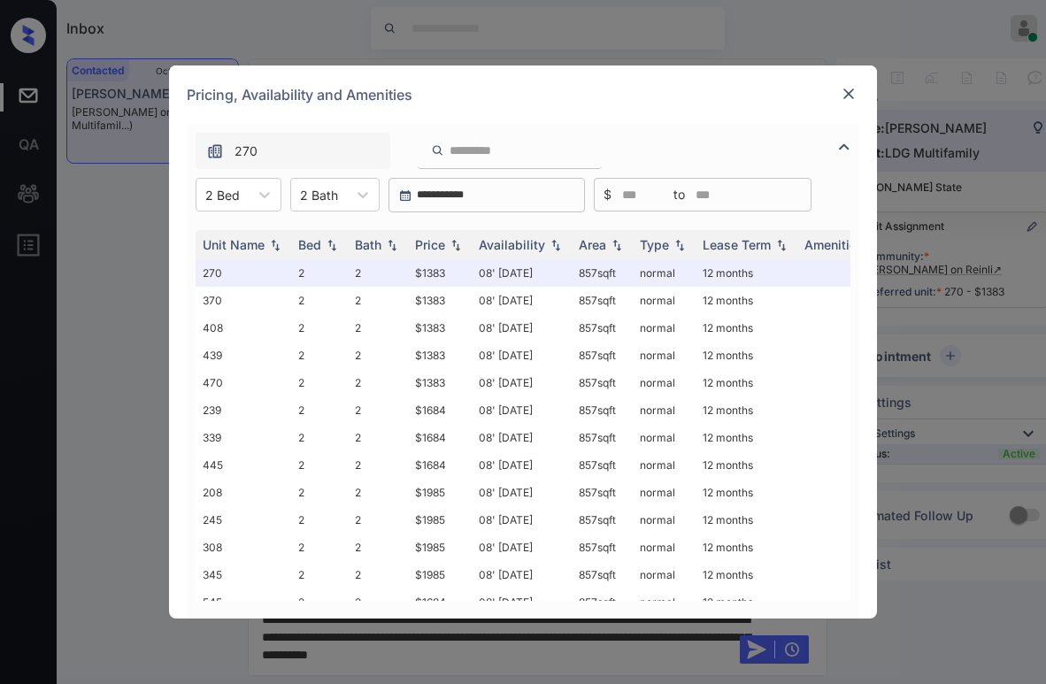
scroll to position [1862, 0]
click at [849, 92] on img at bounding box center [849, 94] width 18 height 18
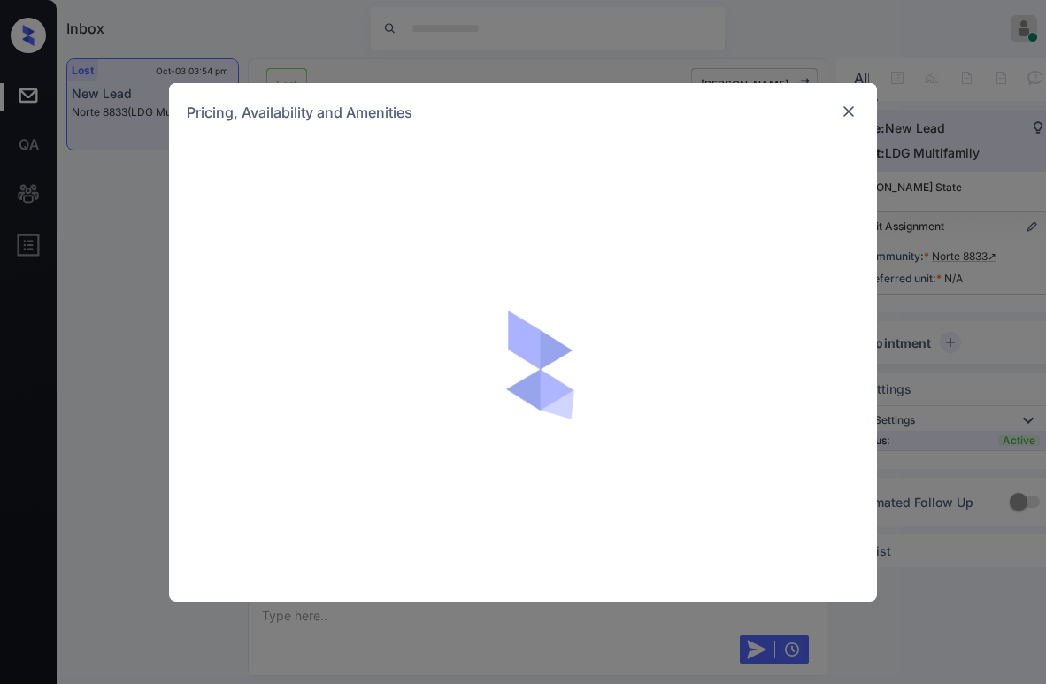
scroll to position [4628, 0]
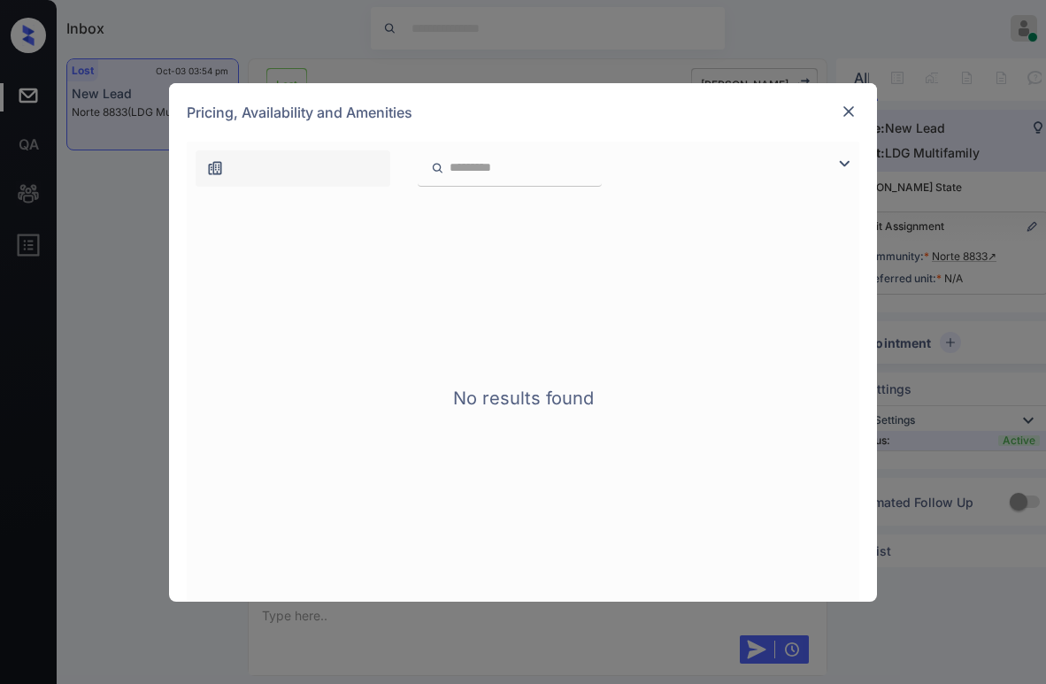
click at [846, 106] on img at bounding box center [849, 112] width 18 height 18
